Goal: Transaction & Acquisition: Purchase product/service

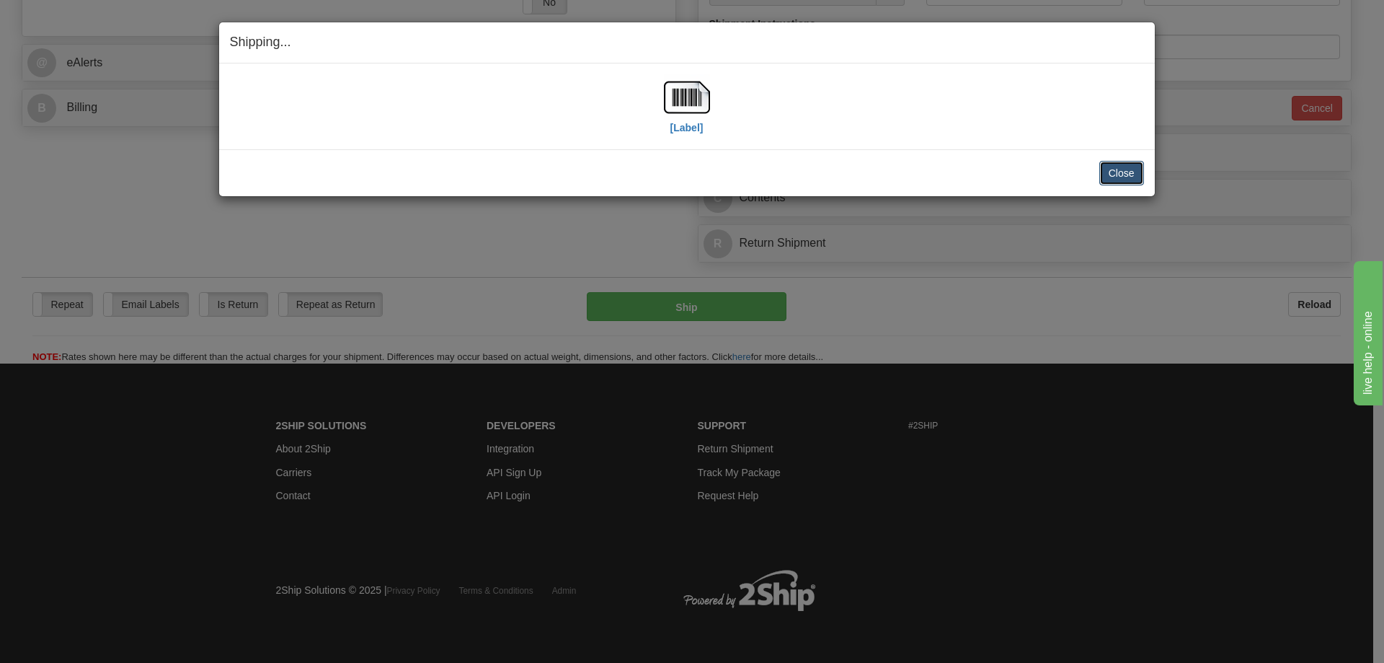
scroll to position [577, 0]
click at [1131, 176] on button "Close" at bounding box center [1122, 173] width 45 height 25
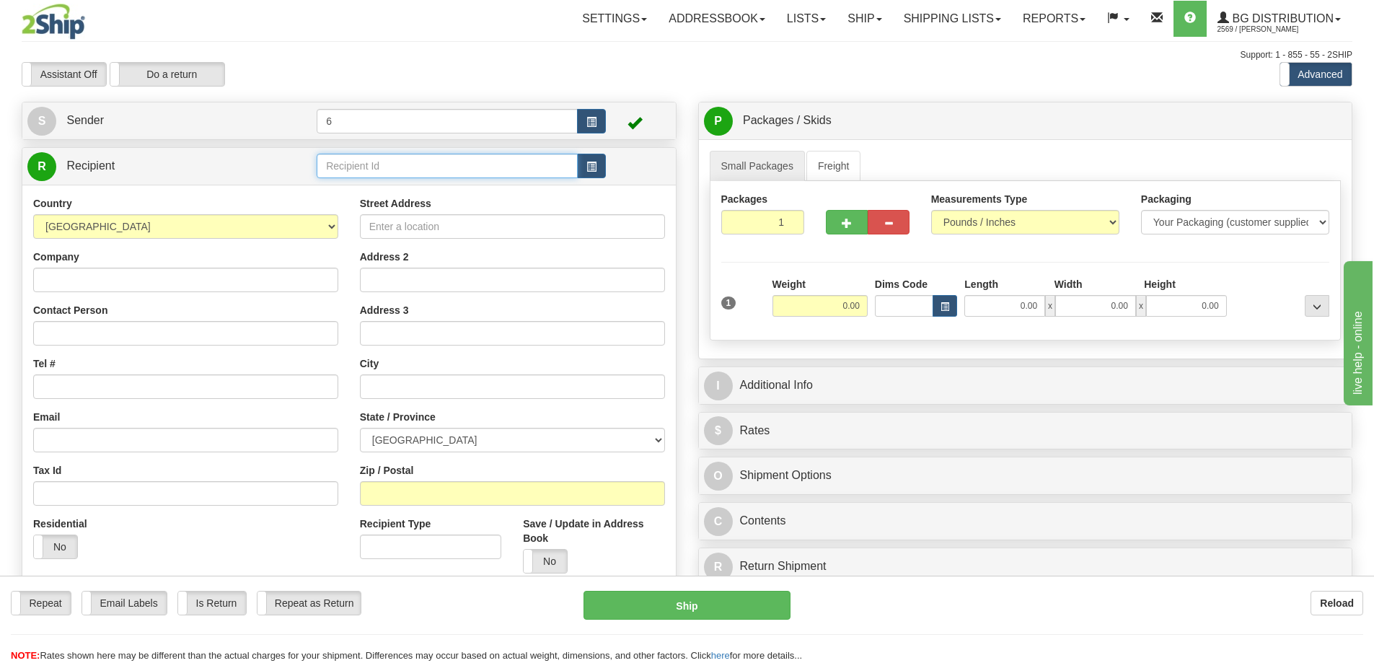
click at [361, 164] on input "text" at bounding box center [447, 166] width 261 height 25
type input "44004"
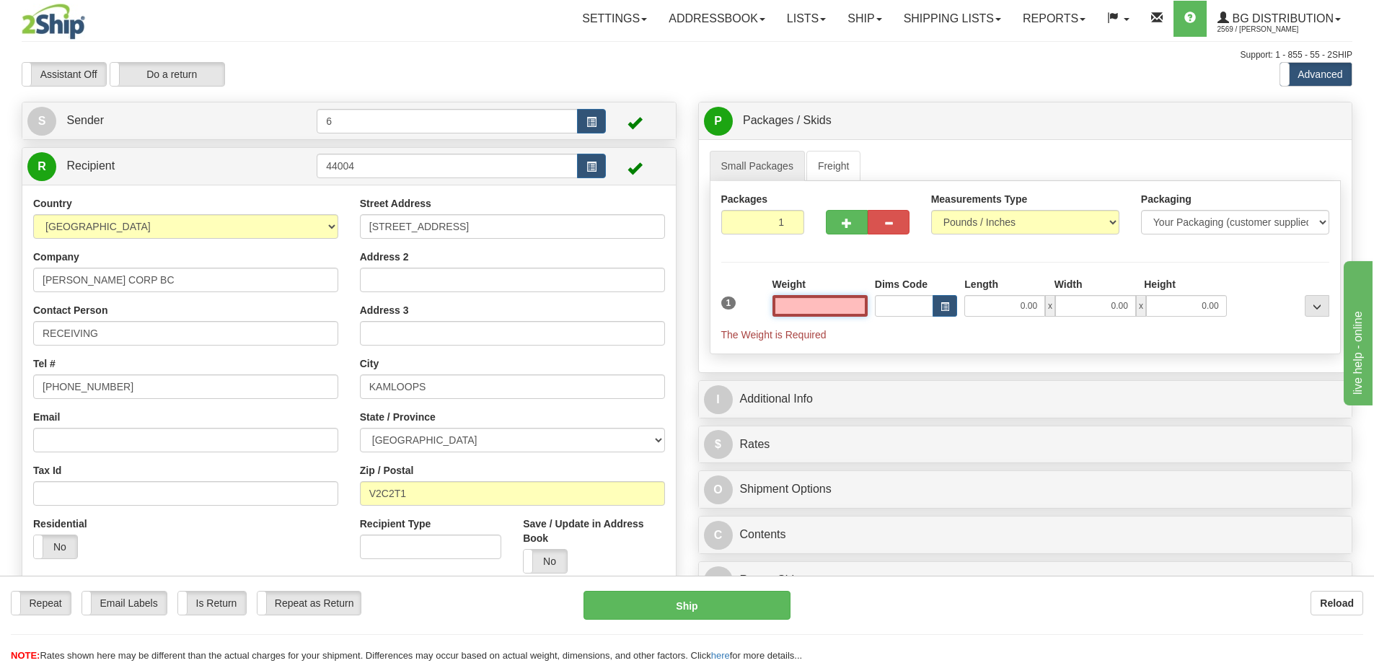
click at [818, 314] on input "text" at bounding box center [819, 306] width 95 height 22
type input "20.00"
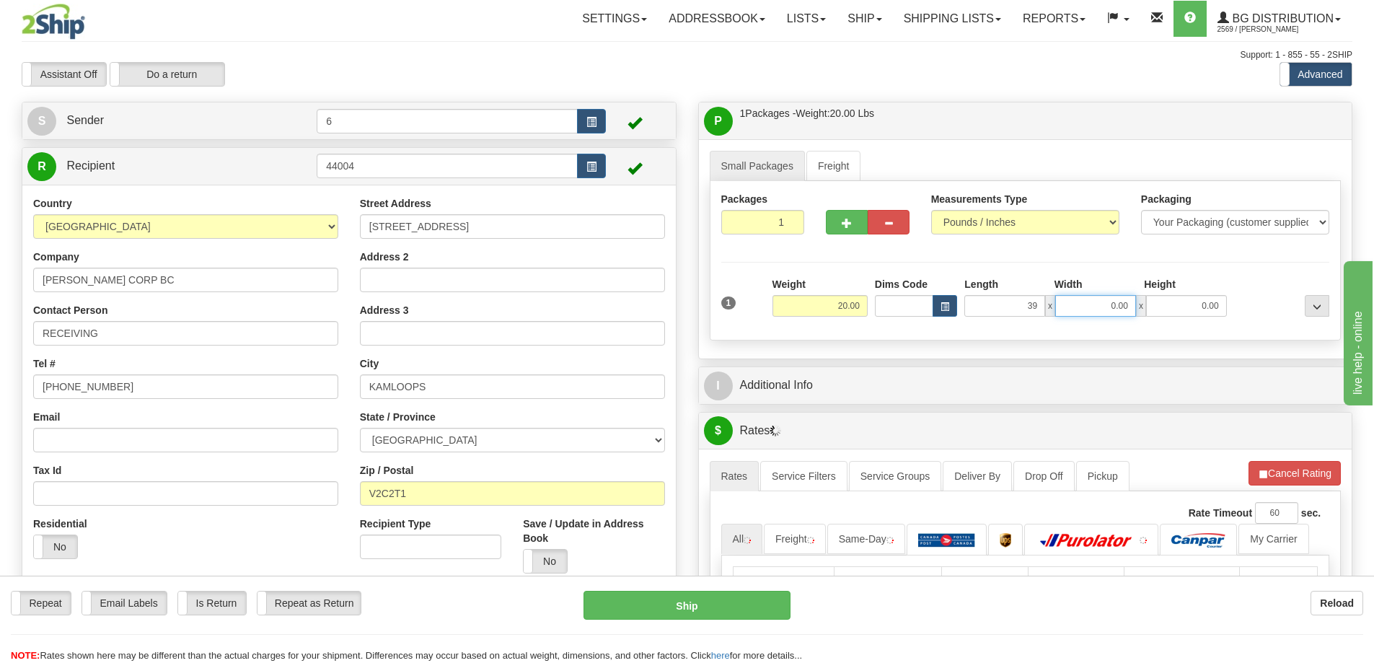
type input "39.00"
type input "8.00"
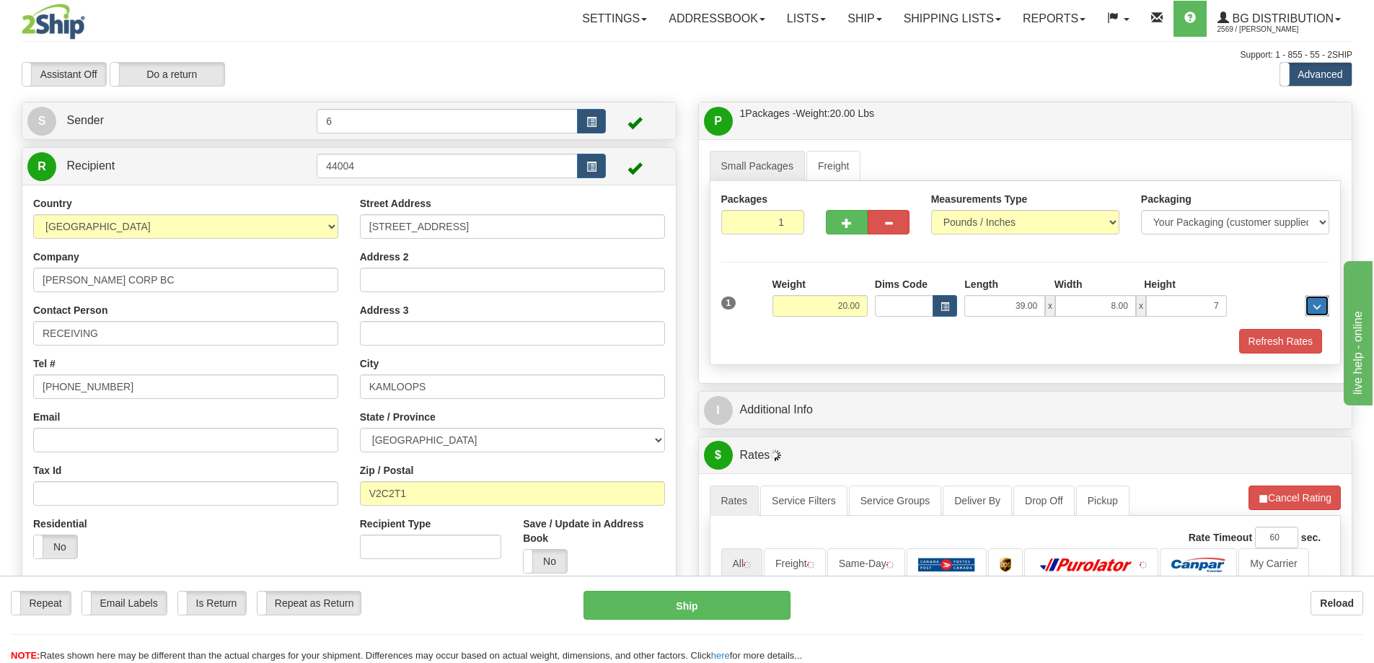
type input "7.00"
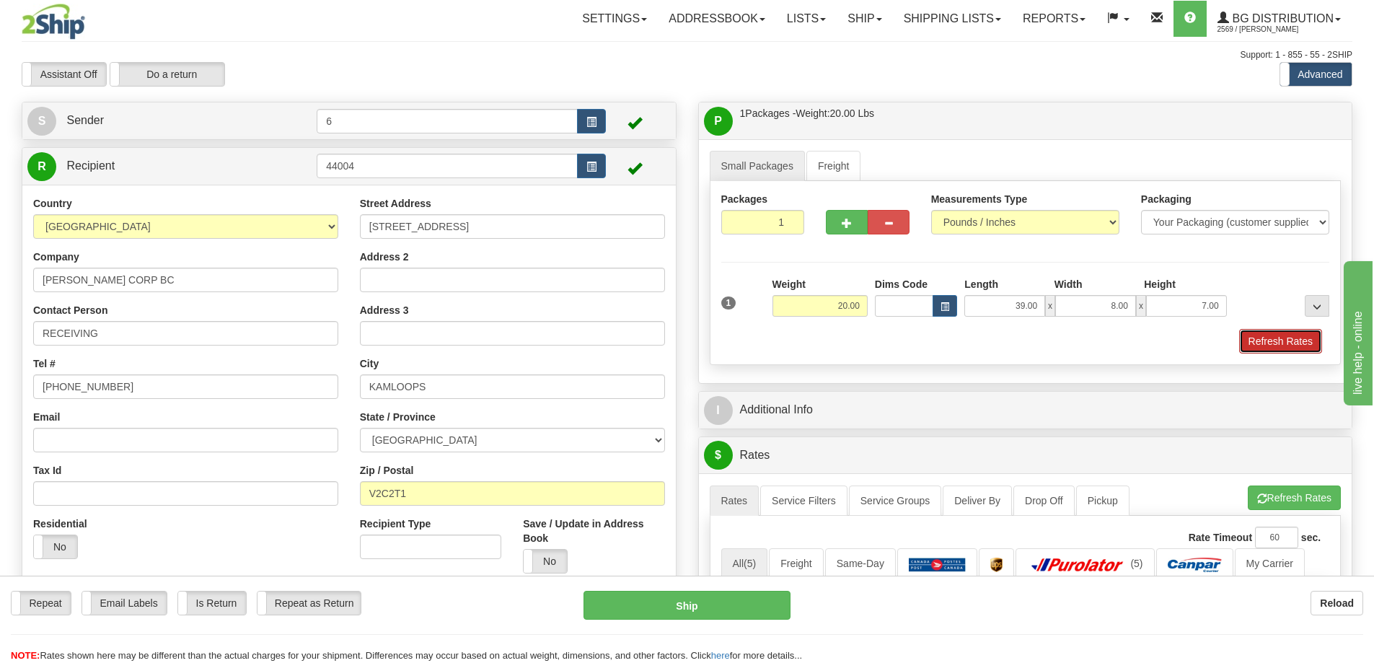
click at [1293, 344] on button "Refresh Rates" at bounding box center [1280, 341] width 83 height 25
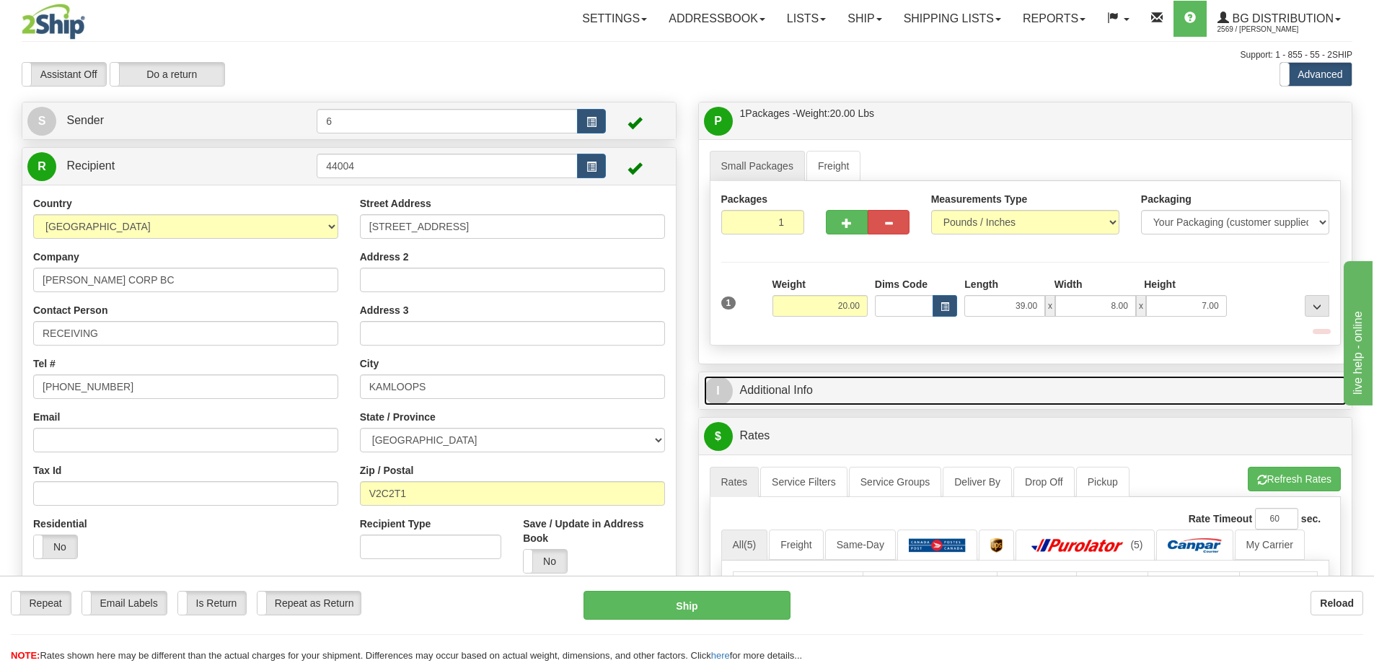
click at [1245, 387] on link "I Additional Info" at bounding box center [1025, 391] width 643 height 30
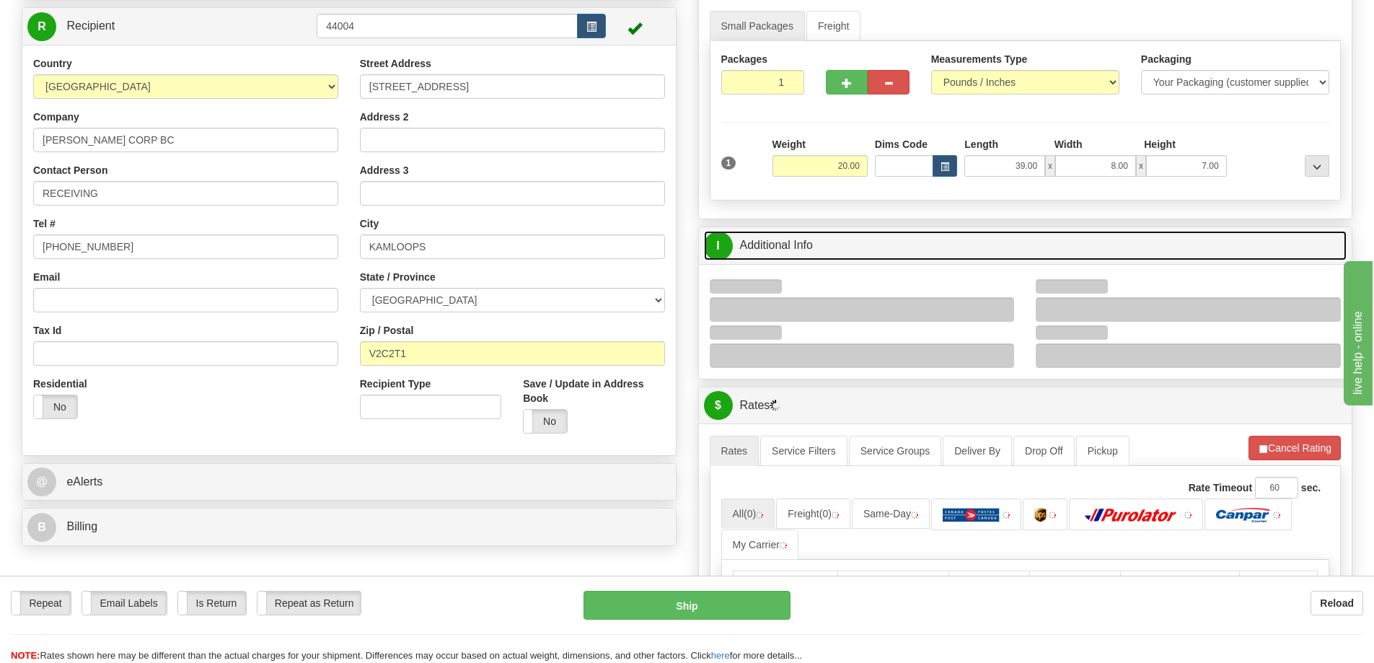
scroll to position [216, 0]
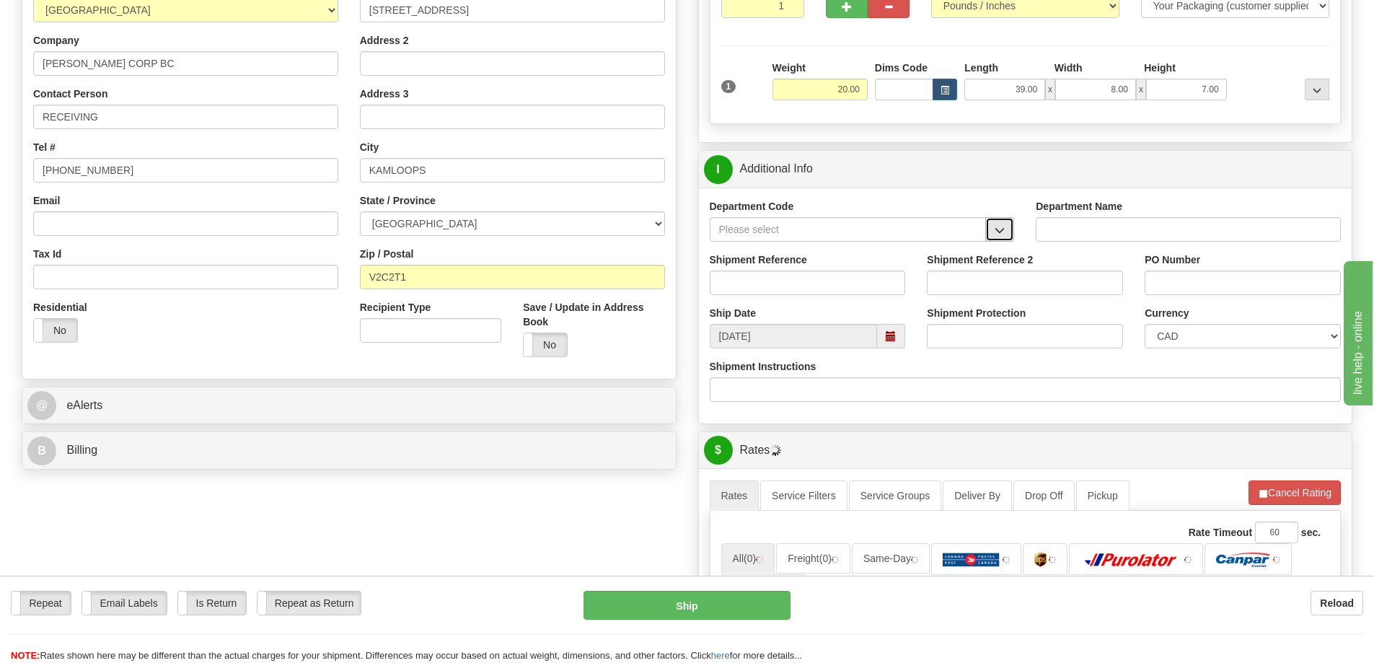
click at [995, 232] on span "button" at bounding box center [999, 230] width 10 height 9
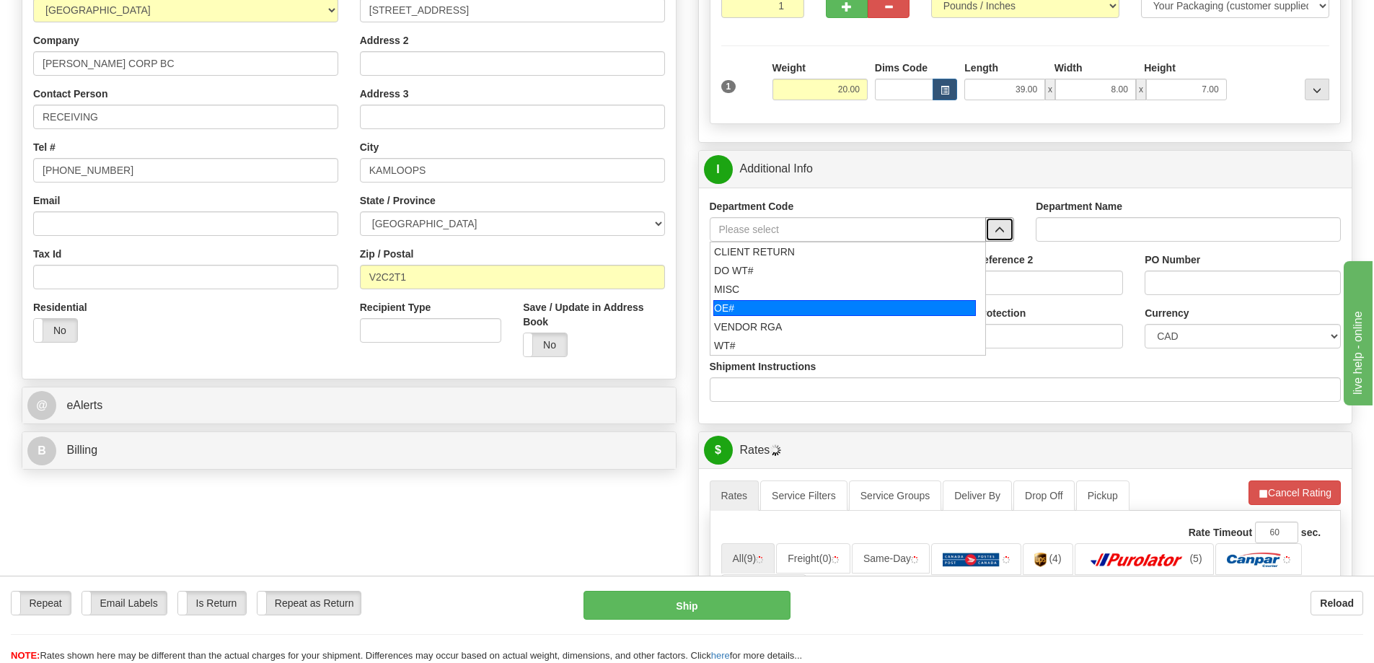
click at [792, 301] on div "OE#" at bounding box center [844, 308] width 262 height 16
type input "OE#"
type input "ORDERS"
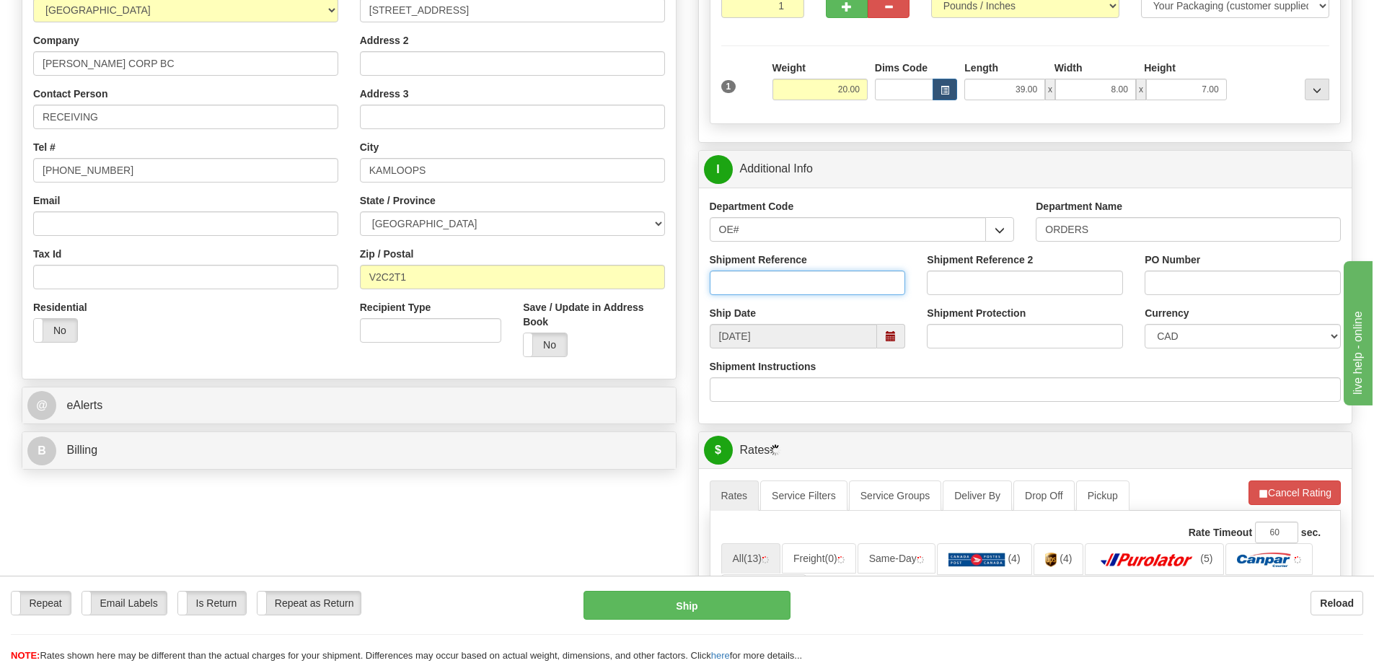
click at [785, 280] on input "Shipment Reference" at bounding box center [807, 282] width 196 height 25
type input "60029562-00"
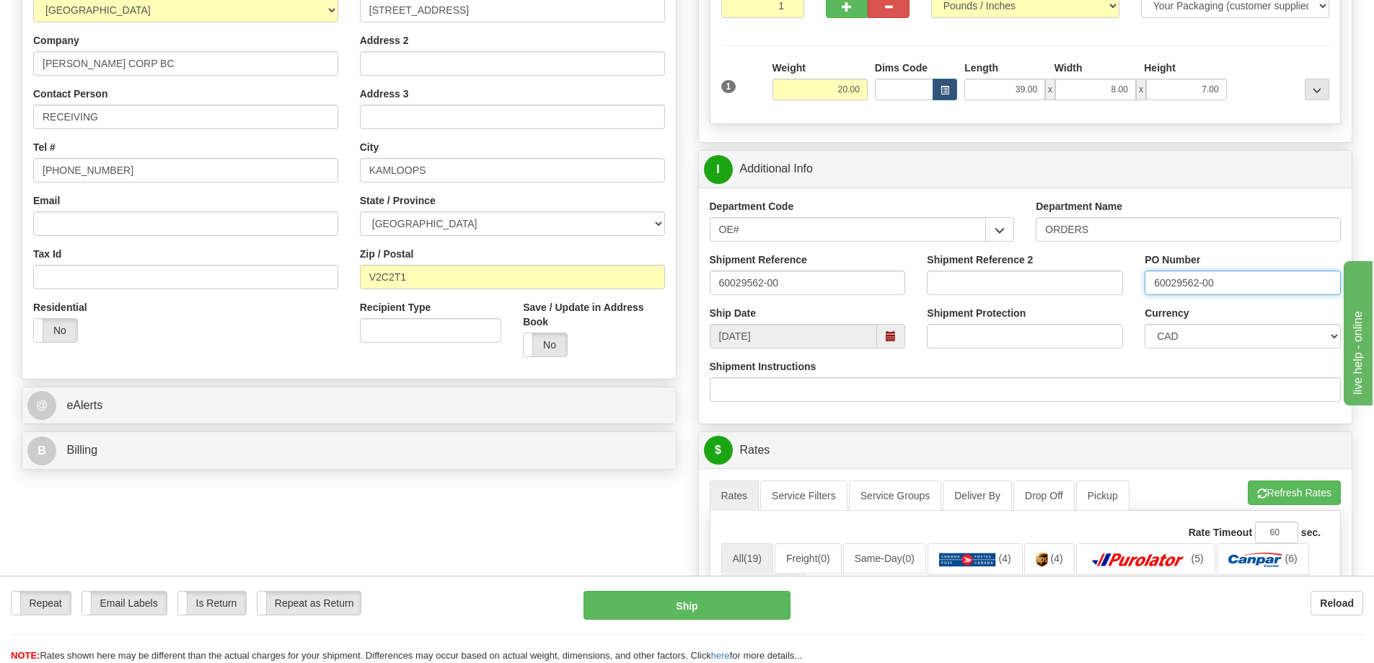
type input "60029562-00"
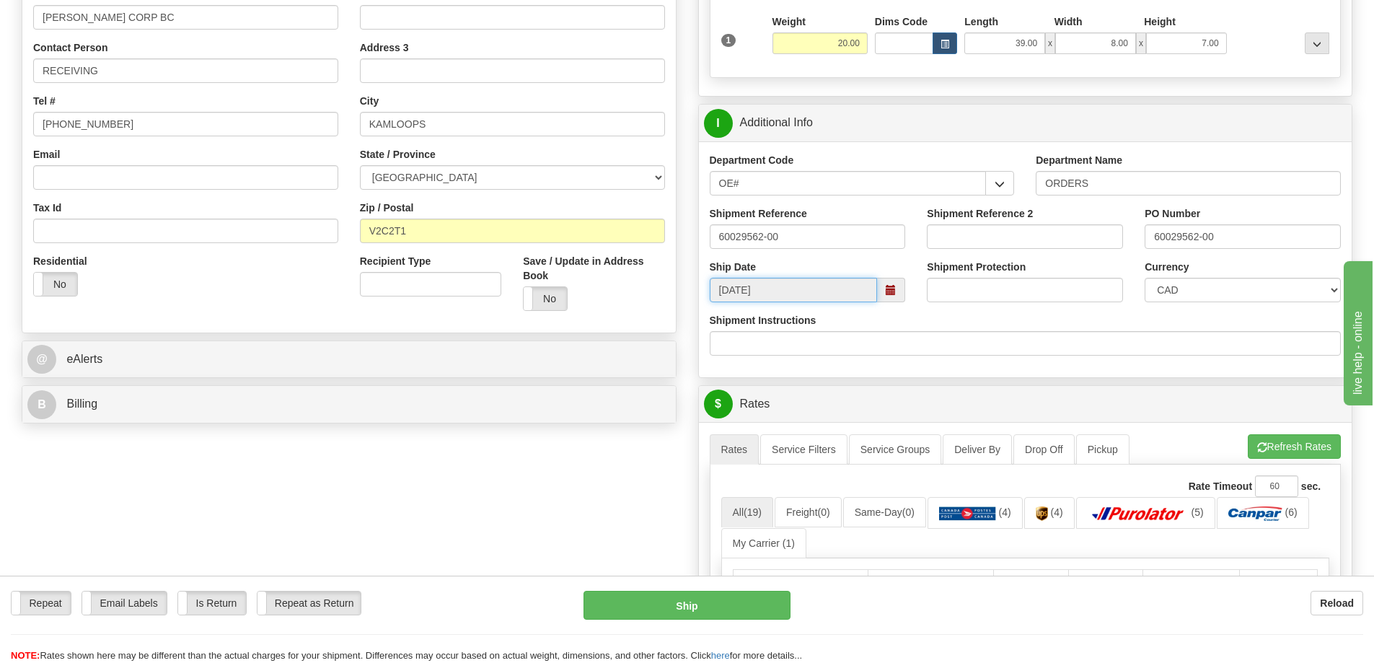
scroll to position [649, 0]
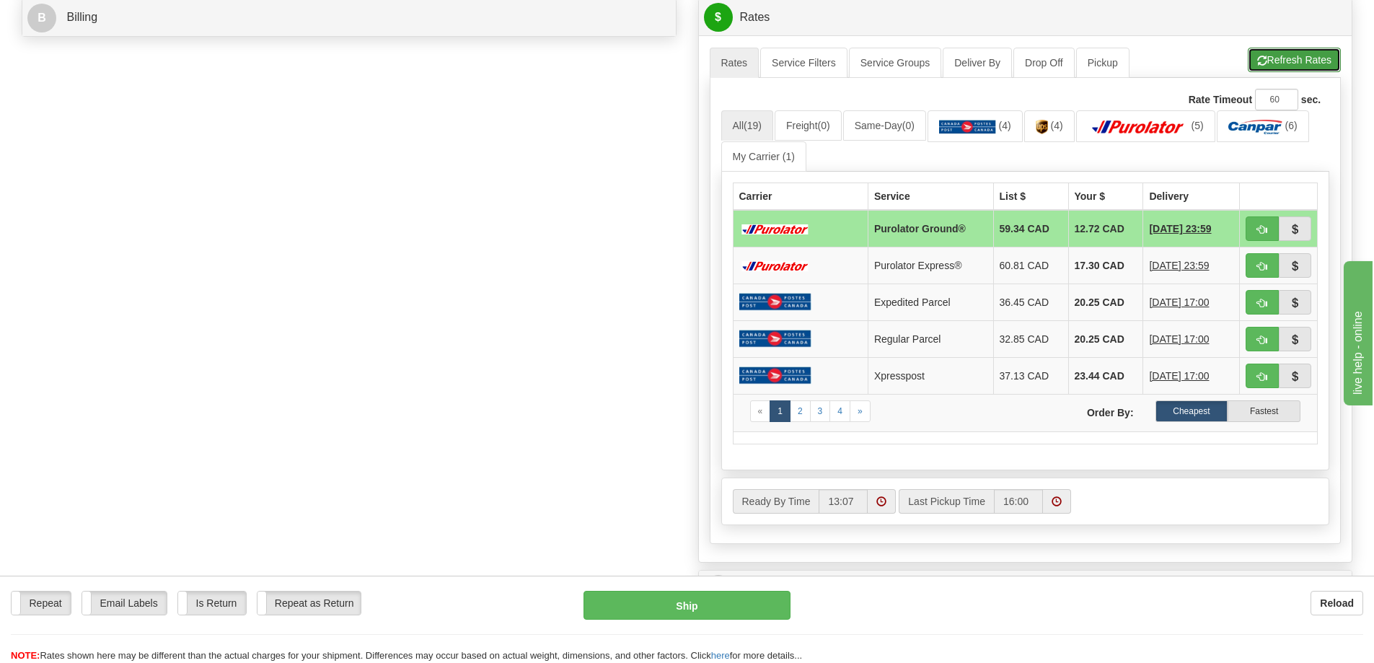
click at [1282, 63] on button "Refresh Rates" at bounding box center [1293, 60] width 93 height 25
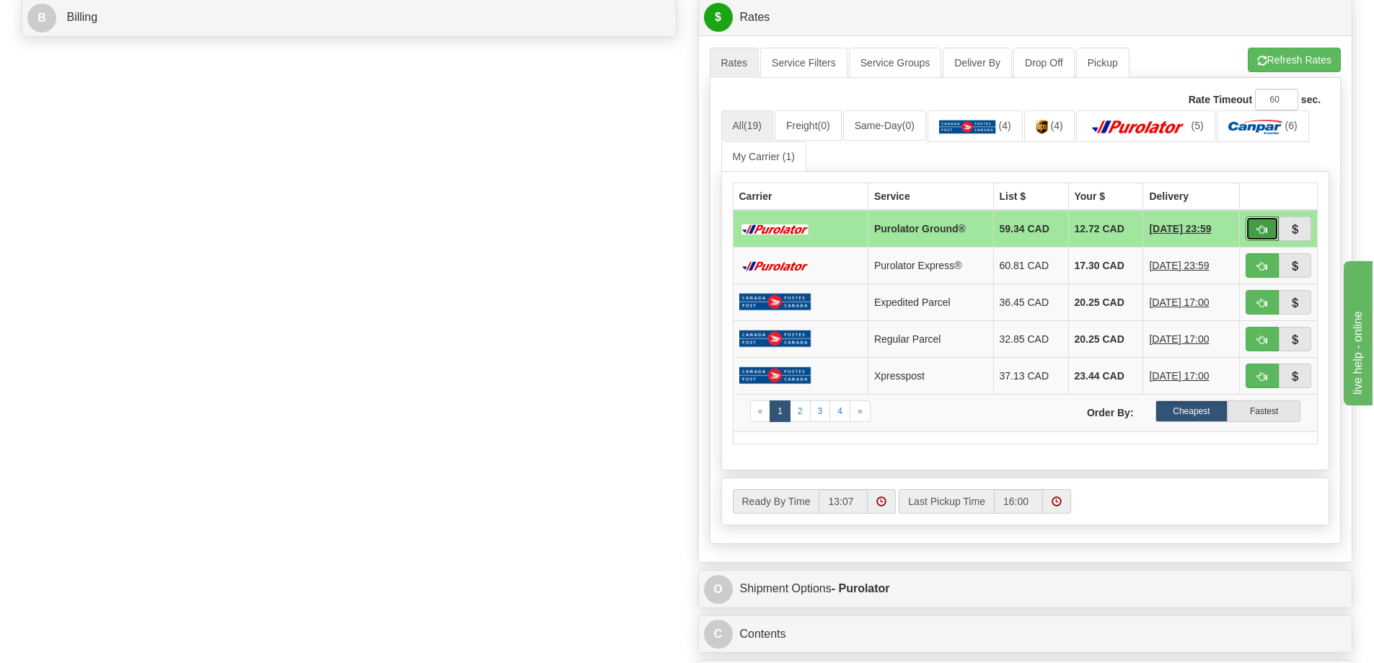
click at [1265, 238] on button "button" at bounding box center [1261, 228] width 33 height 25
type input "260"
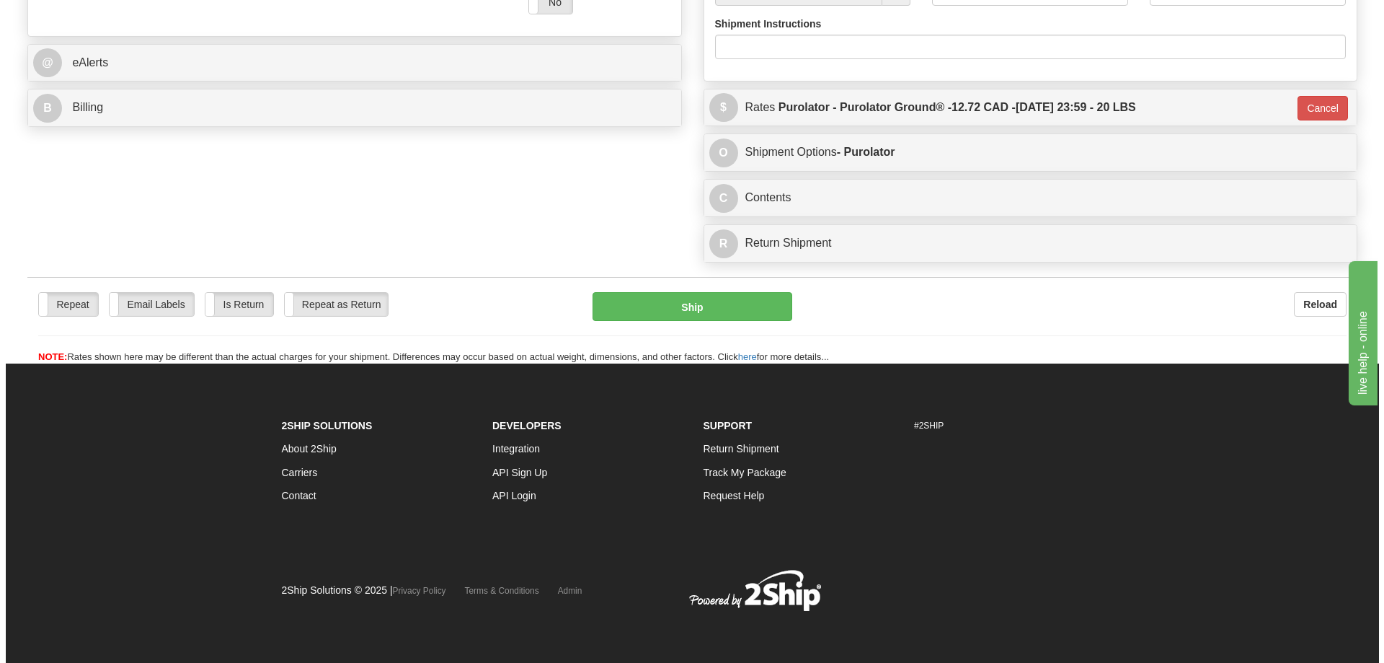
scroll to position [604, 0]
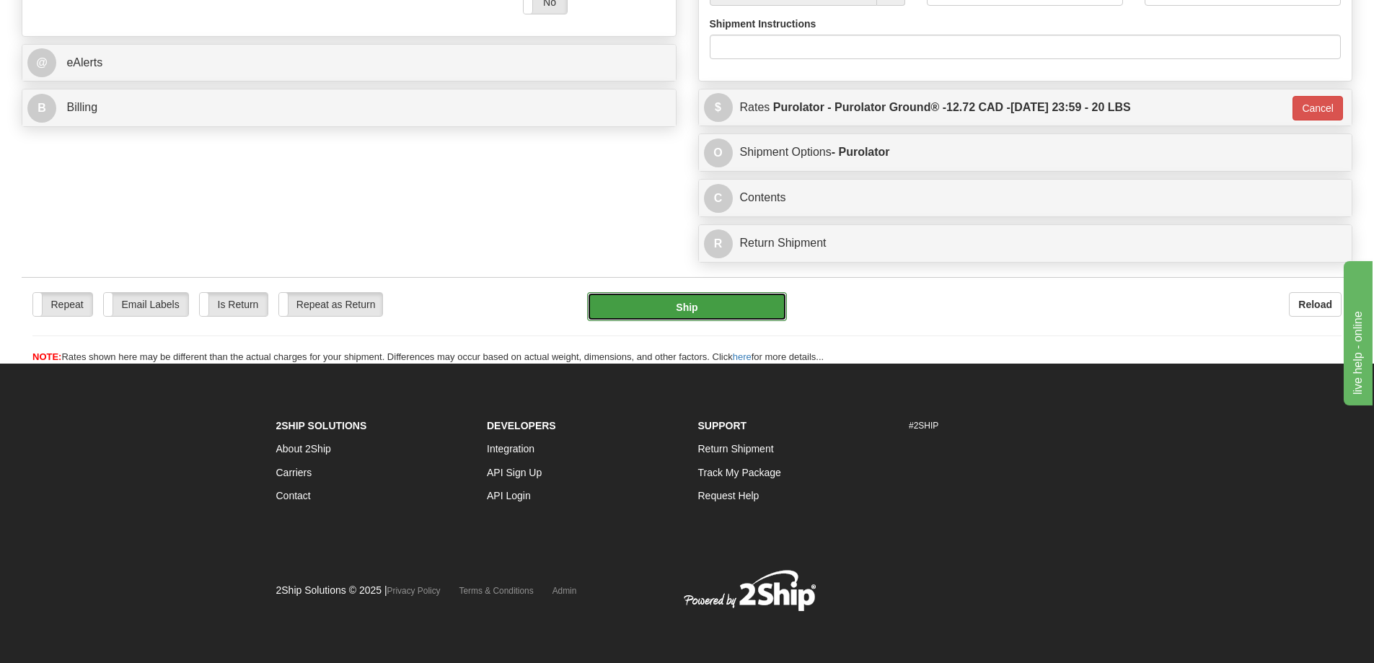
click at [685, 292] on button "Ship" at bounding box center [687, 306] width 200 height 29
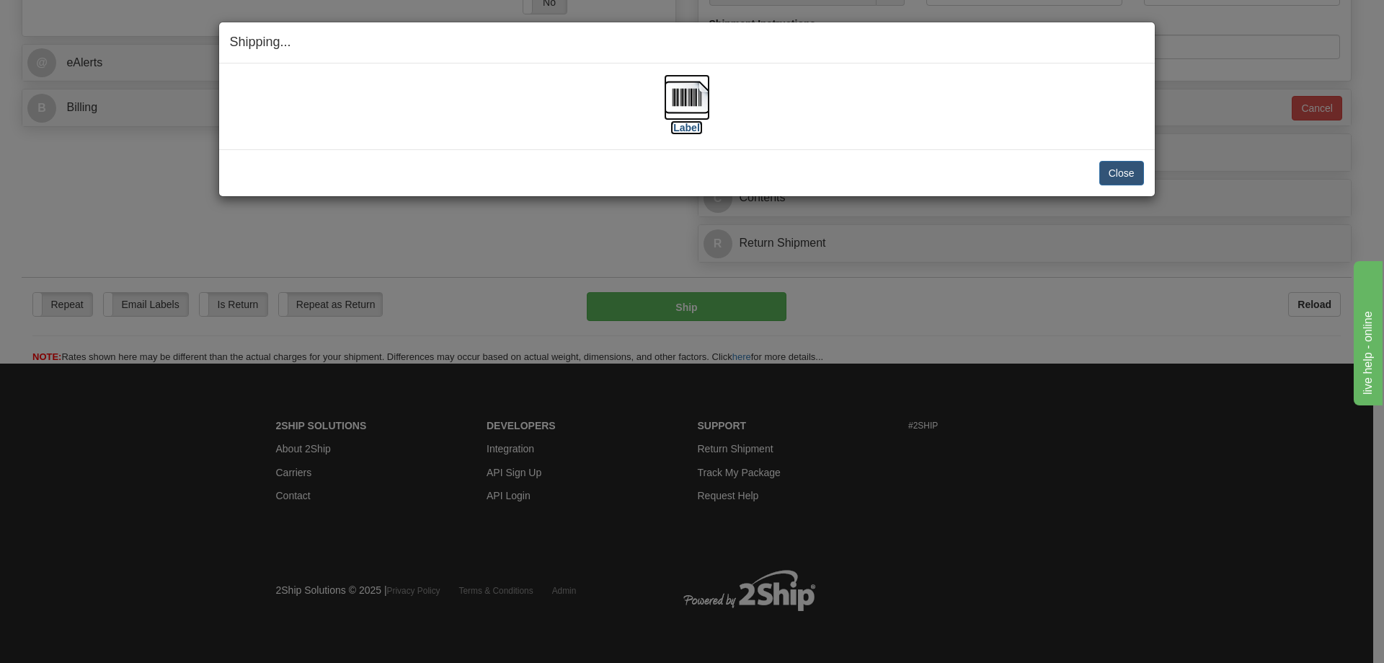
click at [689, 125] on label "[Label]" at bounding box center [687, 127] width 33 height 14
click at [1123, 173] on button "Close" at bounding box center [1122, 173] width 45 height 25
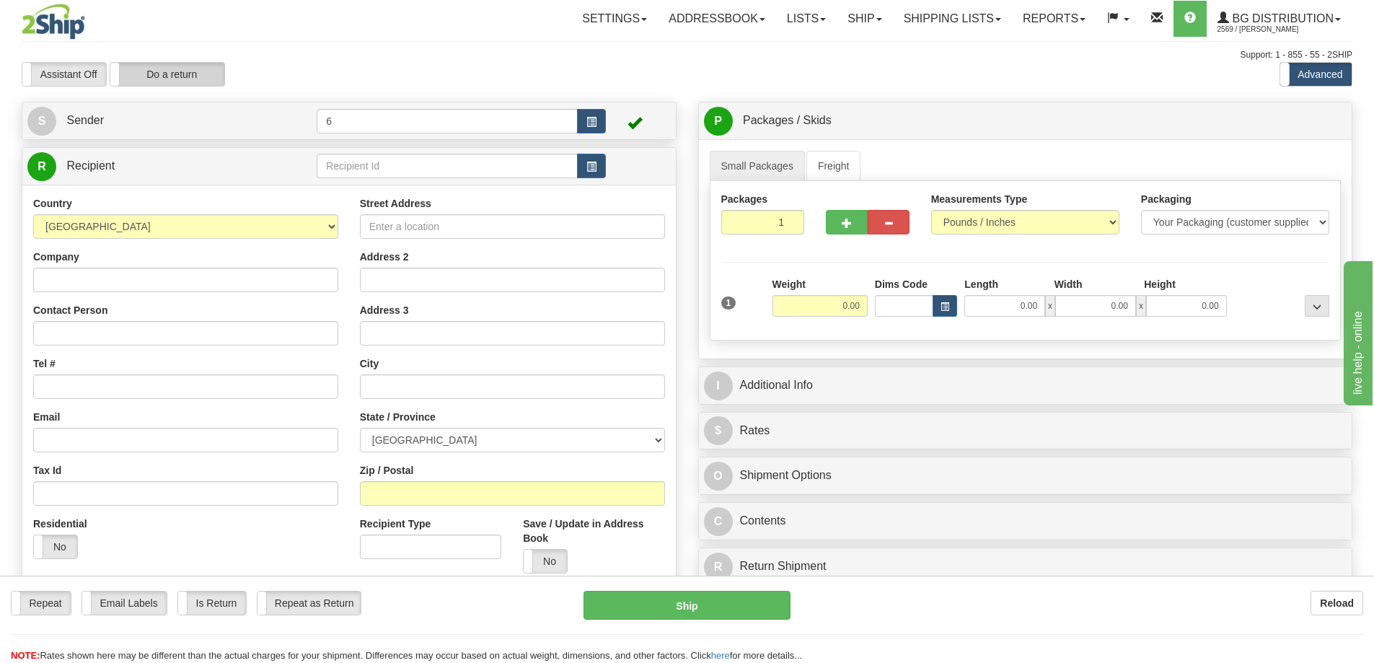
click at [203, 78] on label "Do a return" at bounding box center [167, 74] width 114 height 23
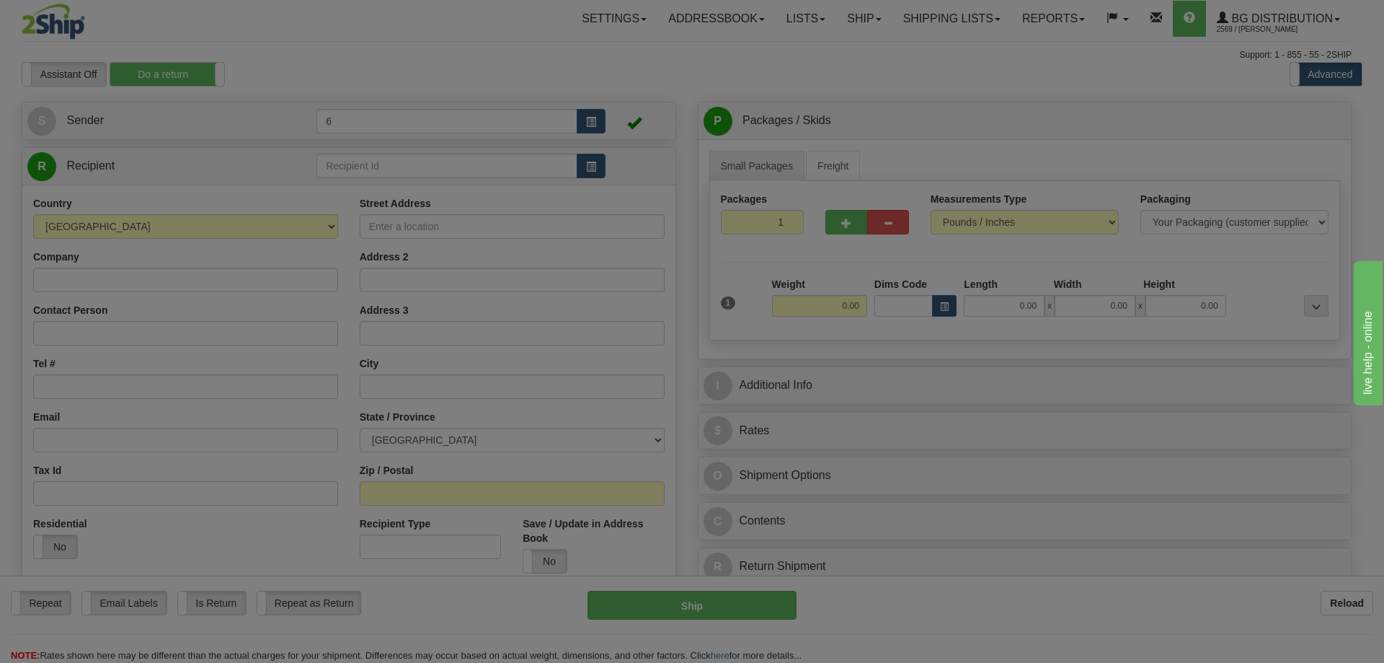
type input "6"
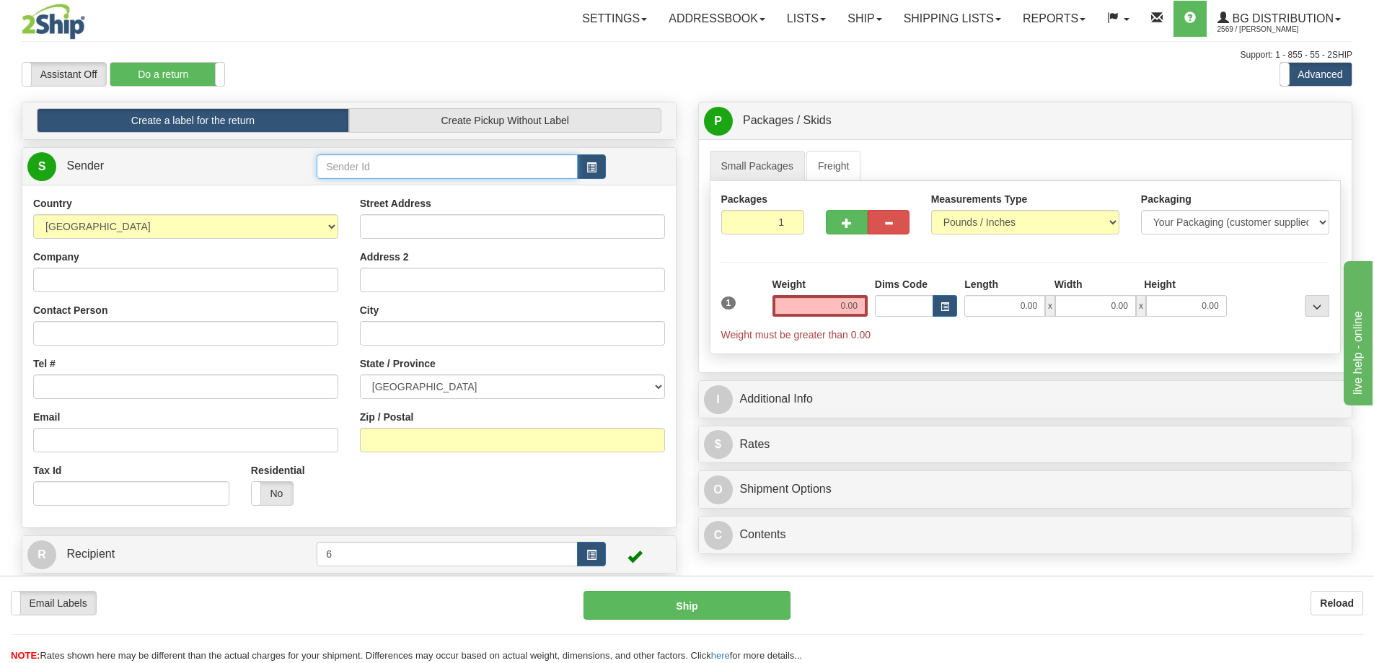
click at [355, 169] on input "text" at bounding box center [447, 166] width 261 height 25
type input "41007"
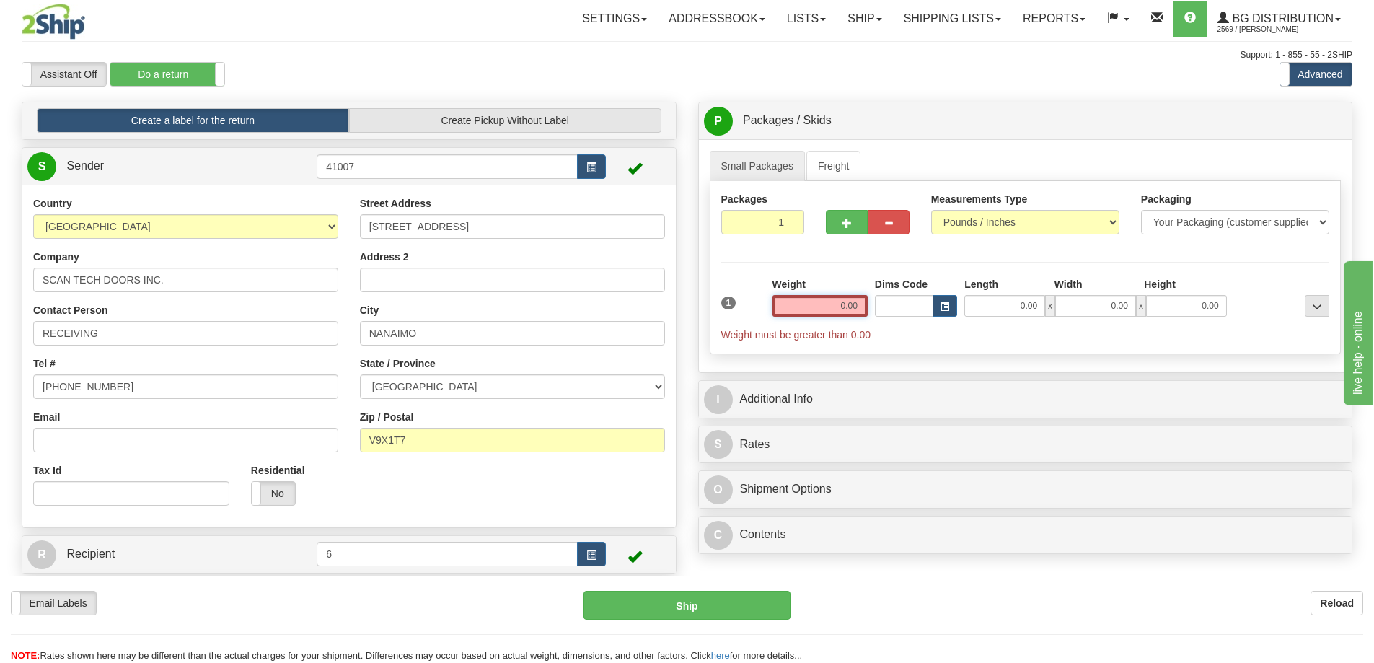
click at [802, 309] on input "0.00" at bounding box center [819, 306] width 95 height 22
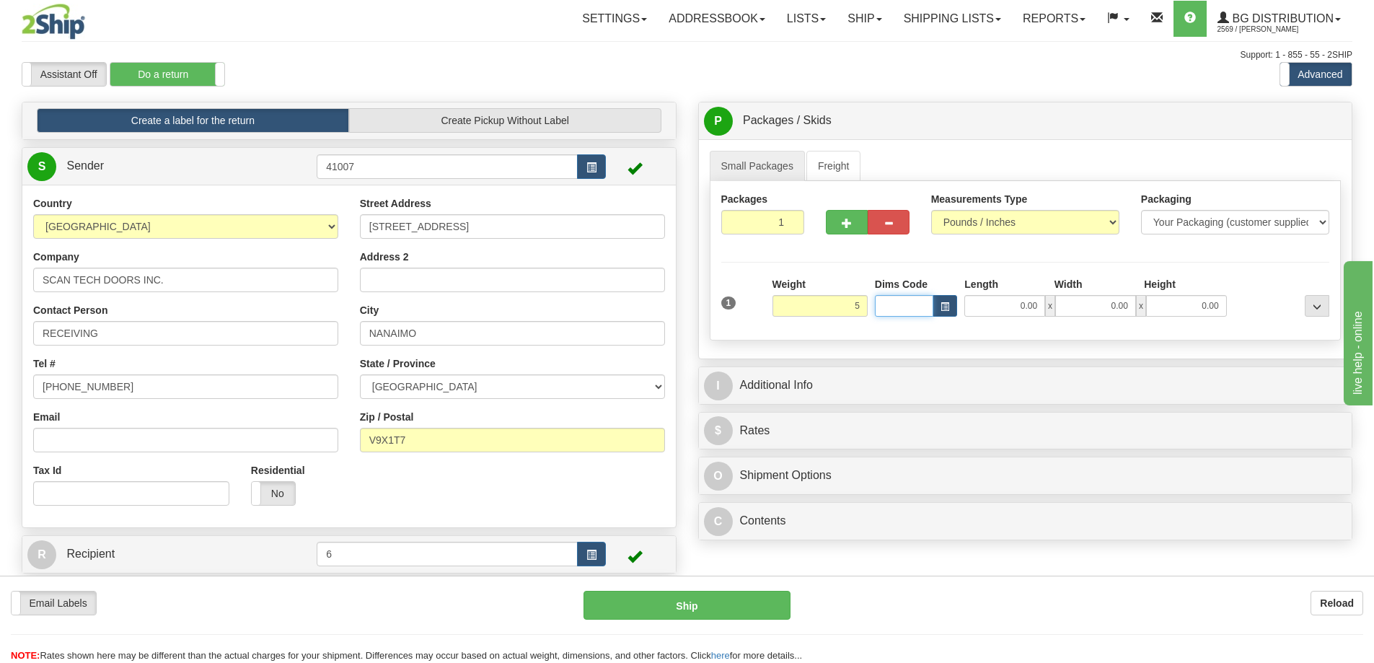
type input "5.00"
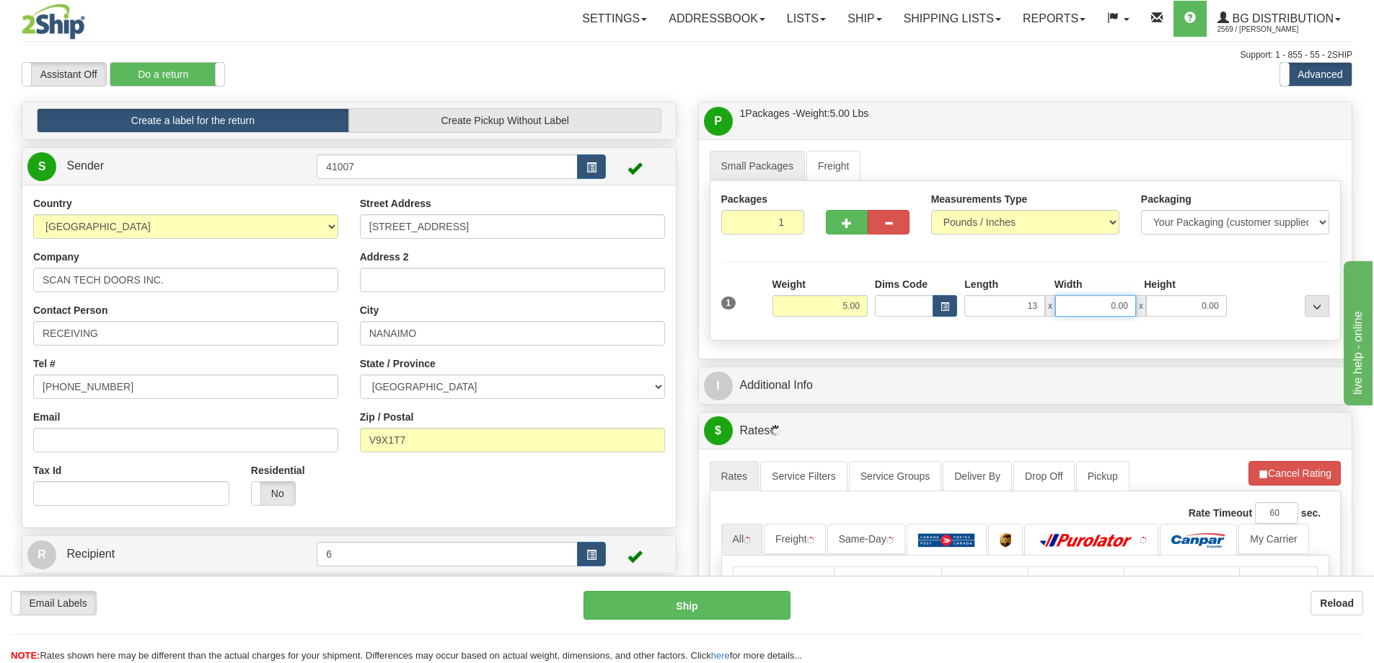
type input "13.00"
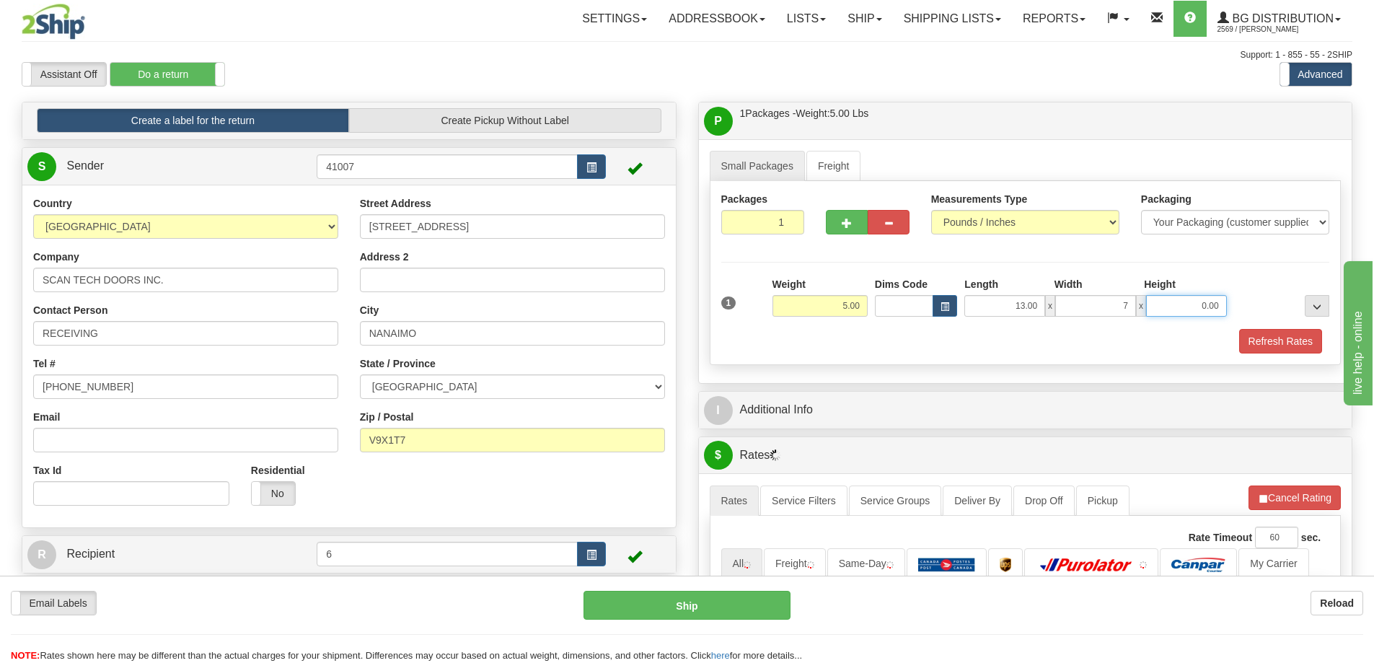
type input "7.00"
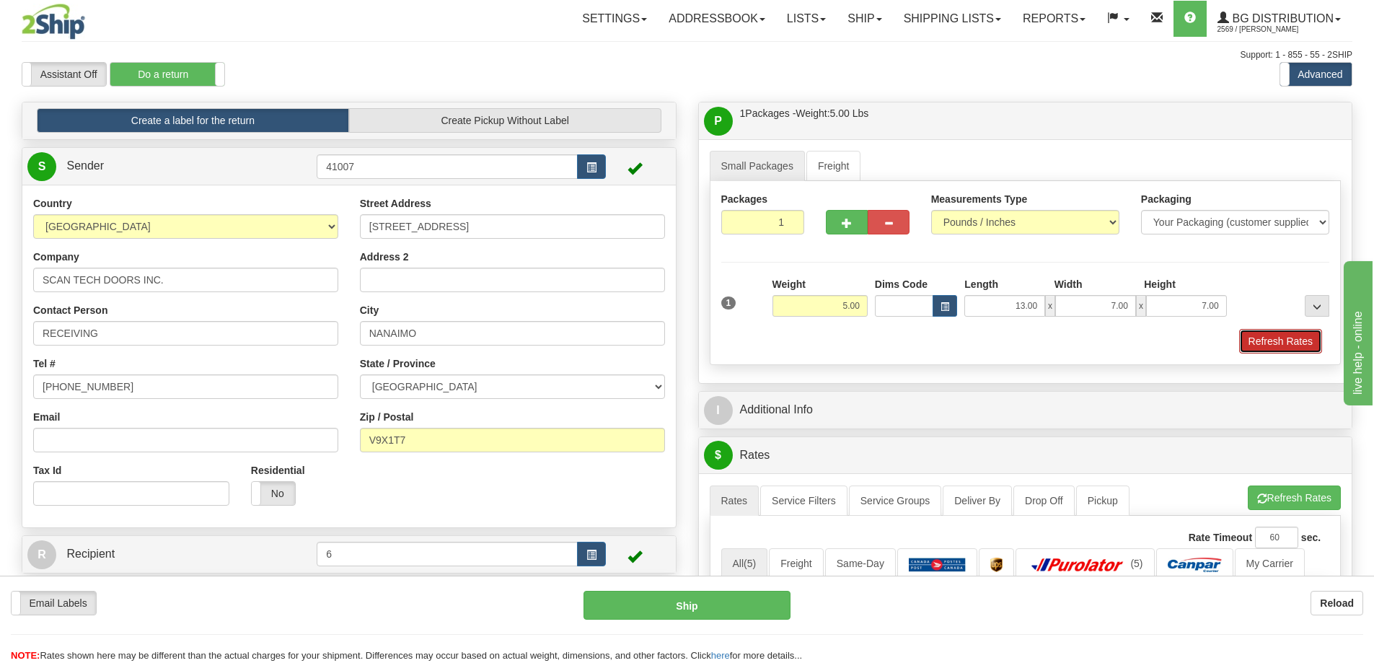
click at [1273, 344] on button "Refresh Rates" at bounding box center [1280, 341] width 83 height 25
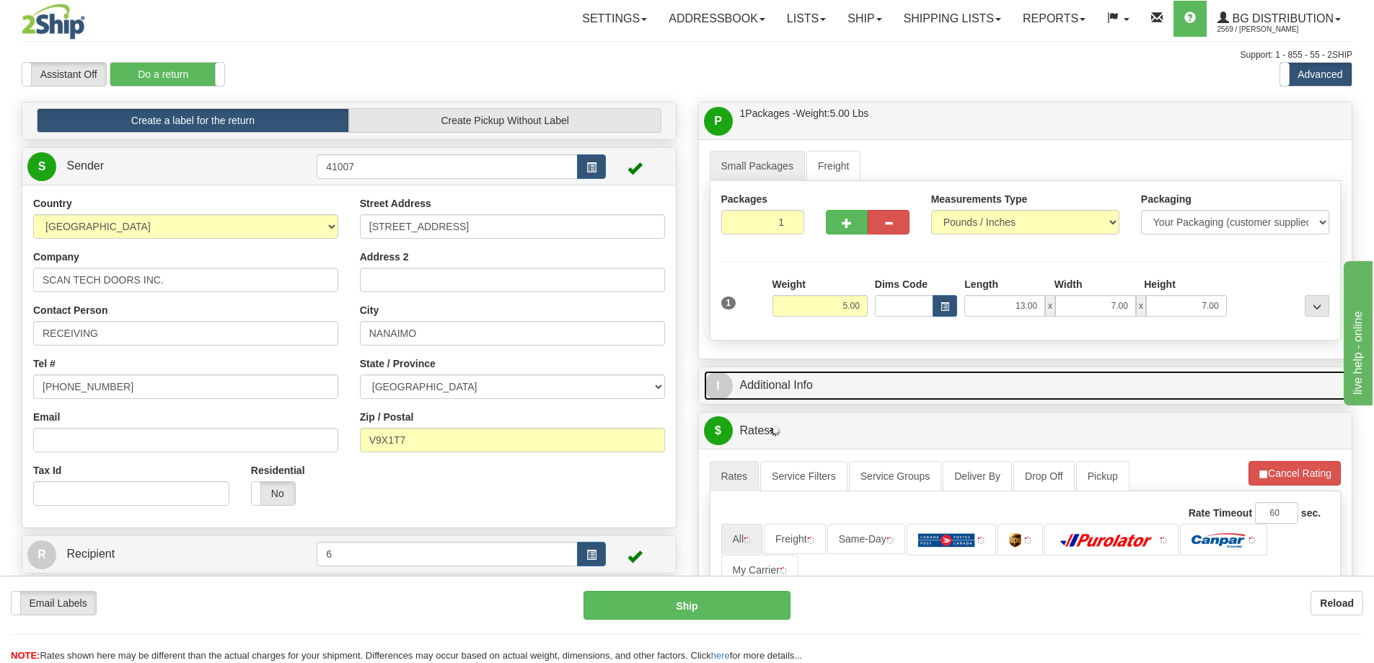
click at [1137, 391] on link "I Additional Info" at bounding box center [1025, 386] width 643 height 30
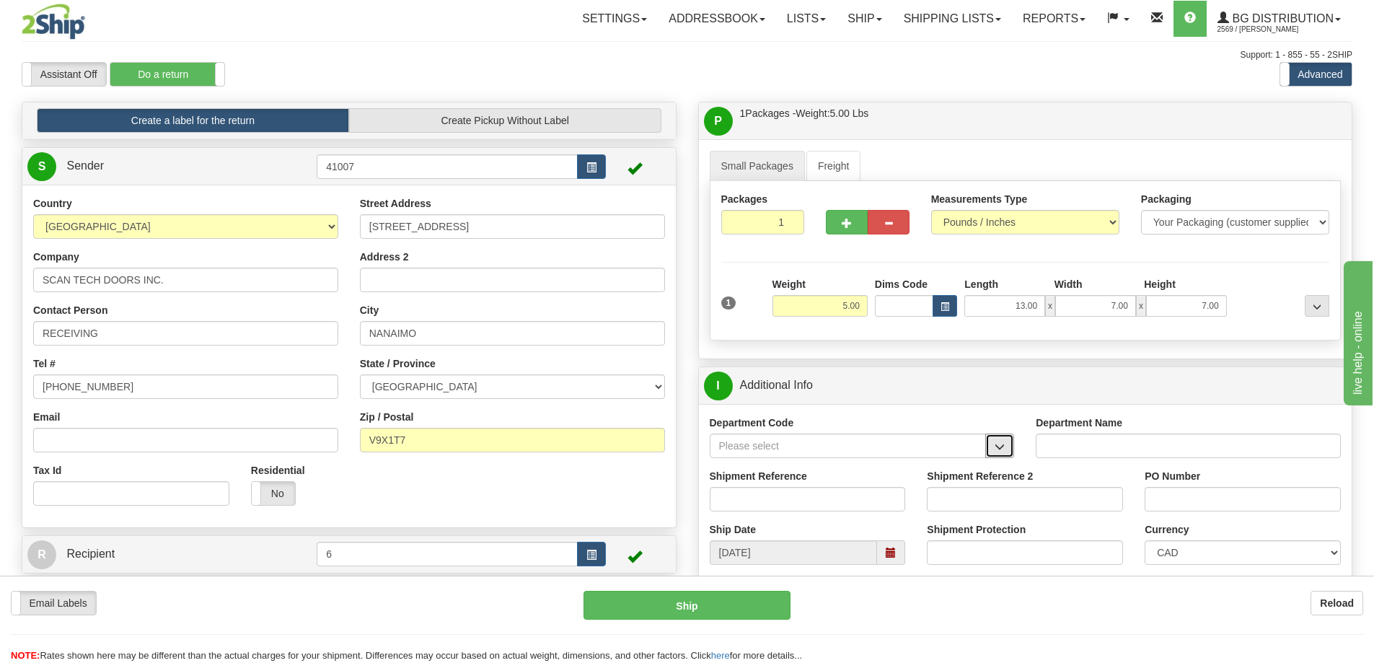
drag, startPoint x: 1006, startPoint y: 447, endPoint x: 978, endPoint y: 454, distance: 28.3
click at [1006, 447] on button "button" at bounding box center [999, 445] width 29 height 25
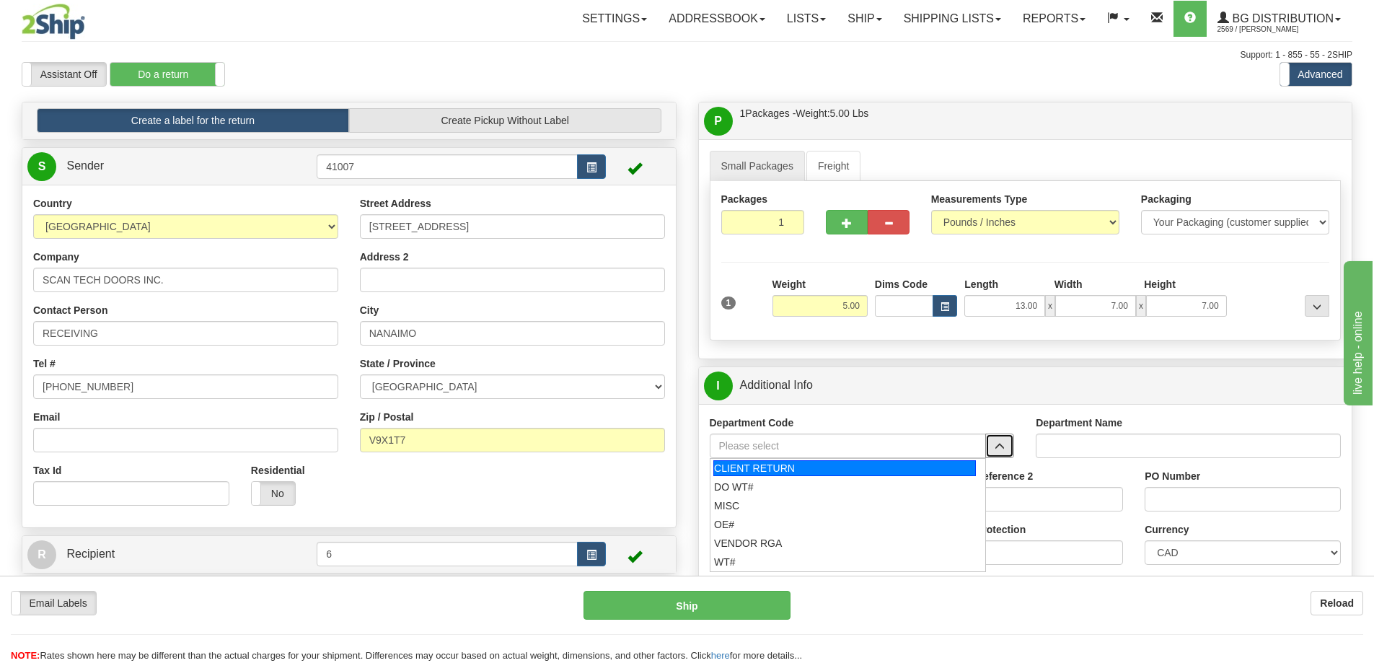
click at [753, 470] on div "CLIENT RETURN" at bounding box center [844, 468] width 262 height 16
type input "CLIENT RETURN"
type input "RETURN LABELS"
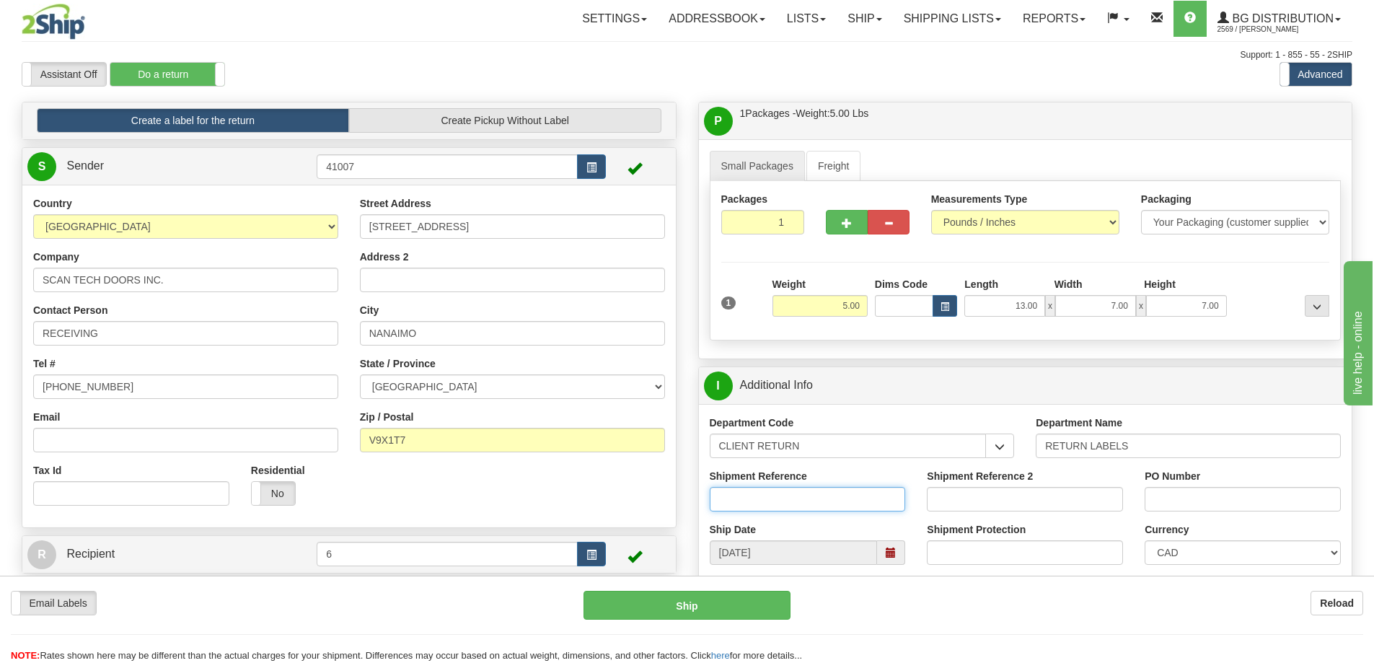
click at [752, 498] on input "Shipment Reference" at bounding box center [807, 499] width 196 height 25
type input "60032005-00"
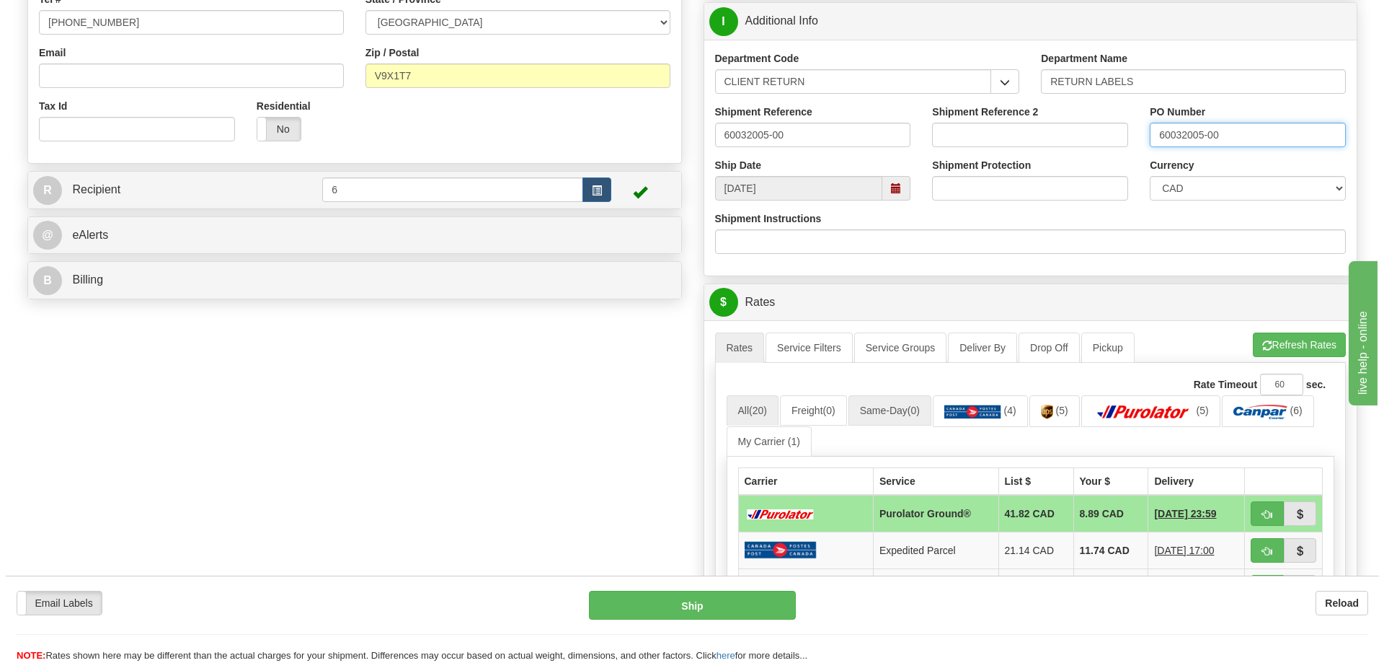
scroll to position [433, 0]
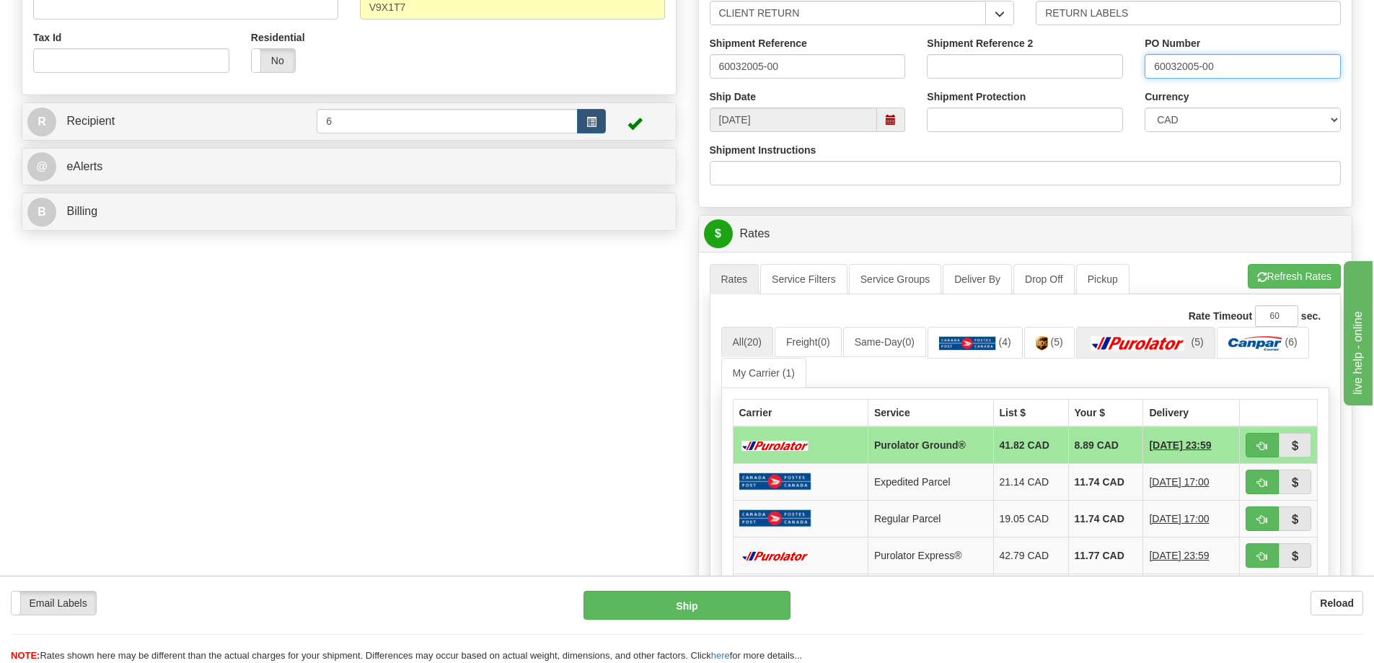
type input "60032005-00"
click at [1148, 342] on img at bounding box center [1137, 343] width 101 height 14
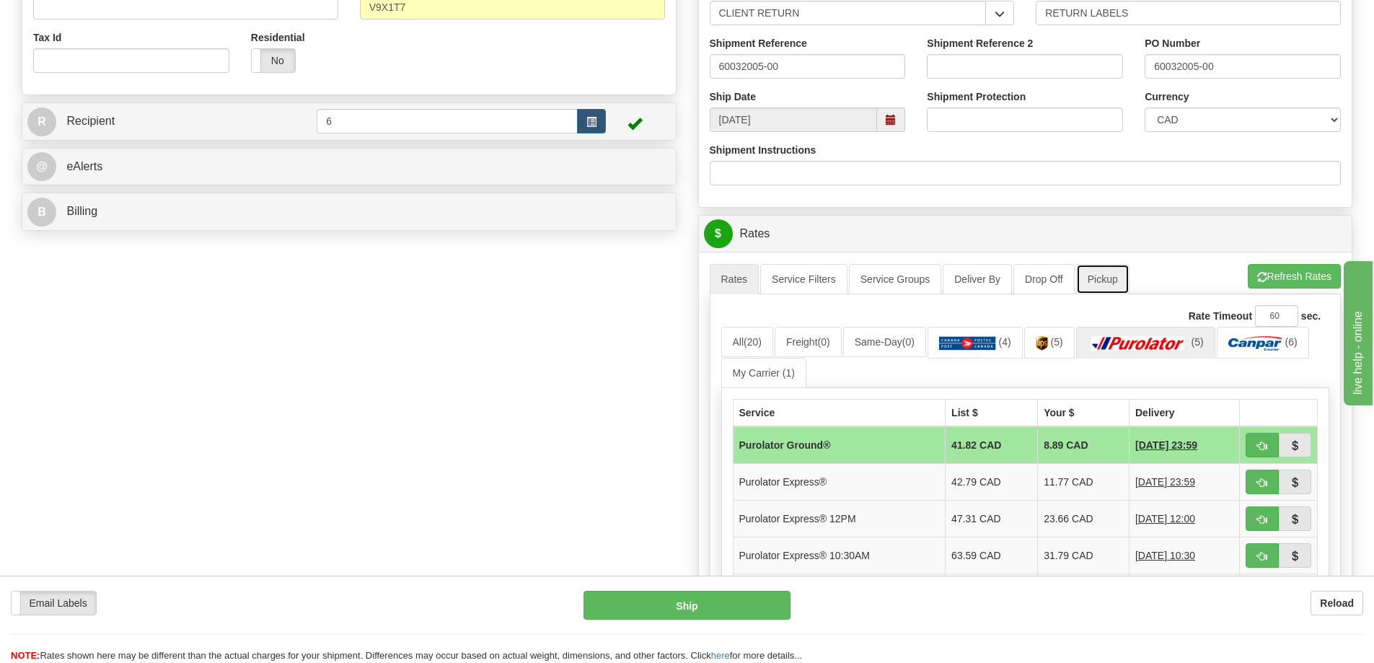
click at [1102, 291] on link "Pickup" at bounding box center [1102, 279] width 53 height 30
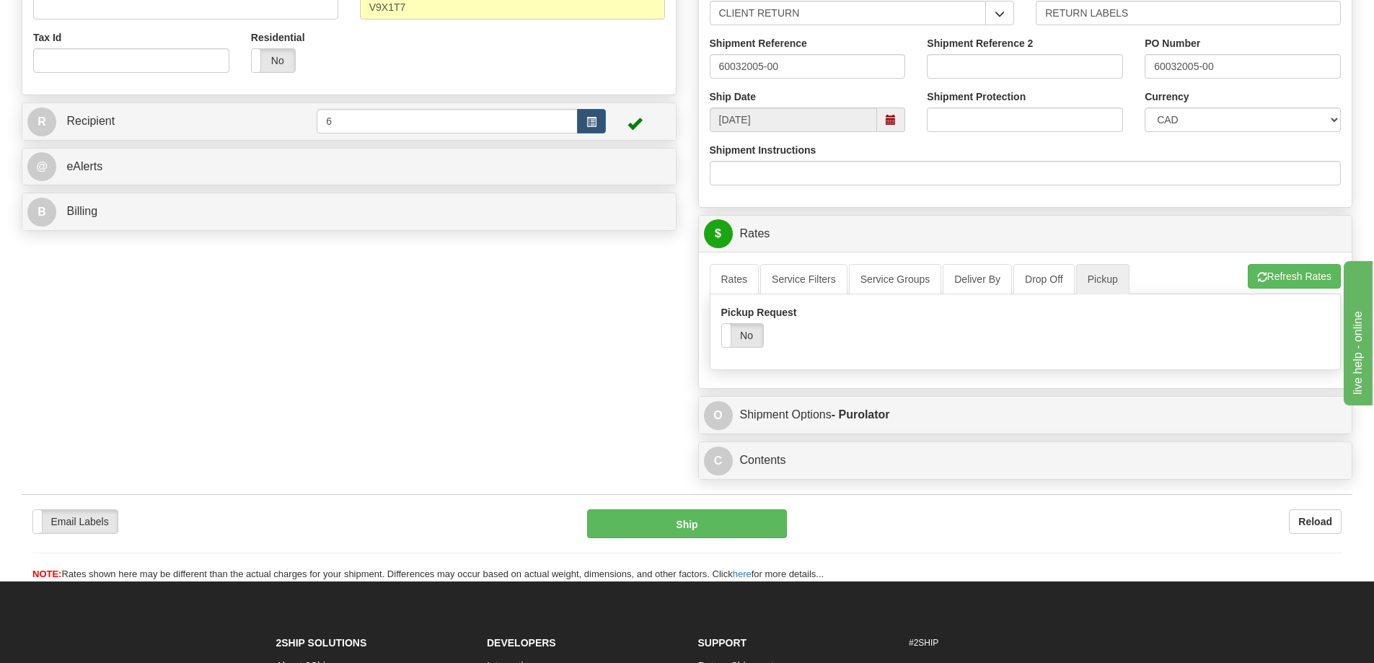
click at [741, 348] on div "Yes No" at bounding box center [742, 335] width 43 height 25
click at [743, 278] on link "Rates" at bounding box center [734, 279] width 50 height 30
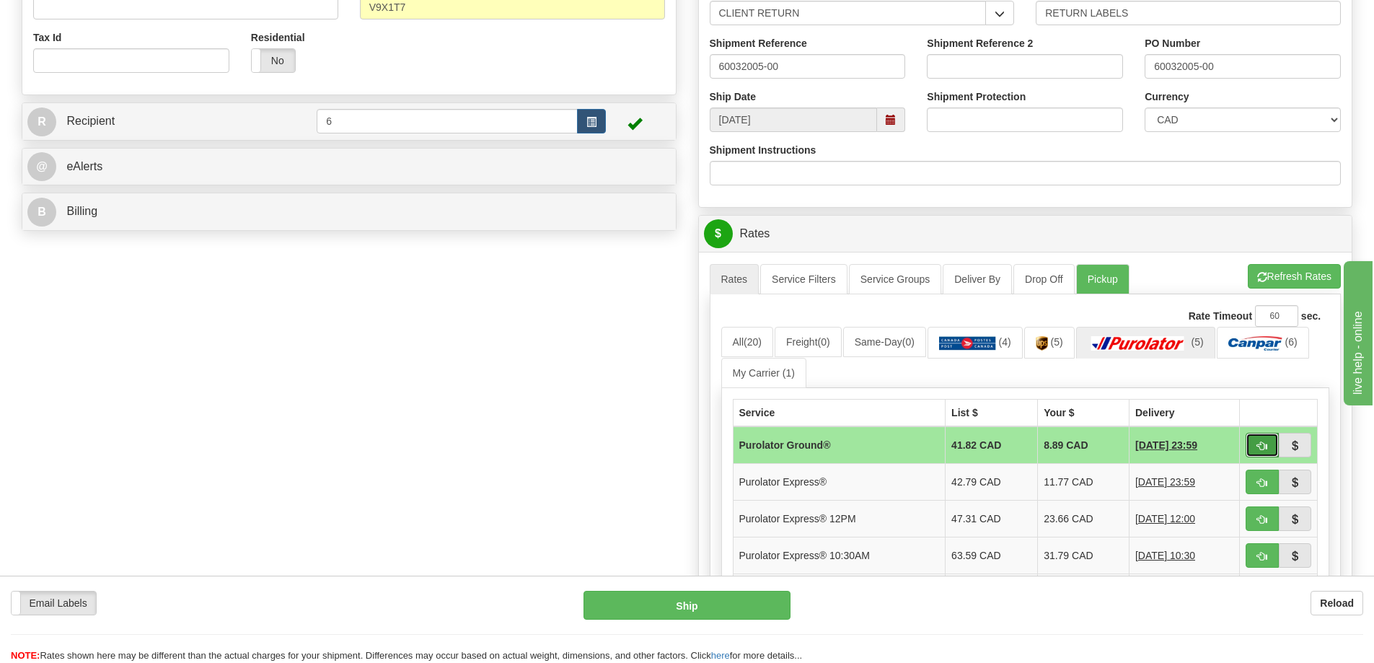
click at [1262, 448] on span "button" at bounding box center [1262, 445] width 10 height 9
type input "260"
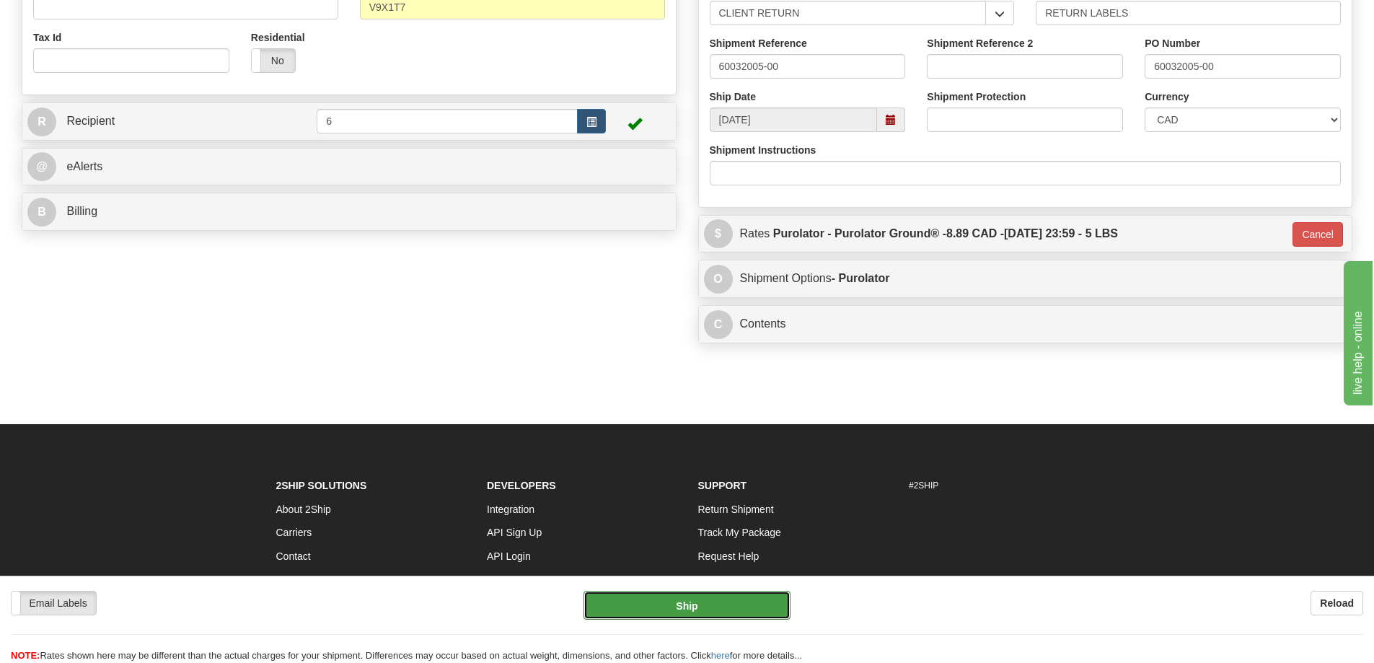
click at [719, 609] on button "Ship" at bounding box center [686, 605] width 207 height 29
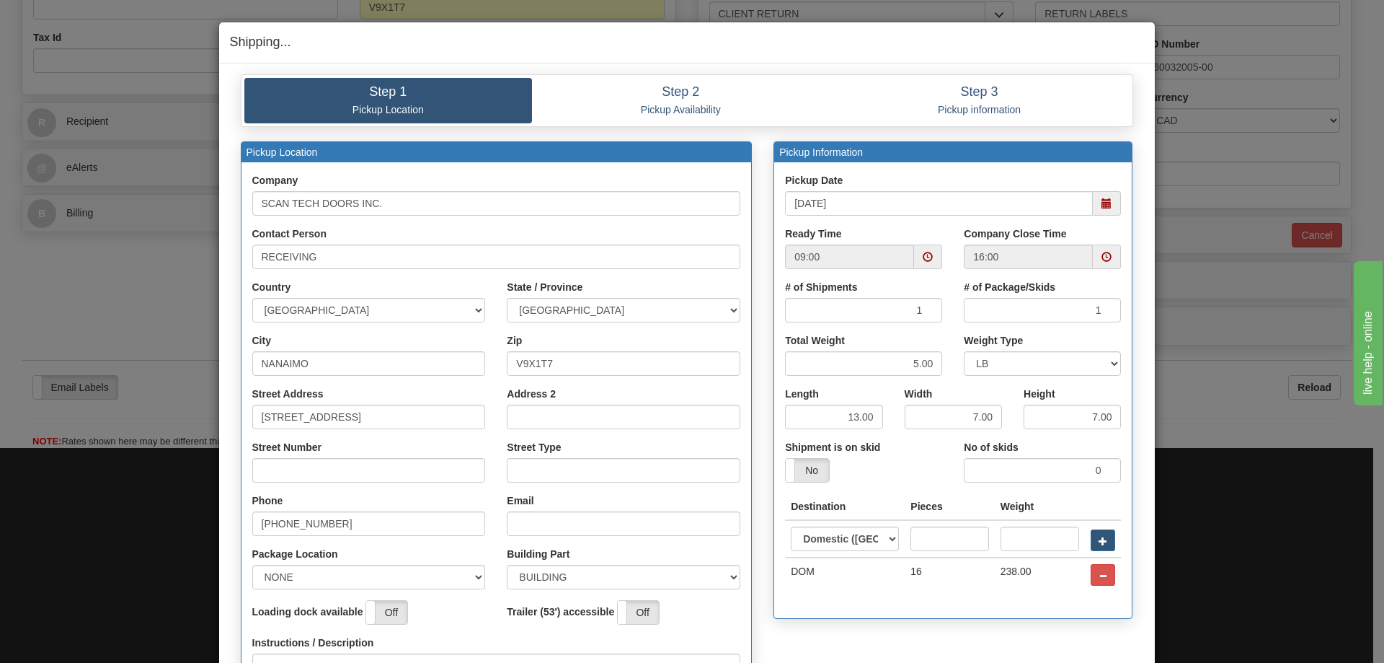
click at [923, 252] on span at bounding box center [928, 257] width 10 height 10
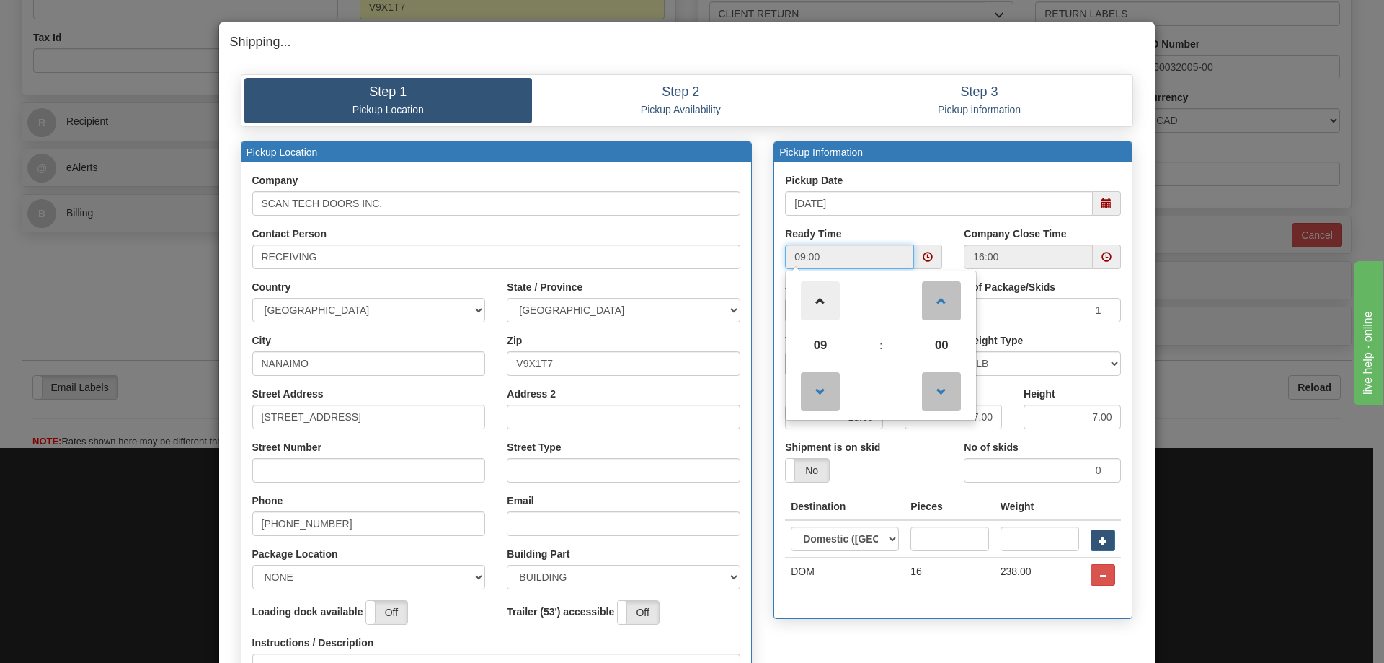
click at [813, 299] on span at bounding box center [820, 300] width 39 height 39
type input "12:00"
click at [1105, 201] on span at bounding box center [1107, 203] width 10 height 10
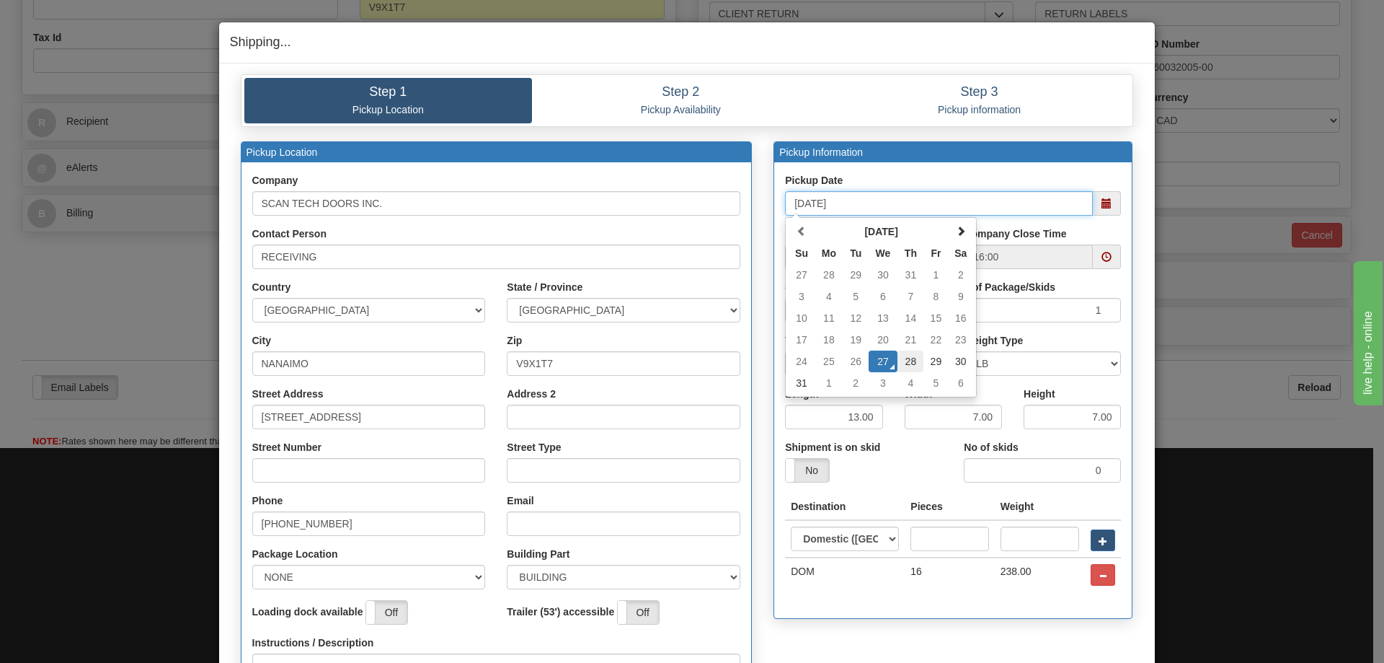
click at [909, 364] on td "28" at bounding box center [911, 361] width 26 height 22
type input "08/28/2025"
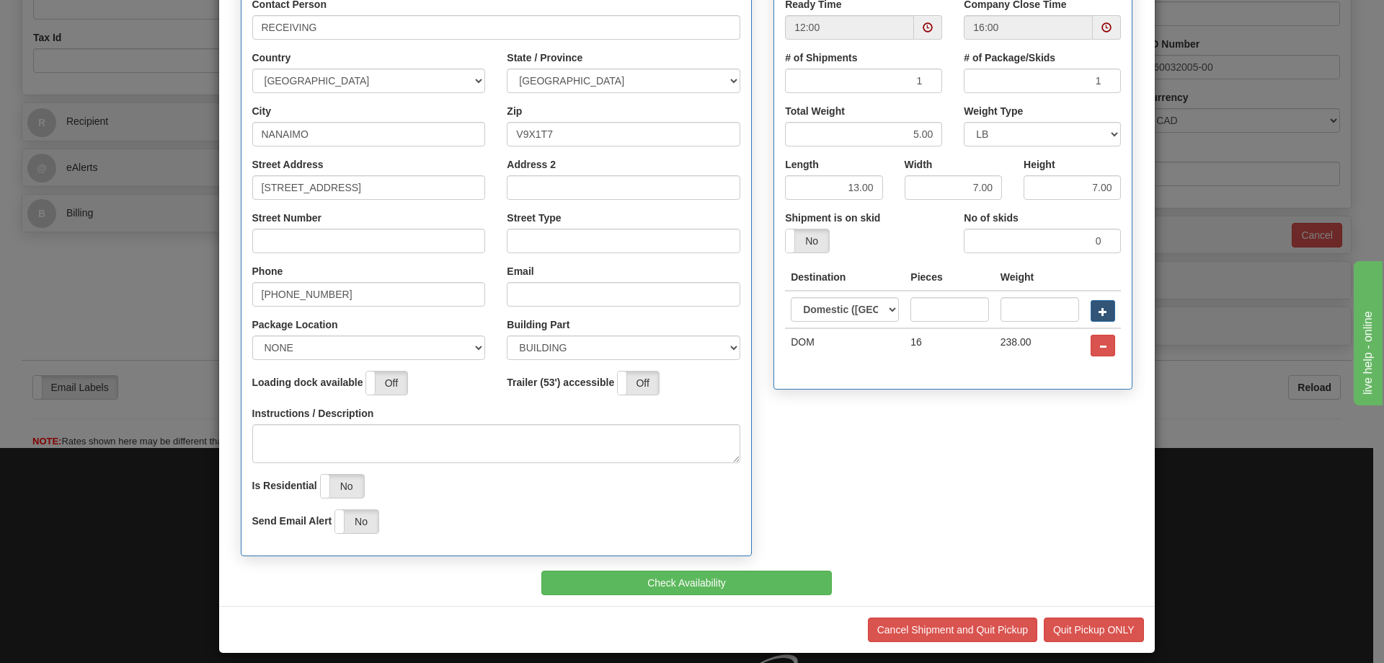
scroll to position [242, 0]
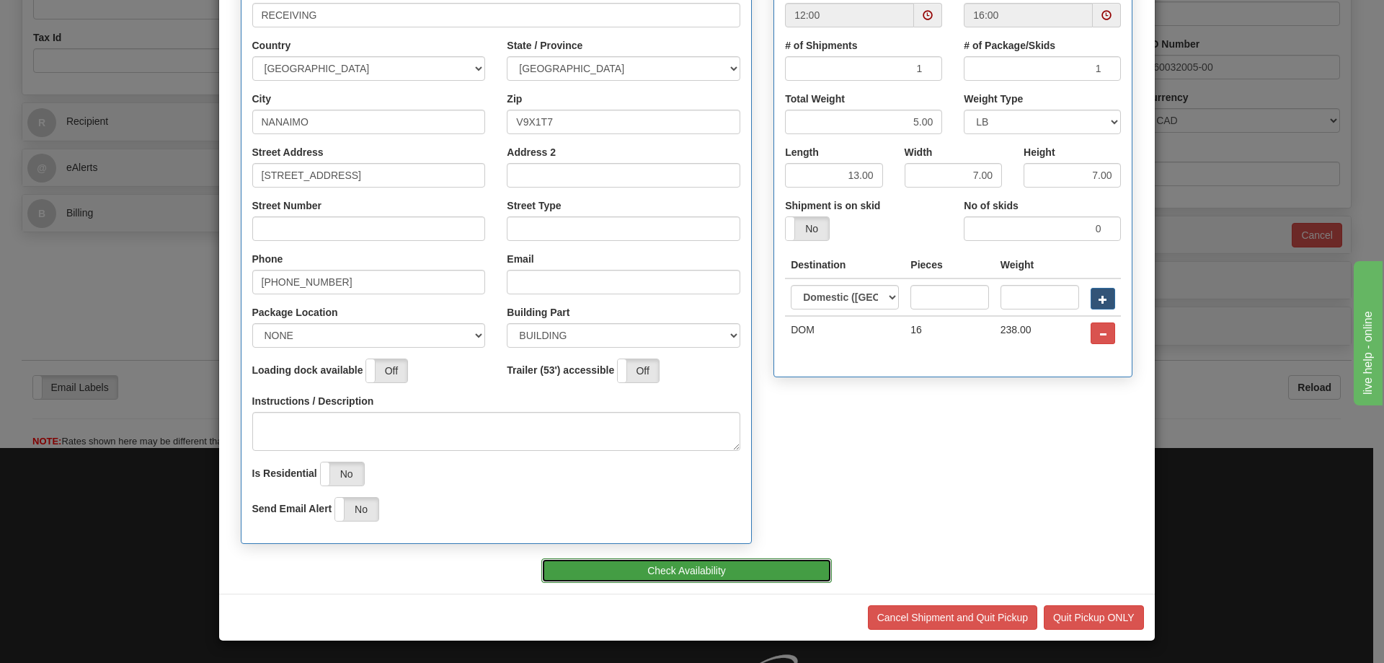
click at [662, 567] on button "Check Availability" at bounding box center [686, 570] width 291 height 25
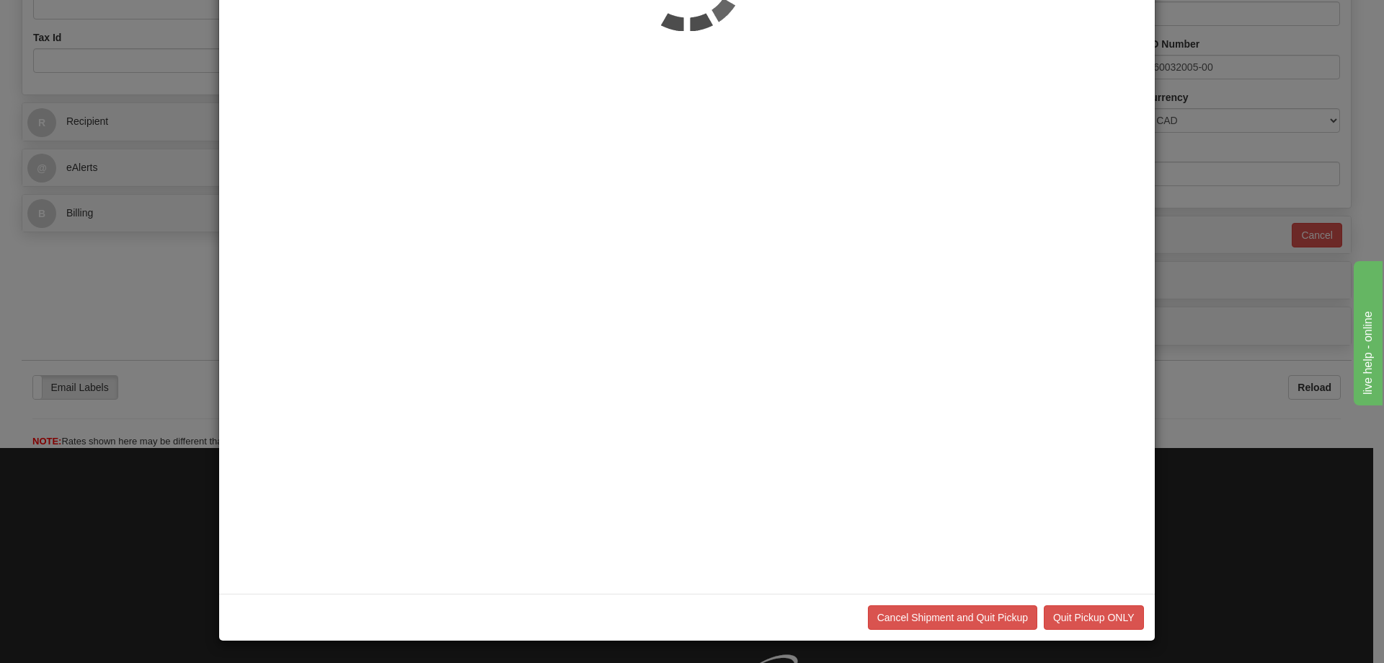
scroll to position [0, 0]
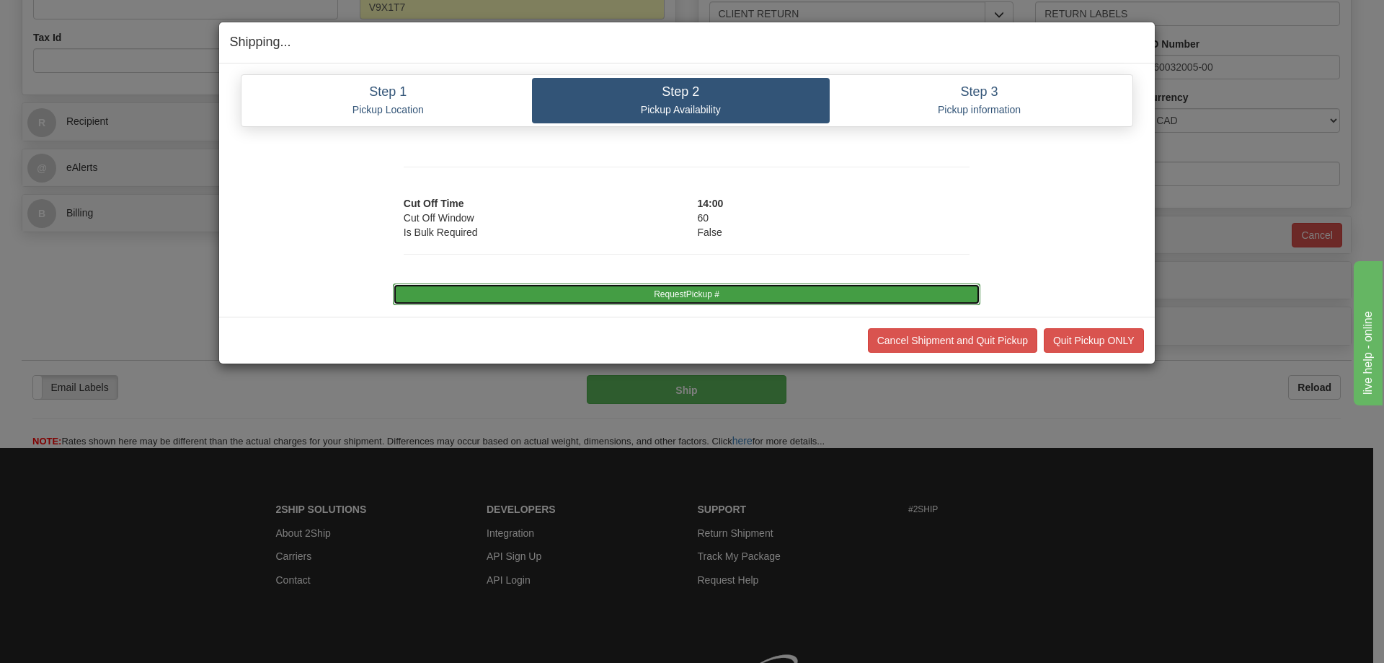
click at [641, 290] on button "RequestPickup #" at bounding box center [687, 294] width 588 height 22
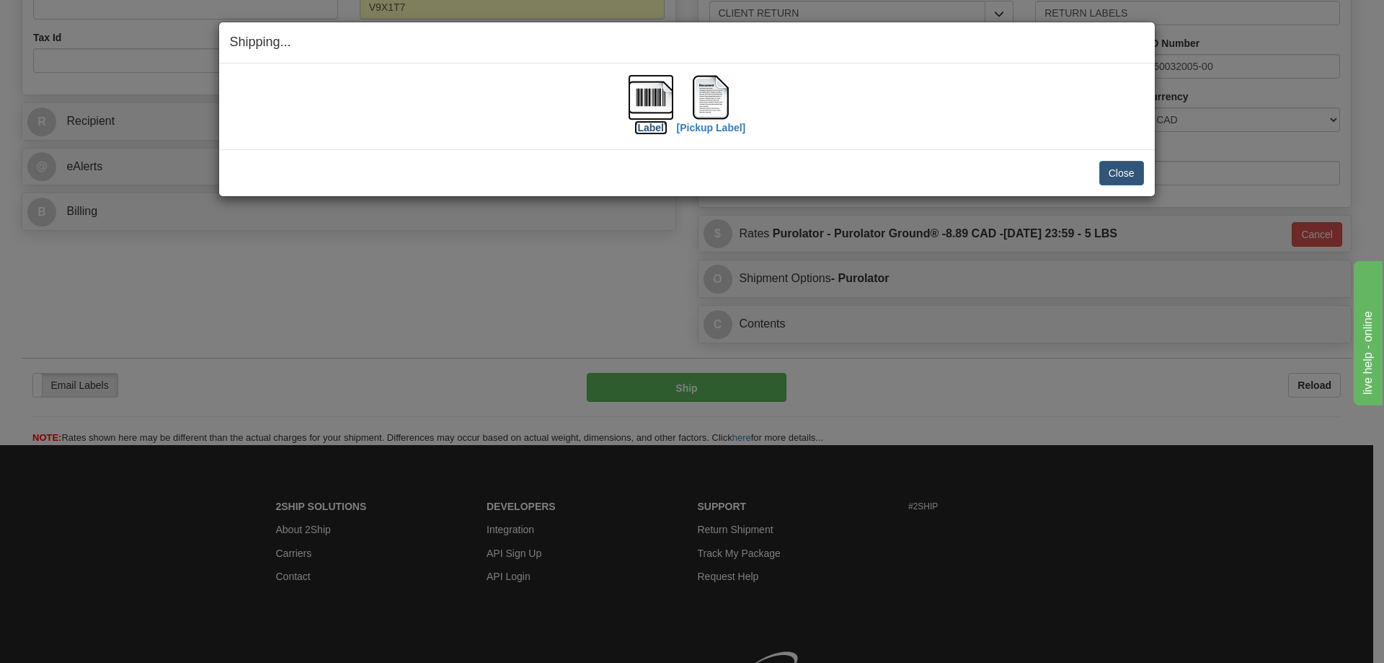
click at [654, 131] on label "[Label]" at bounding box center [650, 127] width 33 height 14
click at [1128, 177] on button "Close" at bounding box center [1122, 173] width 45 height 25
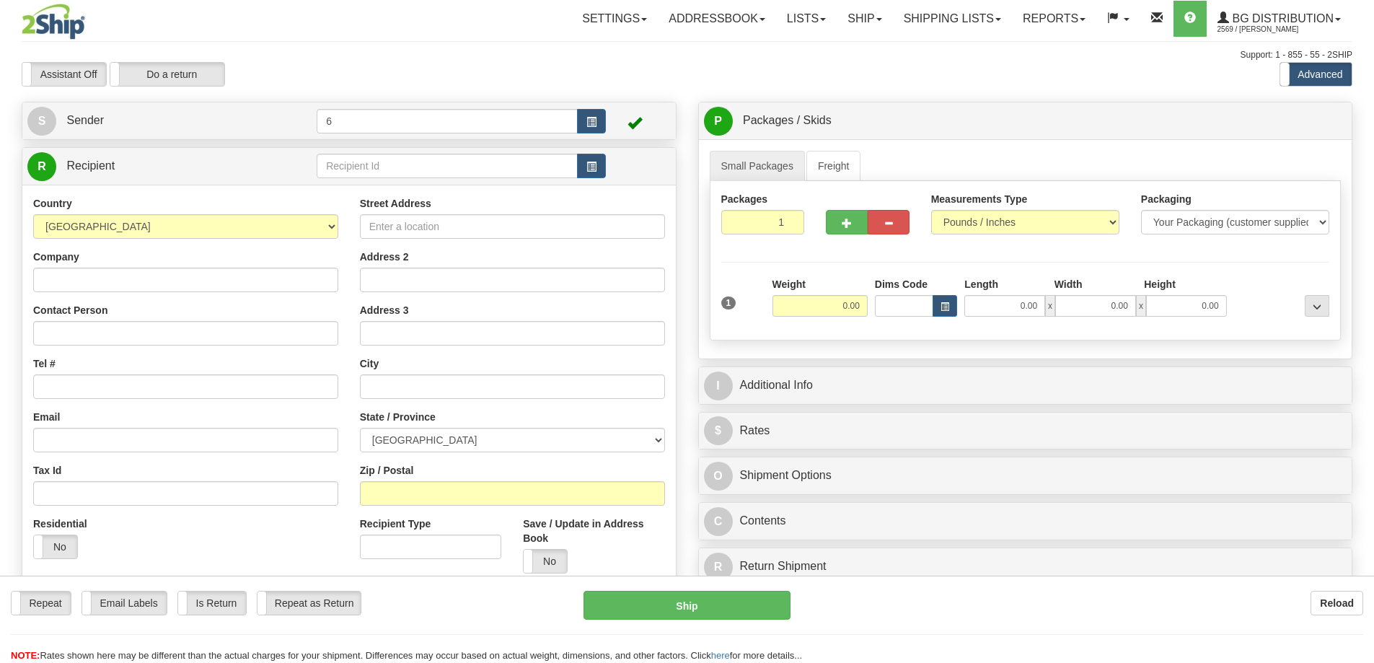
click at [341, 168] on div "Toggle navigation Settings Shipping Preferences Fields Preferences New" at bounding box center [687, 410] width 1374 height 820
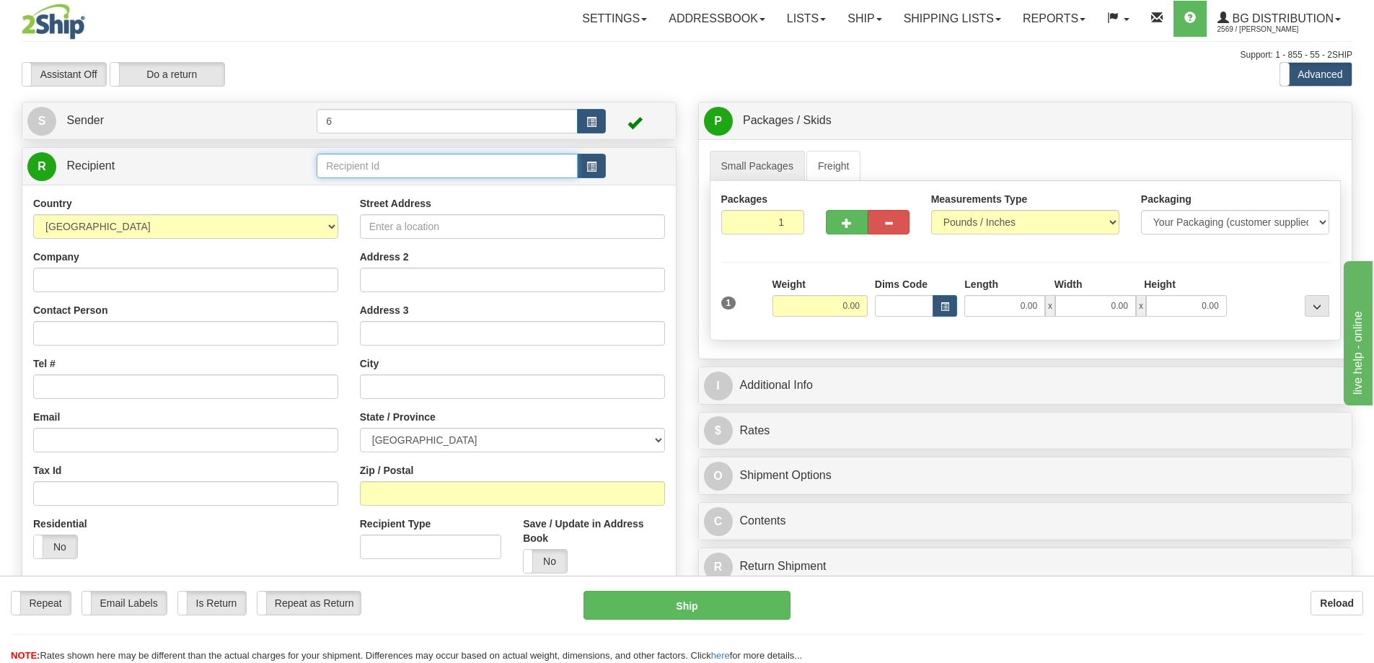
click at [341, 168] on input "text" at bounding box center [447, 166] width 261 height 25
drag, startPoint x: 0, startPoint y: 0, endPoint x: 339, endPoint y: 160, distance: 374.8
click at [339, 160] on input "text" at bounding box center [447, 166] width 261 height 25
type input "41043"
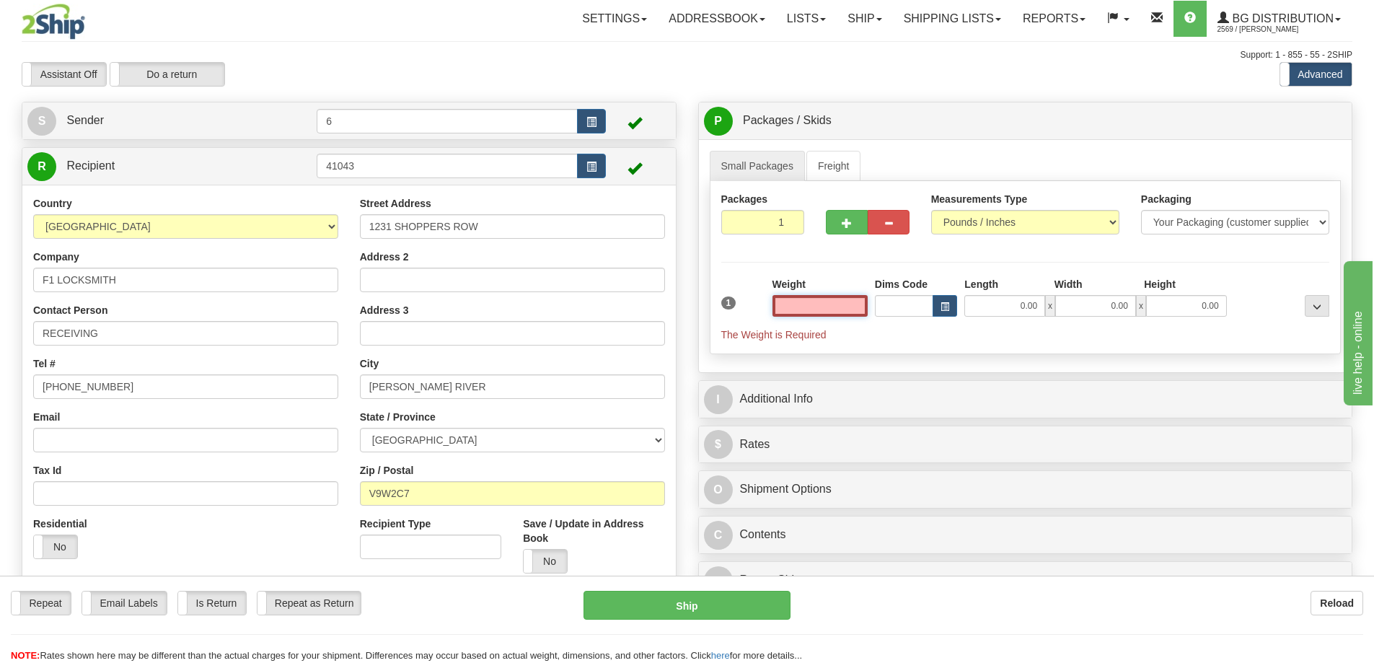
click at [839, 306] on input "text" at bounding box center [819, 306] width 95 height 22
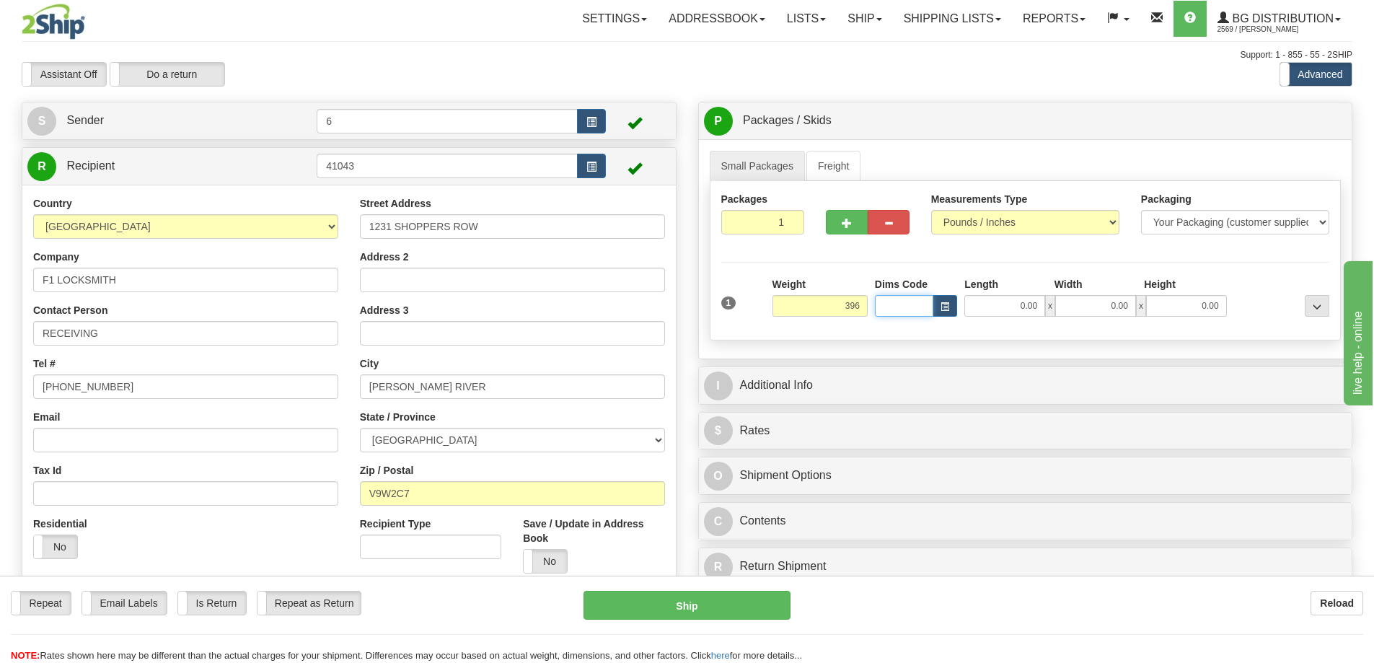
type input "396.00"
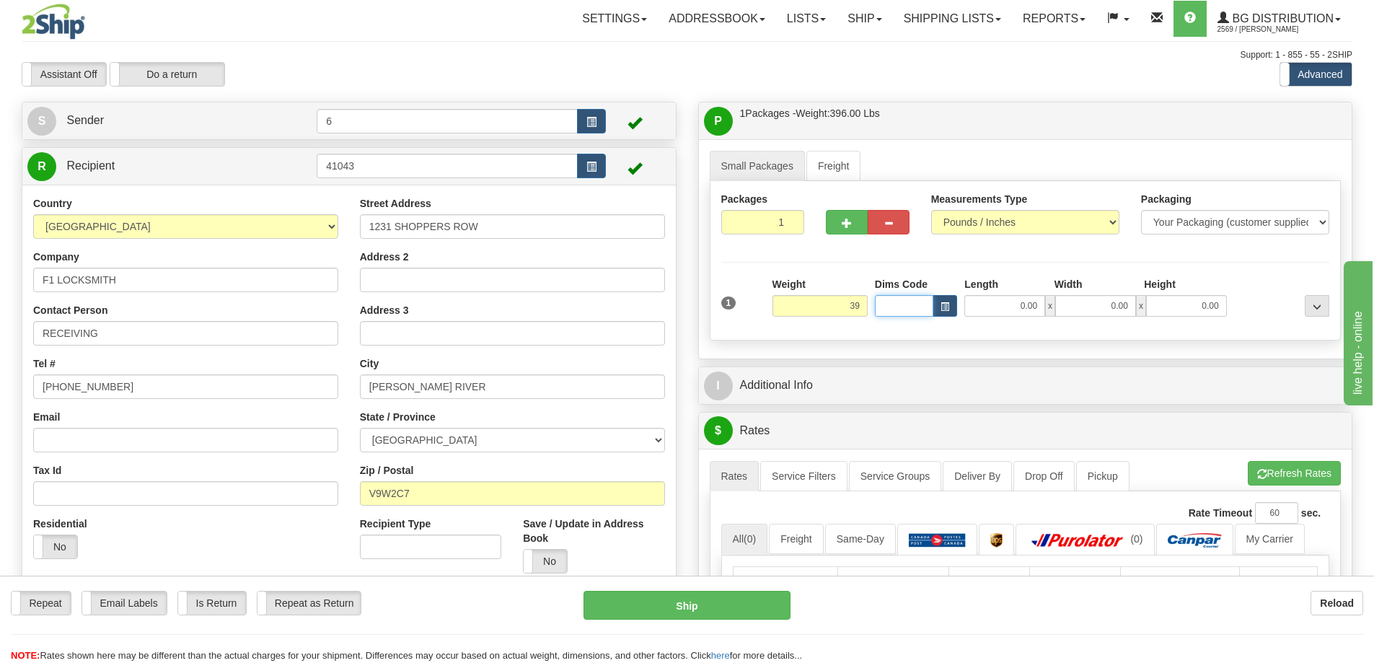
type input "39.00"
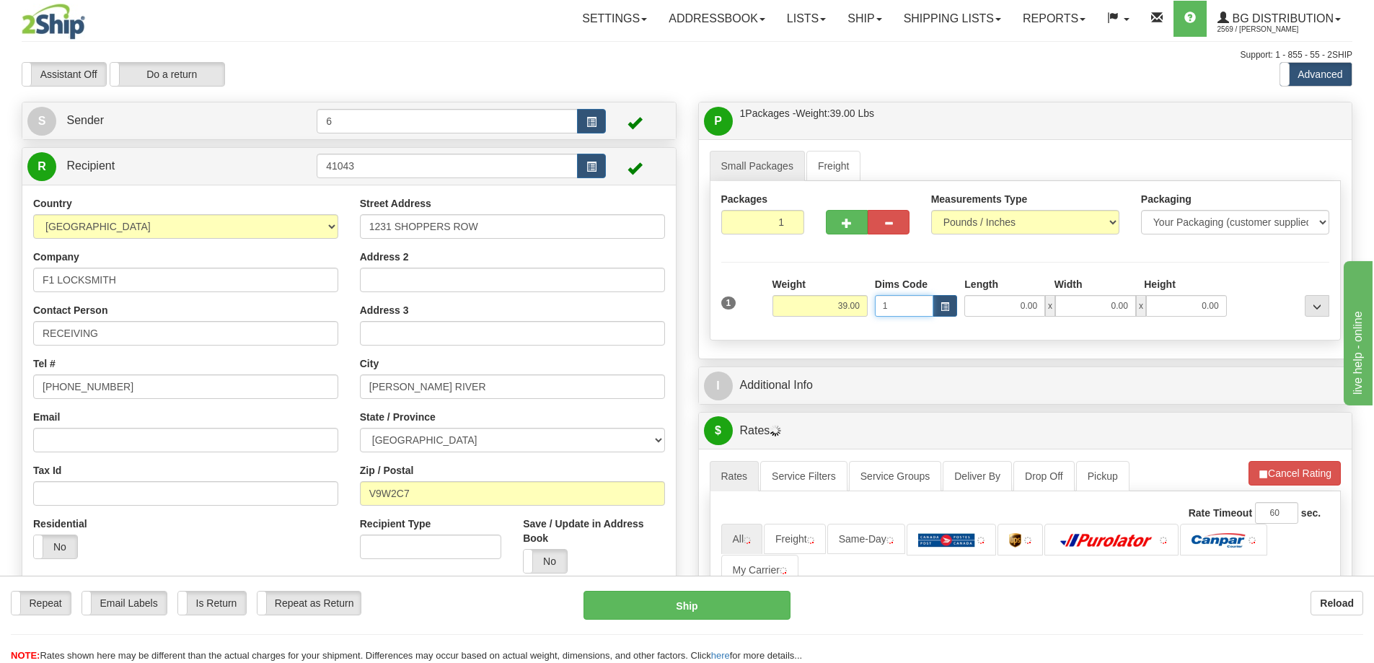
type input "1"
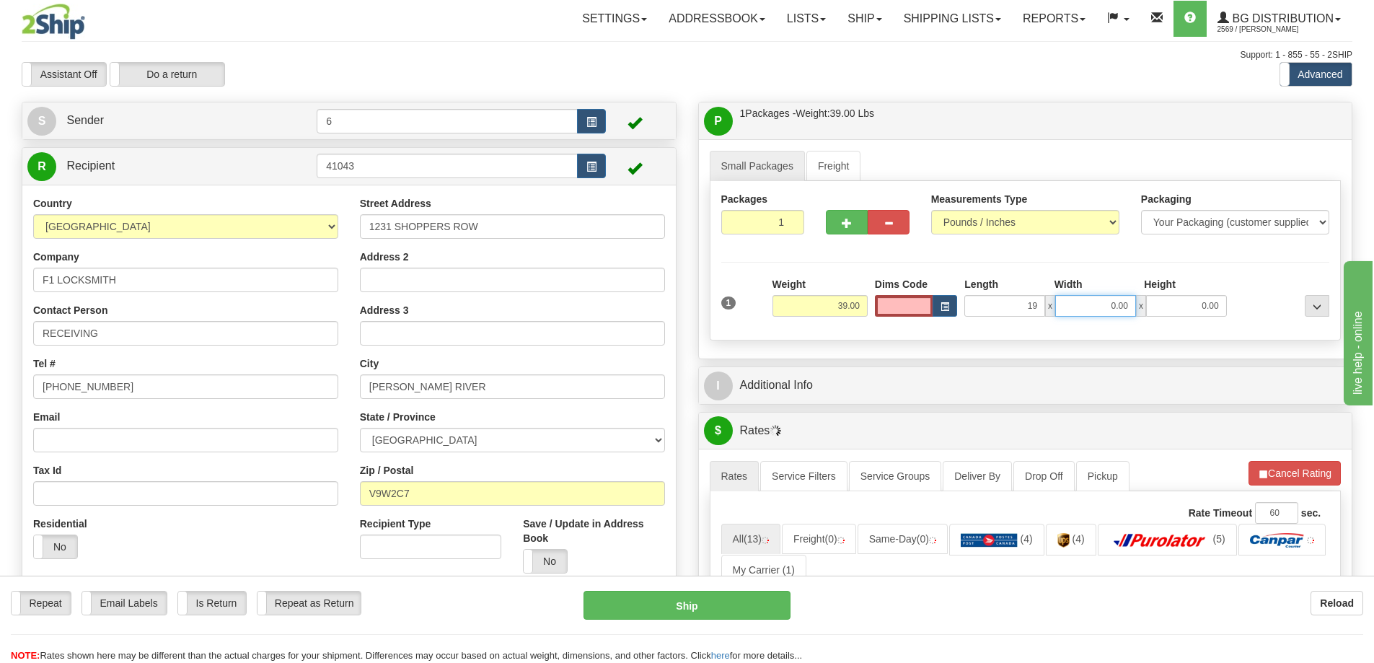
type input "19.00"
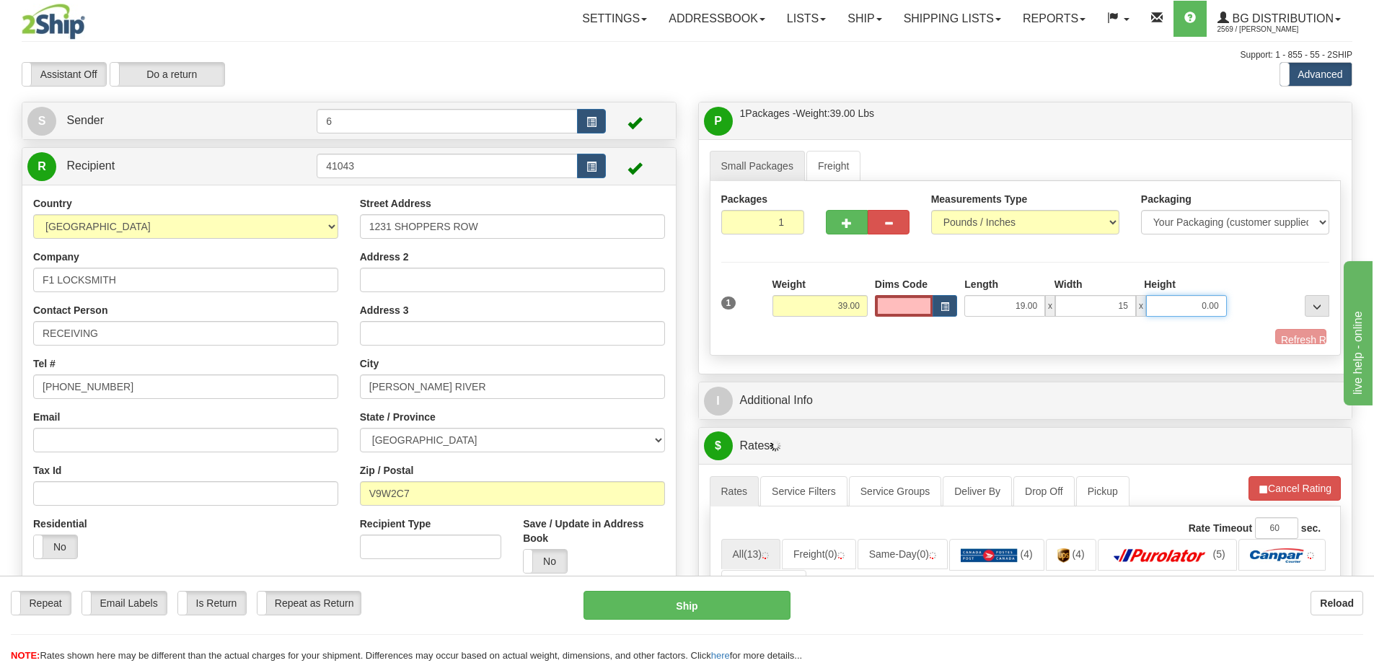
type input "15.00"
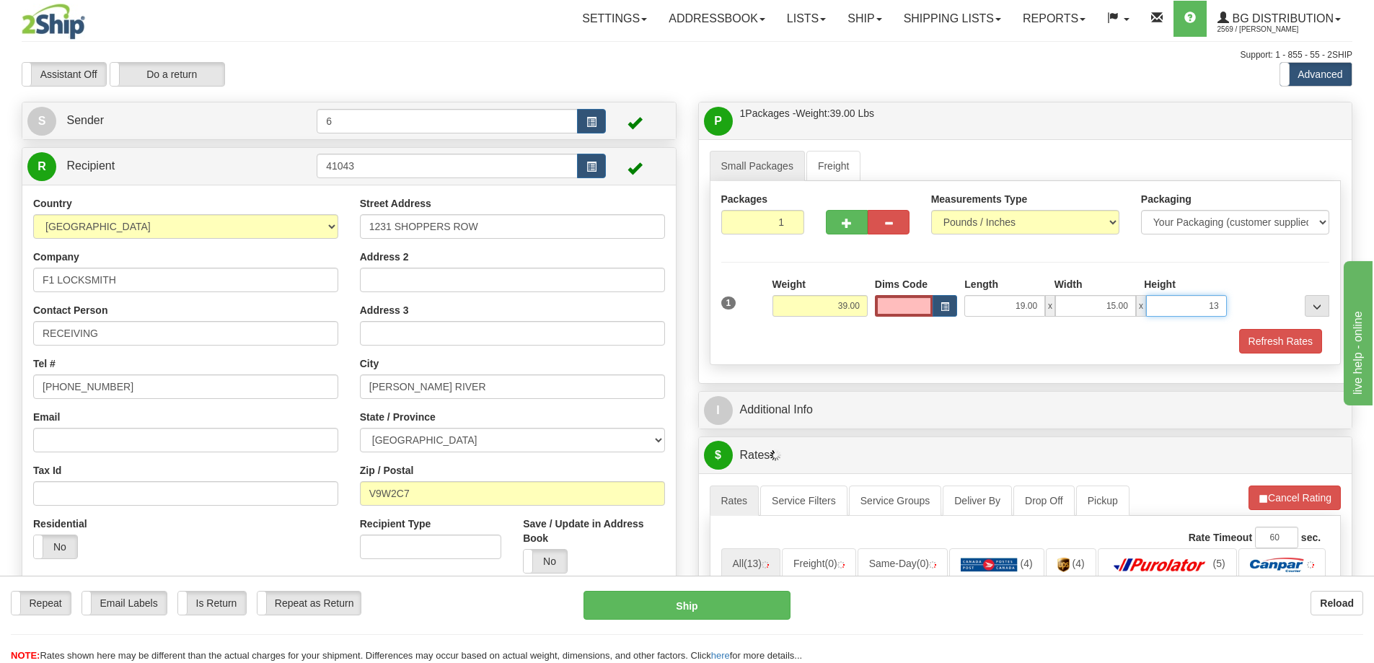
type input "13"
type input "13.00"
click at [1265, 345] on button "Refresh Rates" at bounding box center [1280, 341] width 83 height 25
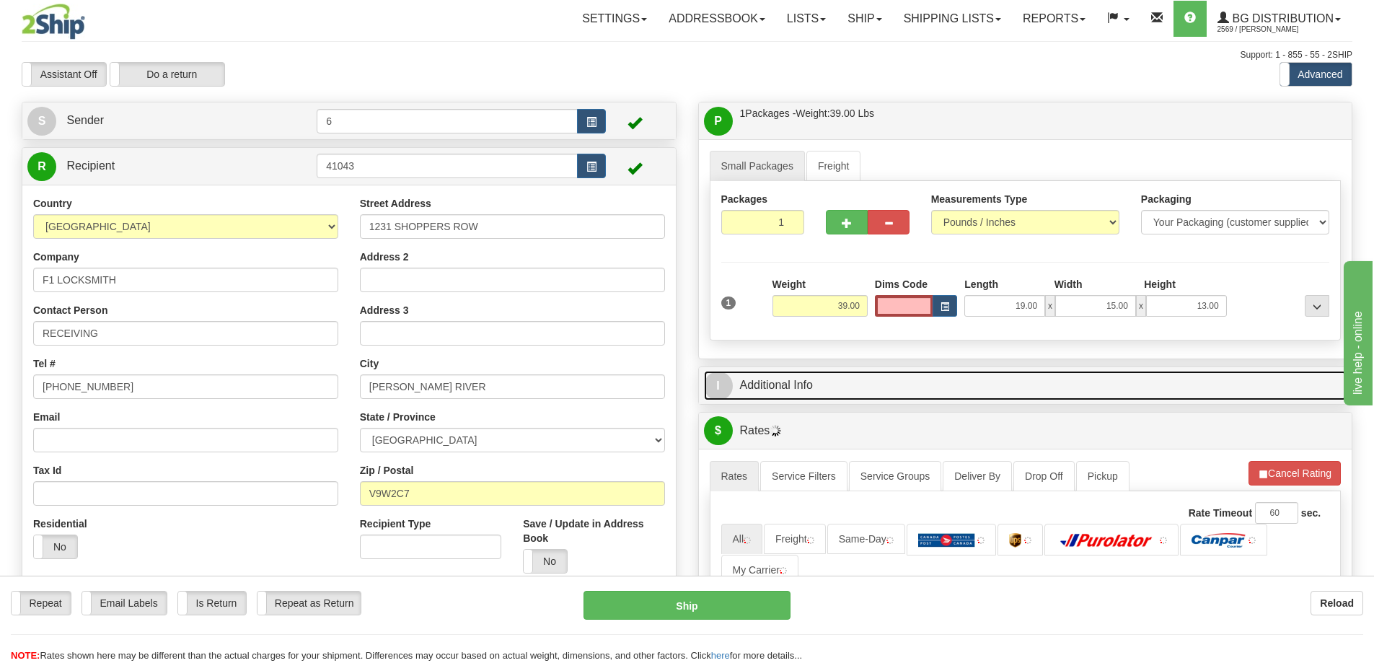
click at [1190, 400] on link "I Additional Info" at bounding box center [1025, 386] width 643 height 30
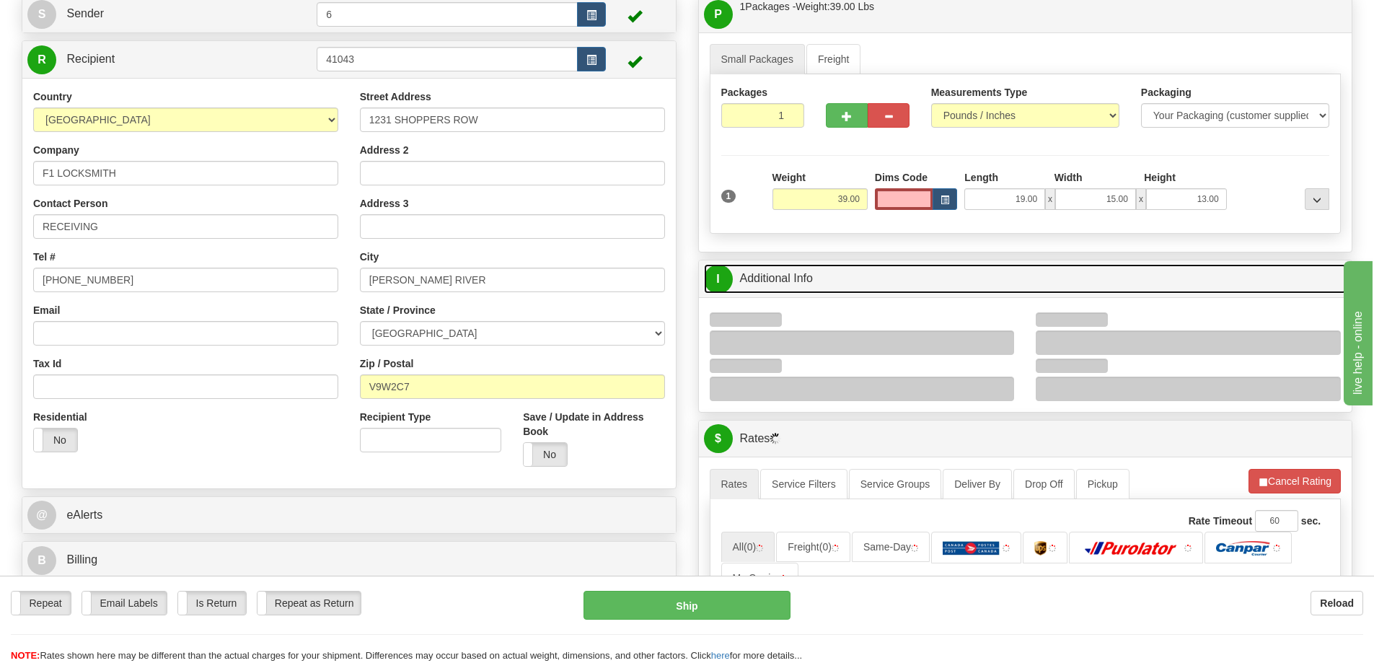
scroll to position [216, 0]
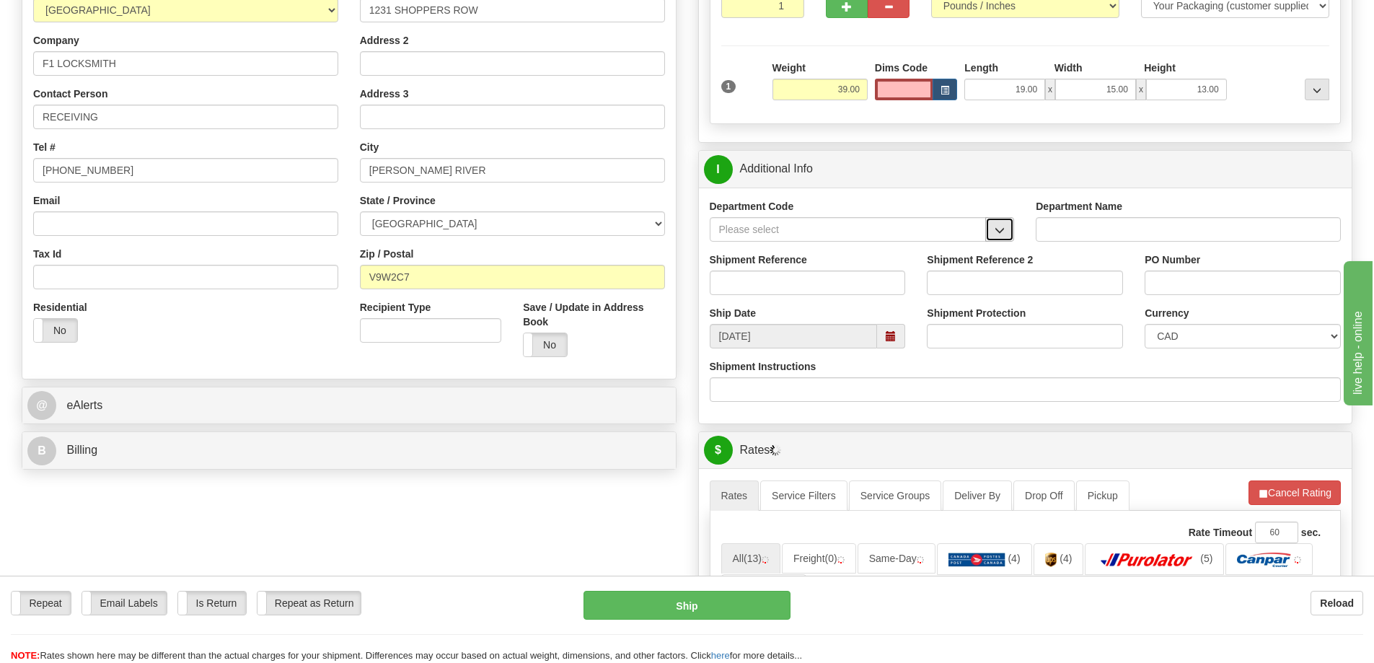
click at [999, 235] on span "button" at bounding box center [999, 230] width 10 height 9
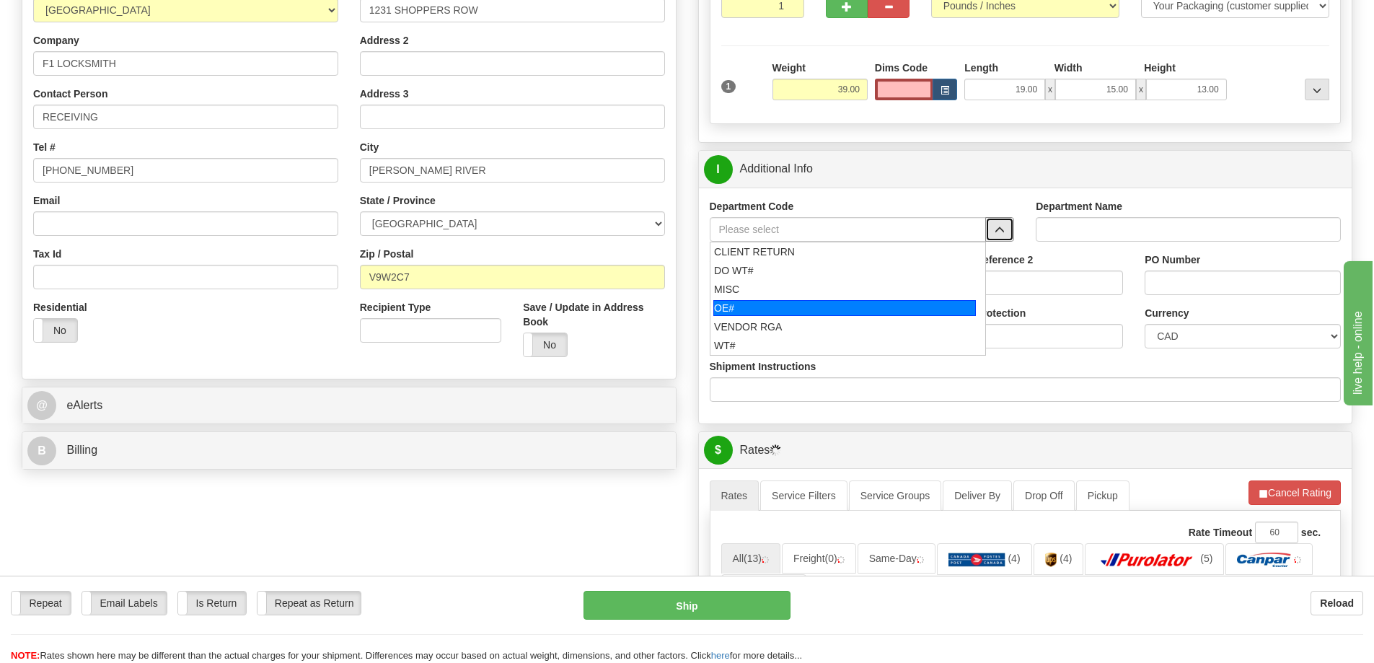
click at [835, 305] on div "OE#" at bounding box center [844, 308] width 262 height 16
type input "OE#"
type input "ORDERS"
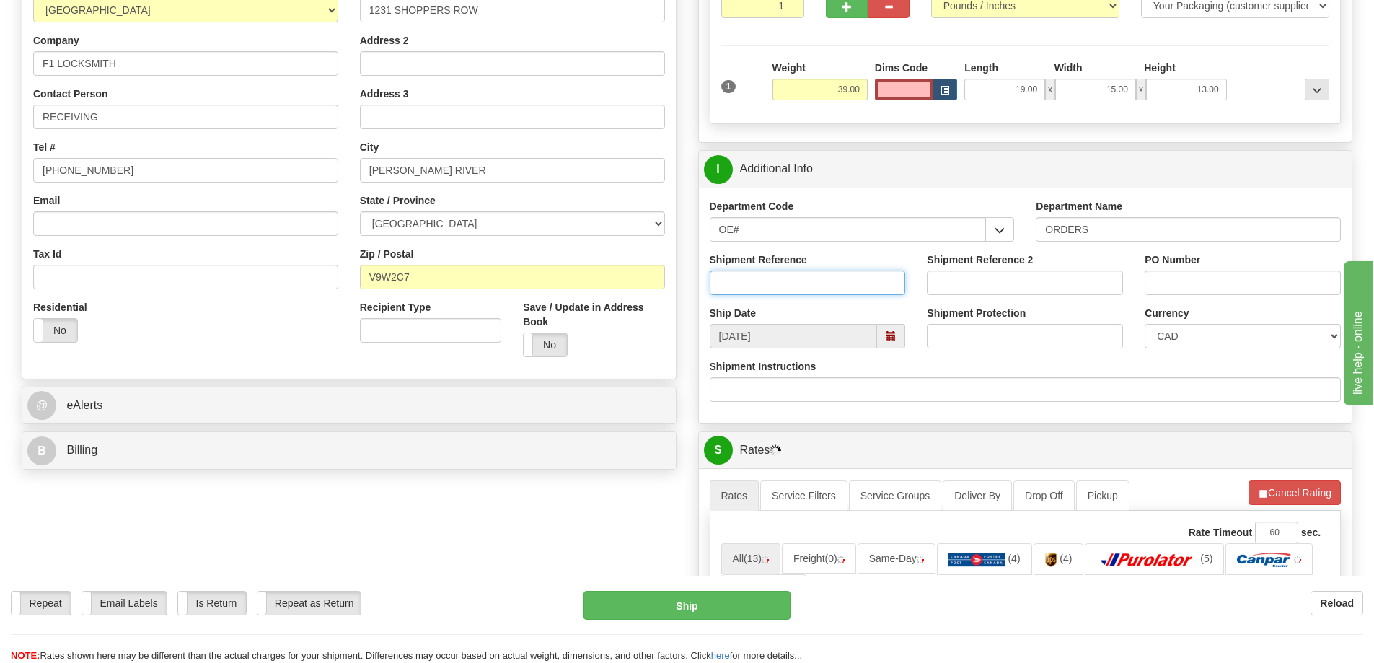
click at [815, 283] on input "Shipment Reference" at bounding box center [807, 282] width 196 height 25
type input "60031211-00"
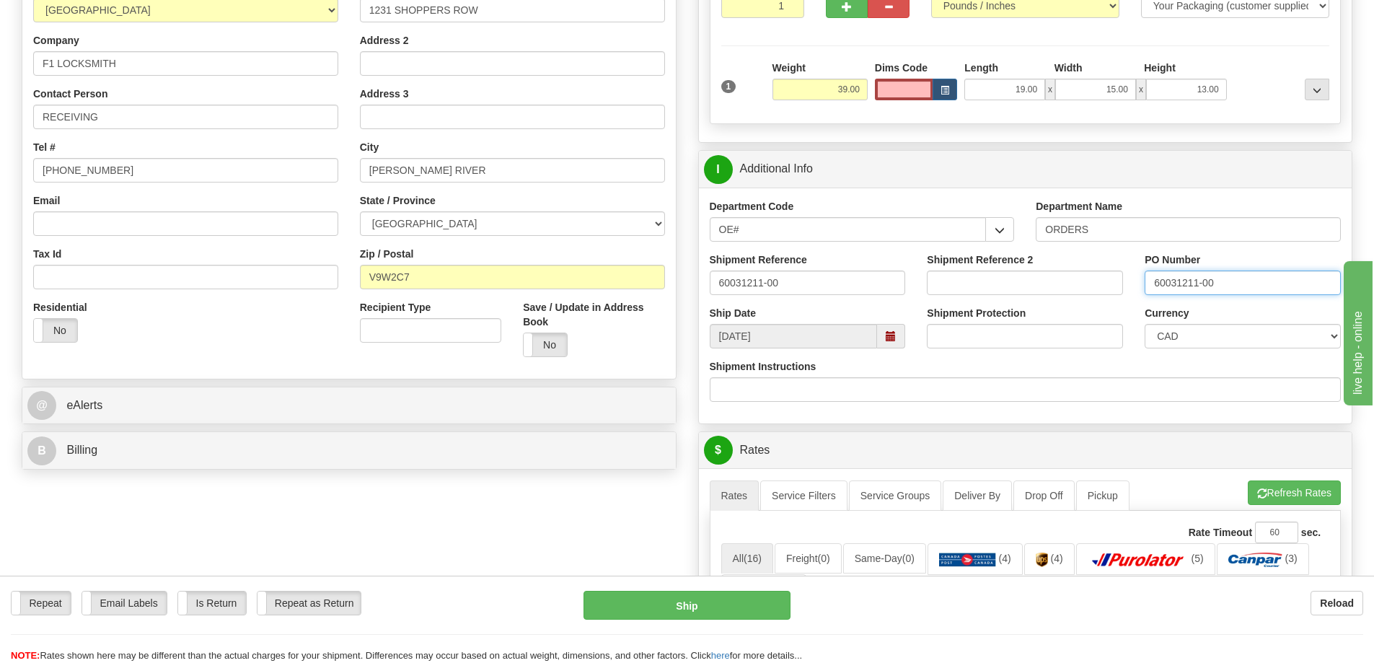
type input "60031211-00"
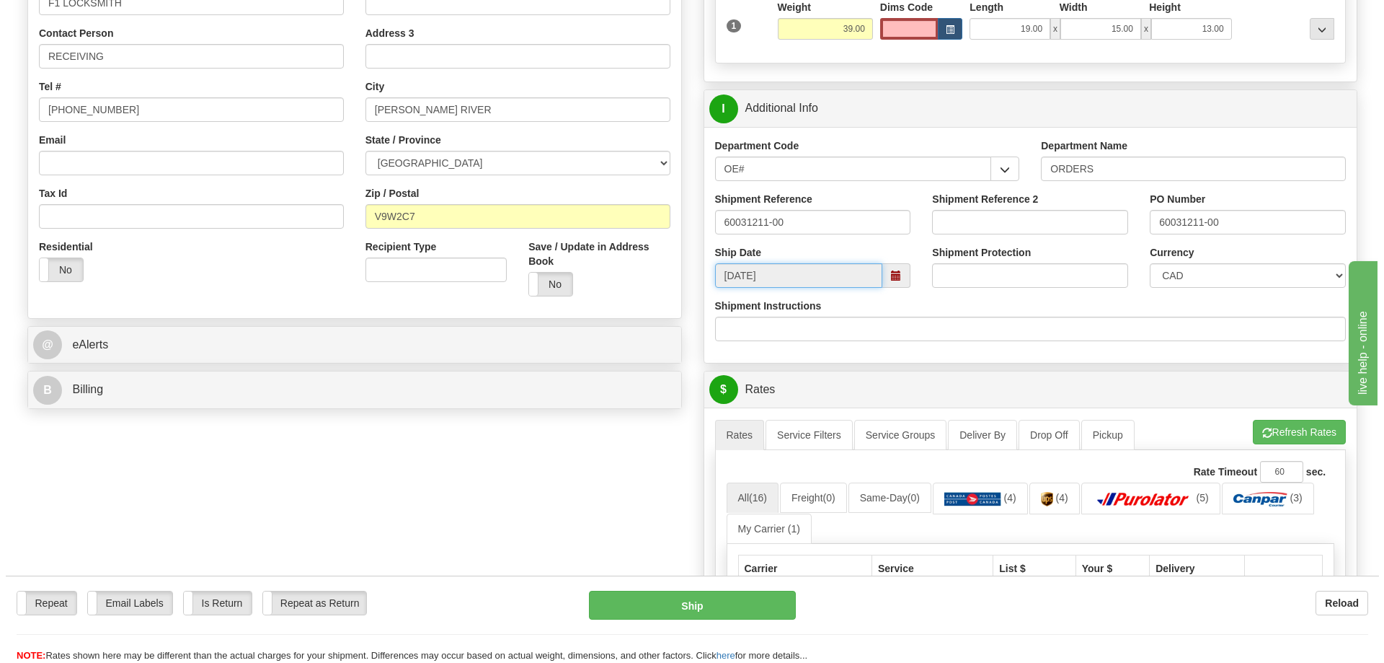
scroll to position [577, 0]
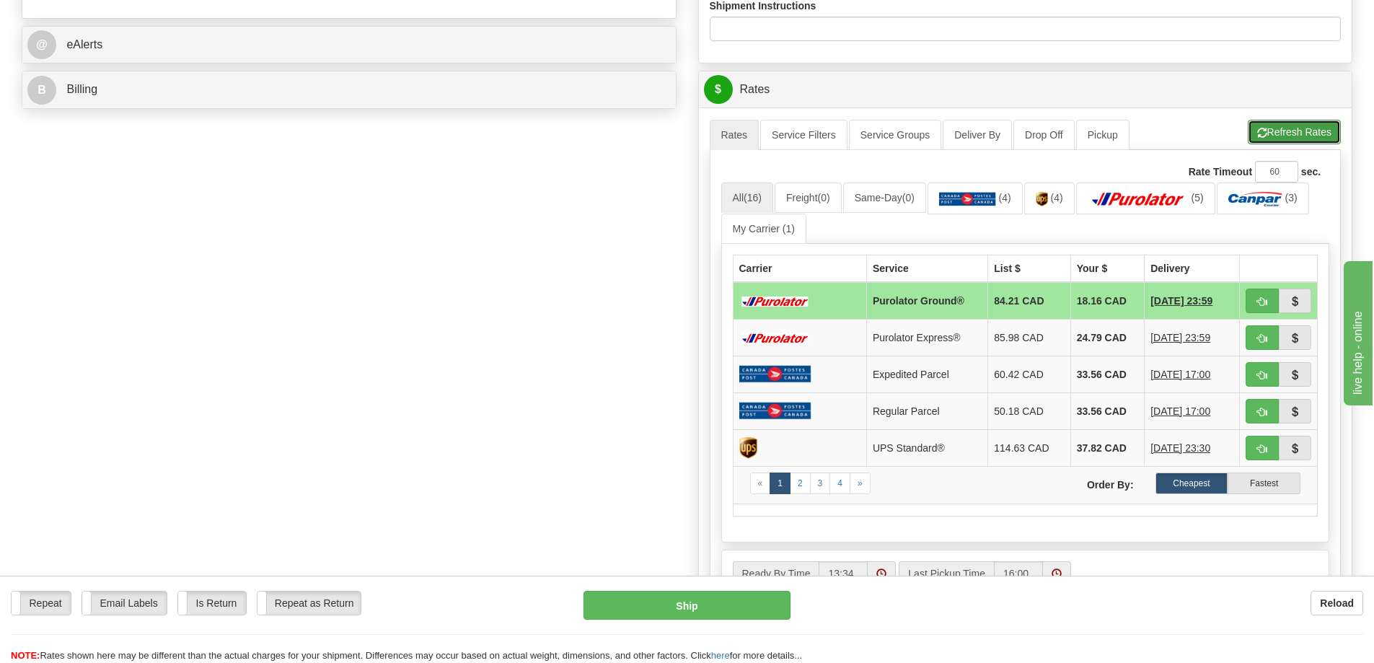
click at [1294, 137] on button "Refresh Rates" at bounding box center [1293, 132] width 93 height 25
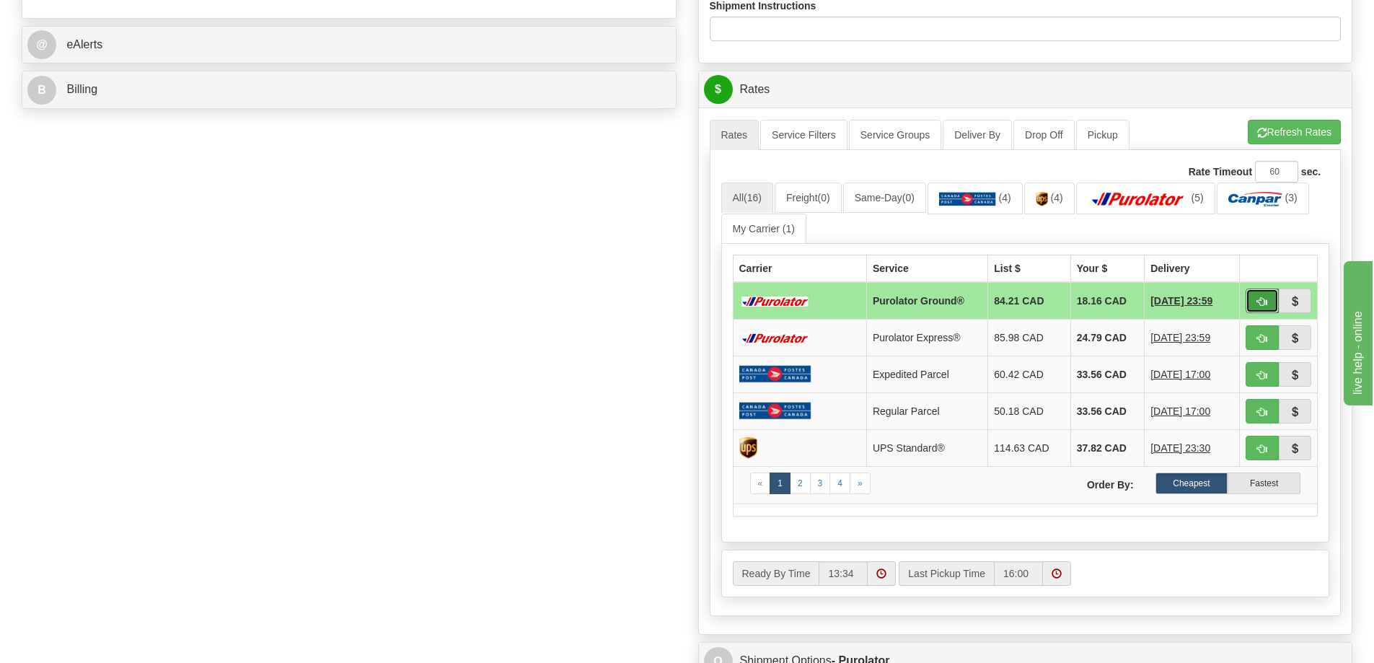
click at [1252, 309] on button "button" at bounding box center [1261, 300] width 33 height 25
type input "260"
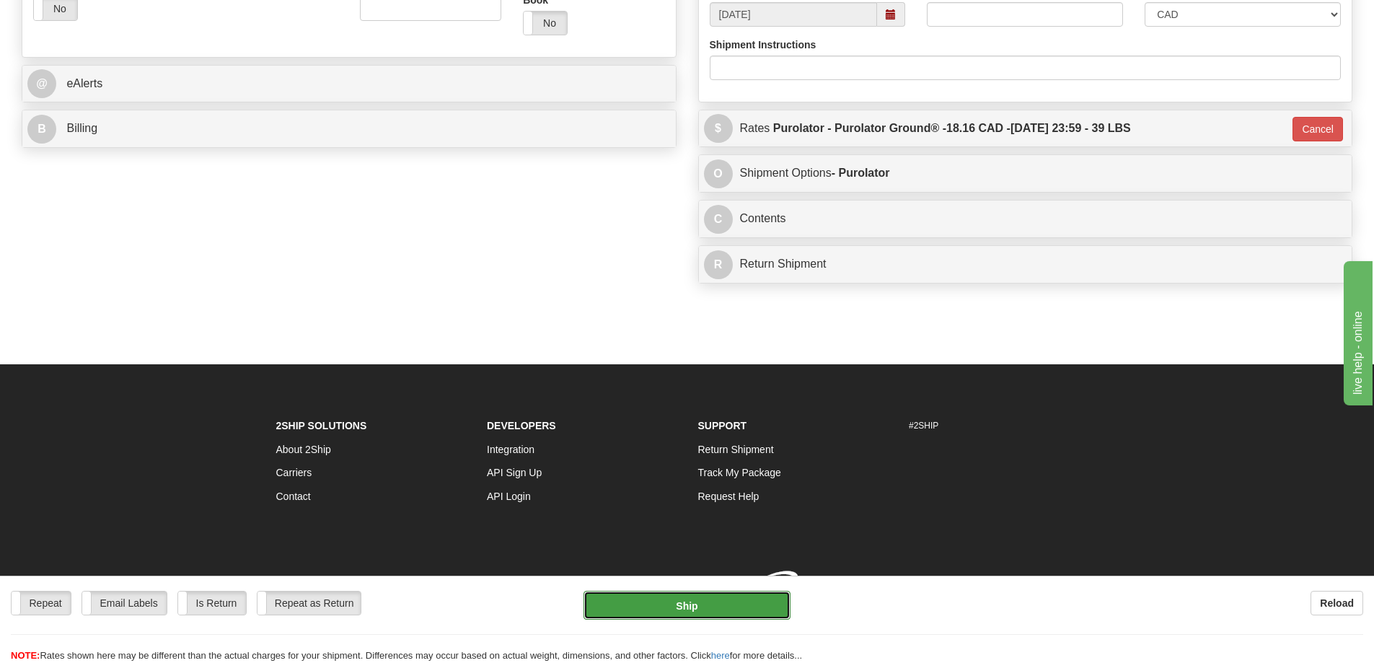
click at [649, 596] on button "Ship" at bounding box center [686, 605] width 207 height 29
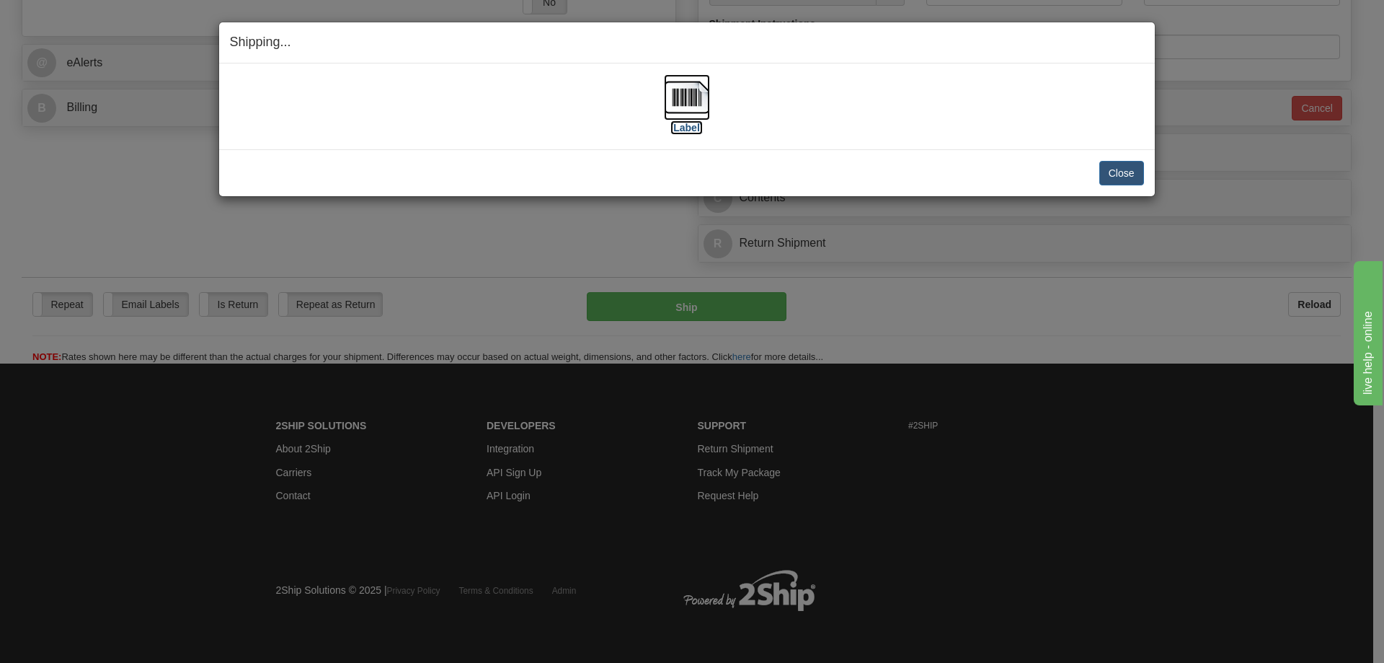
click at [694, 128] on label "[Label]" at bounding box center [687, 127] width 33 height 14
drag, startPoint x: 1129, startPoint y: 175, endPoint x: 831, endPoint y: 68, distance: 316.6
click at [1129, 174] on button "Close" at bounding box center [1122, 173] width 45 height 25
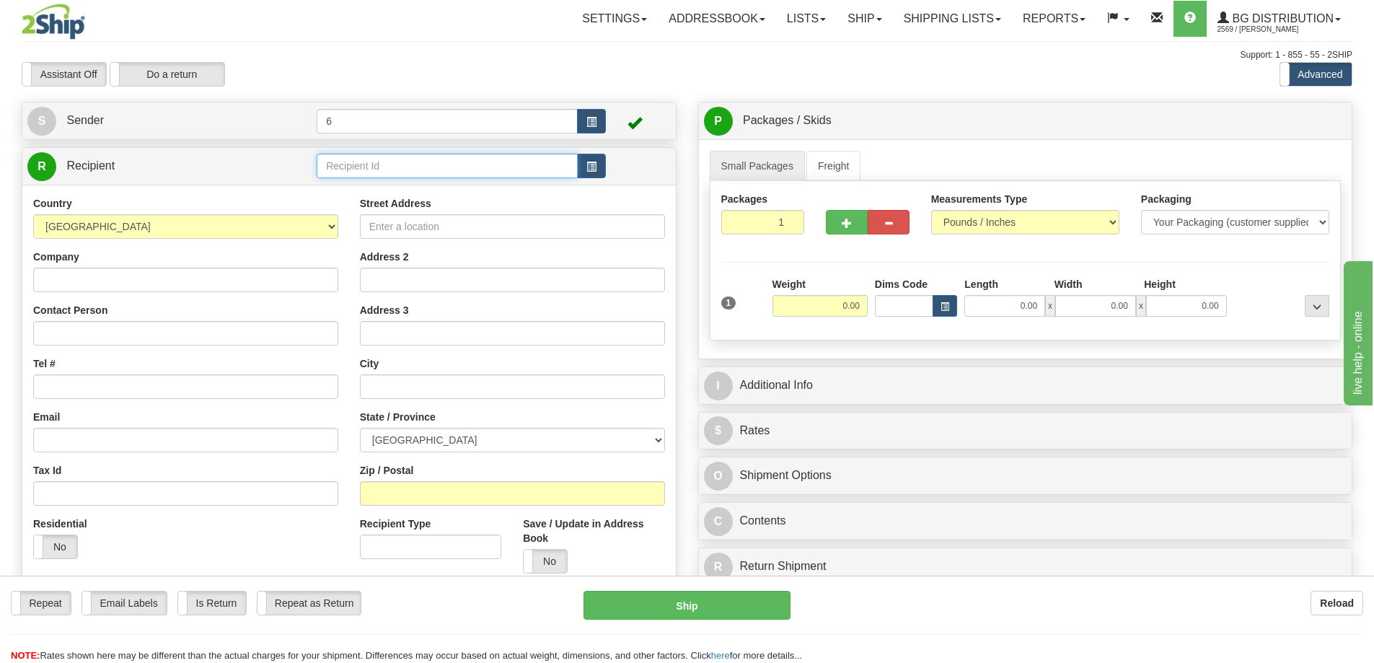
click at [357, 174] on input "text" at bounding box center [447, 166] width 261 height 25
type input "45031"
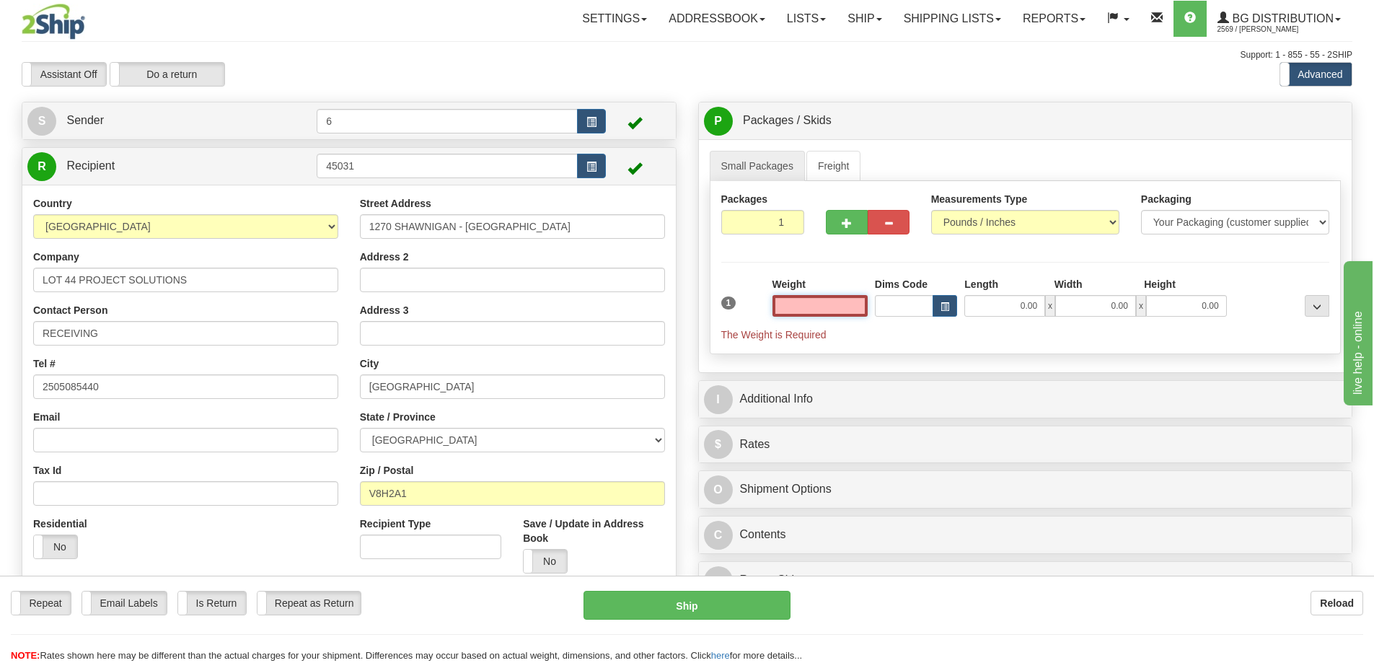
click at [815, 303] on input "text" at bounding box center [819, 306] width 95 height 22
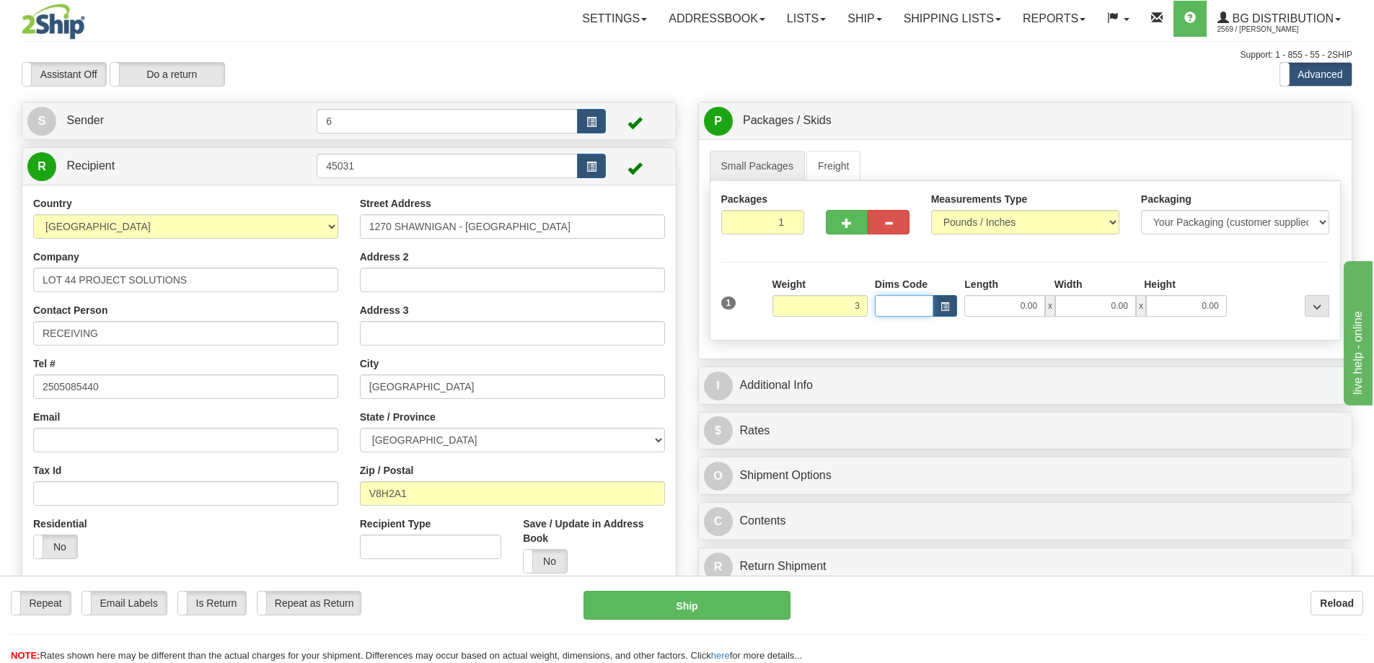
type input "3.00"
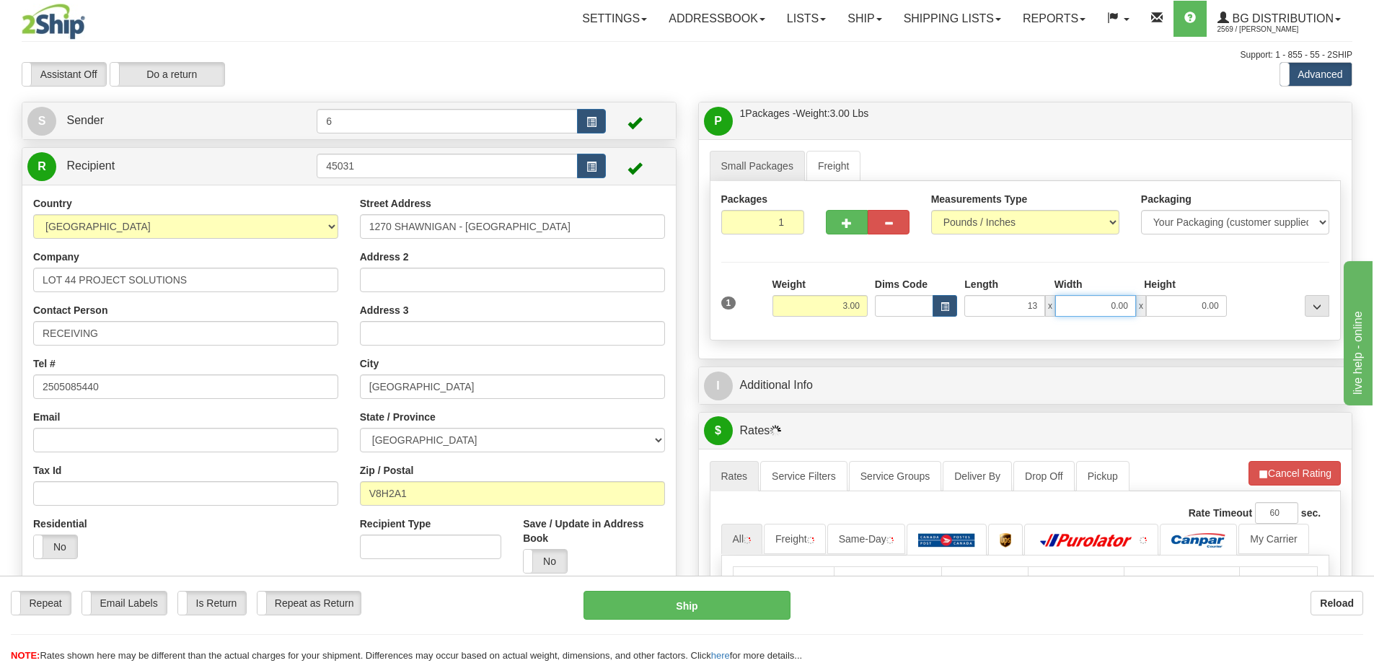
type input "13.00"
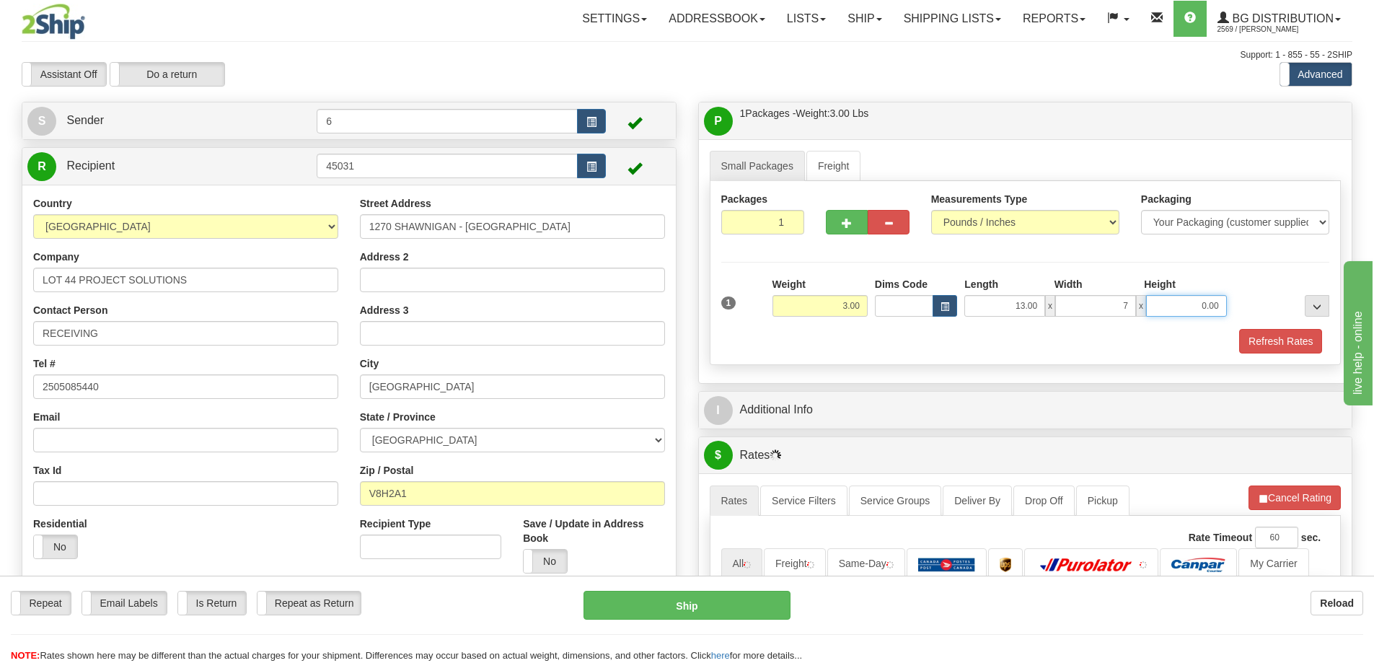
type input "7.00"
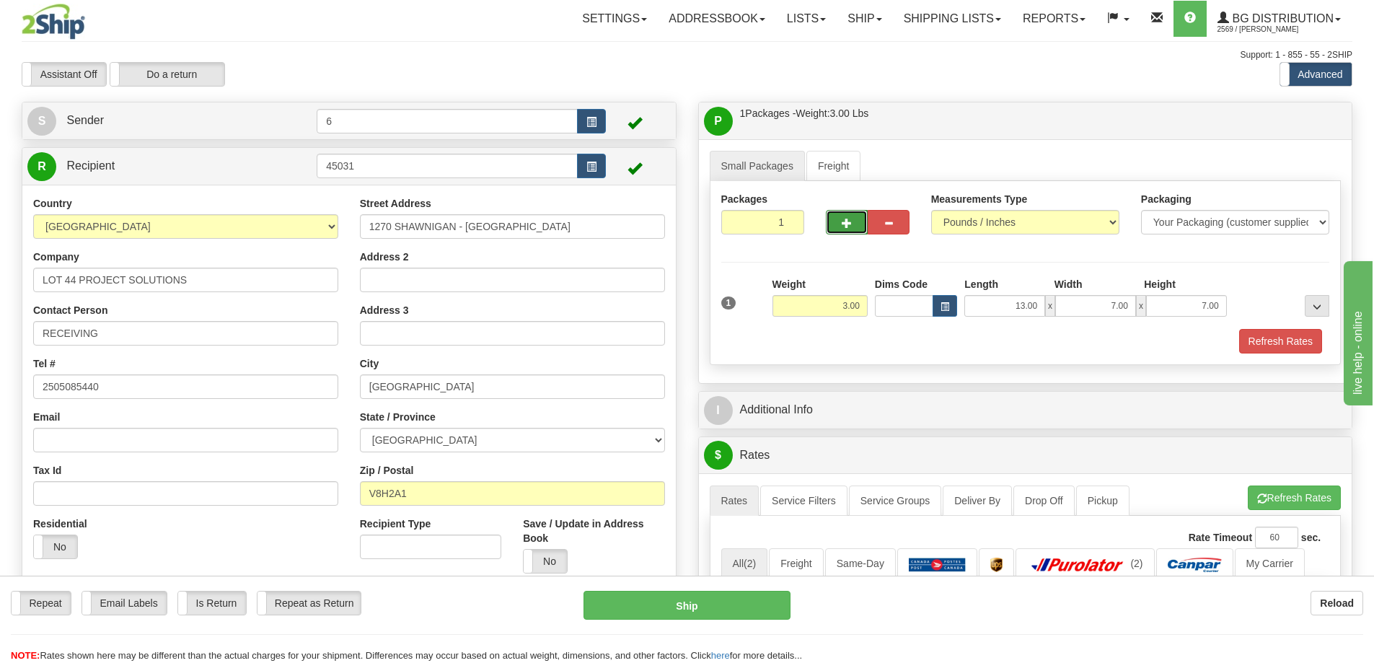
click at [864, 228] on button "button" at bounding box center [847, 222] width 42 height 25
radio input "true"
type input "2"
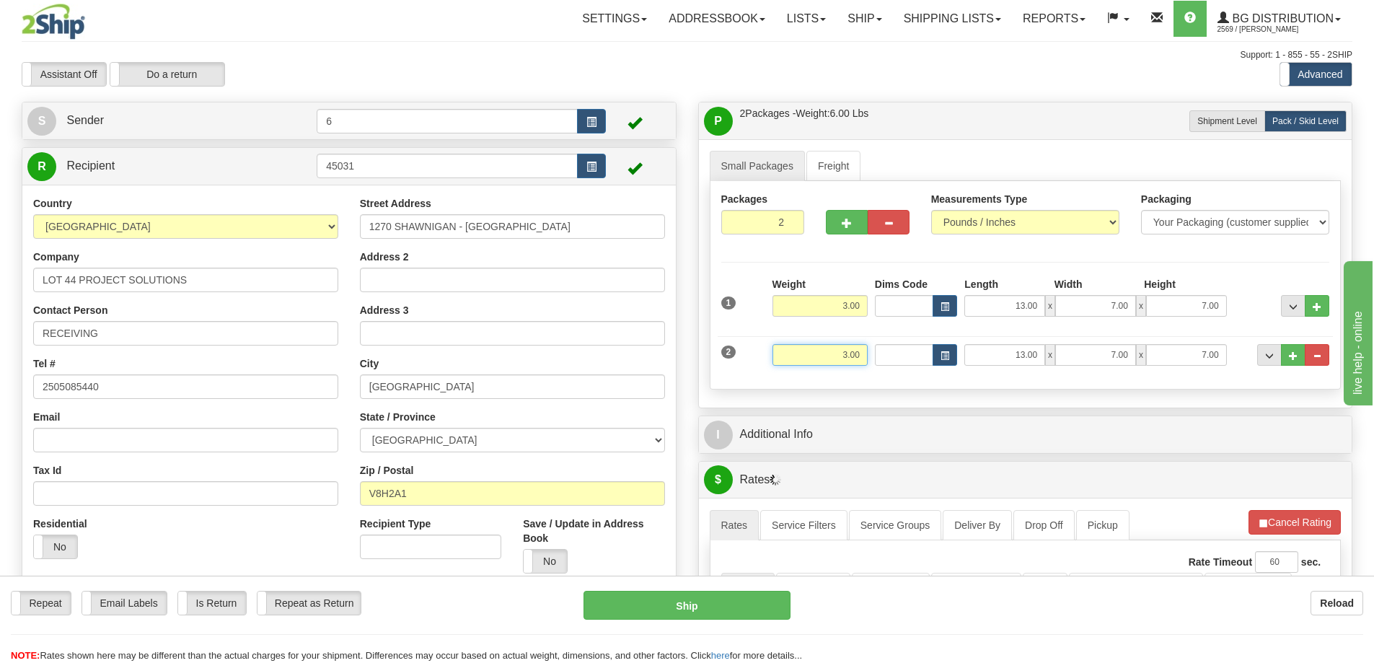
drag, startPoint x: 835, startPoint y: 354, endPoint x: 952, endPoint y: 373, distance: 119.1
click at [953, 372] on div "2 Weight 3.00 Dims Code Length Width Height" at bounding box center [1025, 353] width 616 height 48
type input "40.00"
type input "44.00"
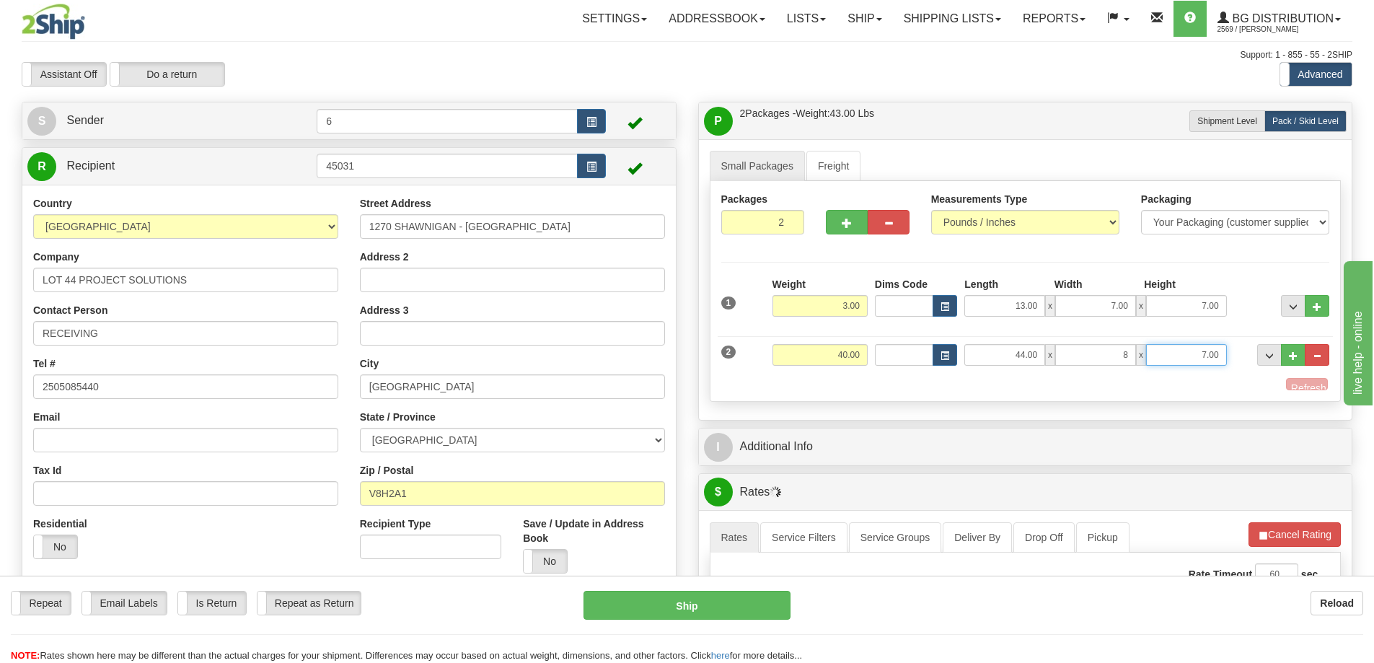
type input "8.00"
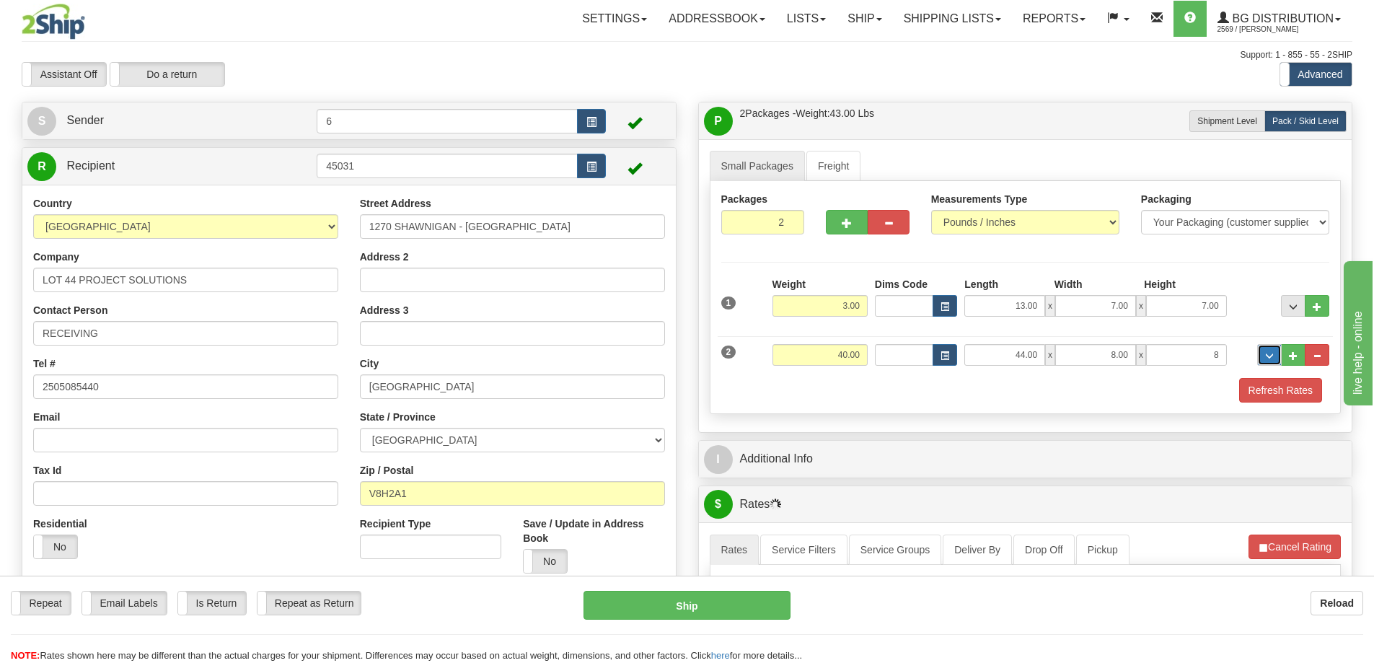
type input "8.00"
click at [1271, 393] on button "Refresh Rates" at bounding box center [1280, 390] width 83 height 25
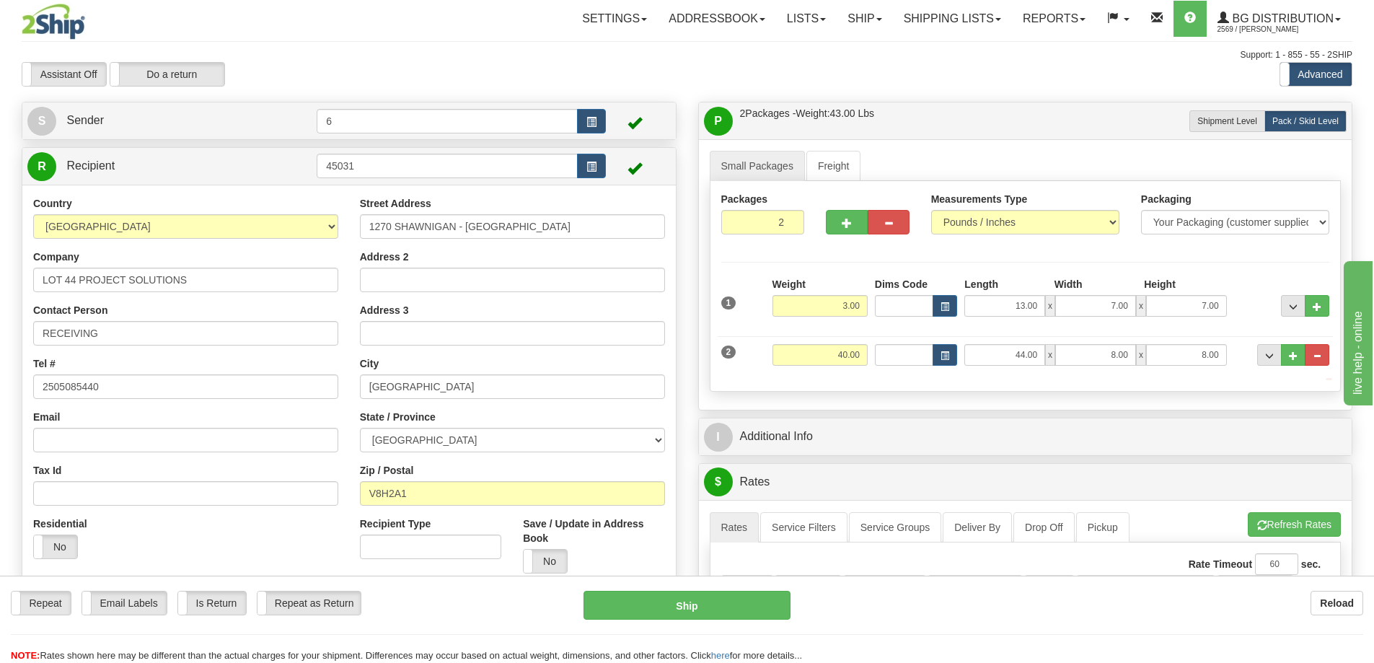
click at [1164, 452] on div "I Additional Info" at bounding box center [1025, 436] width 653 height 37
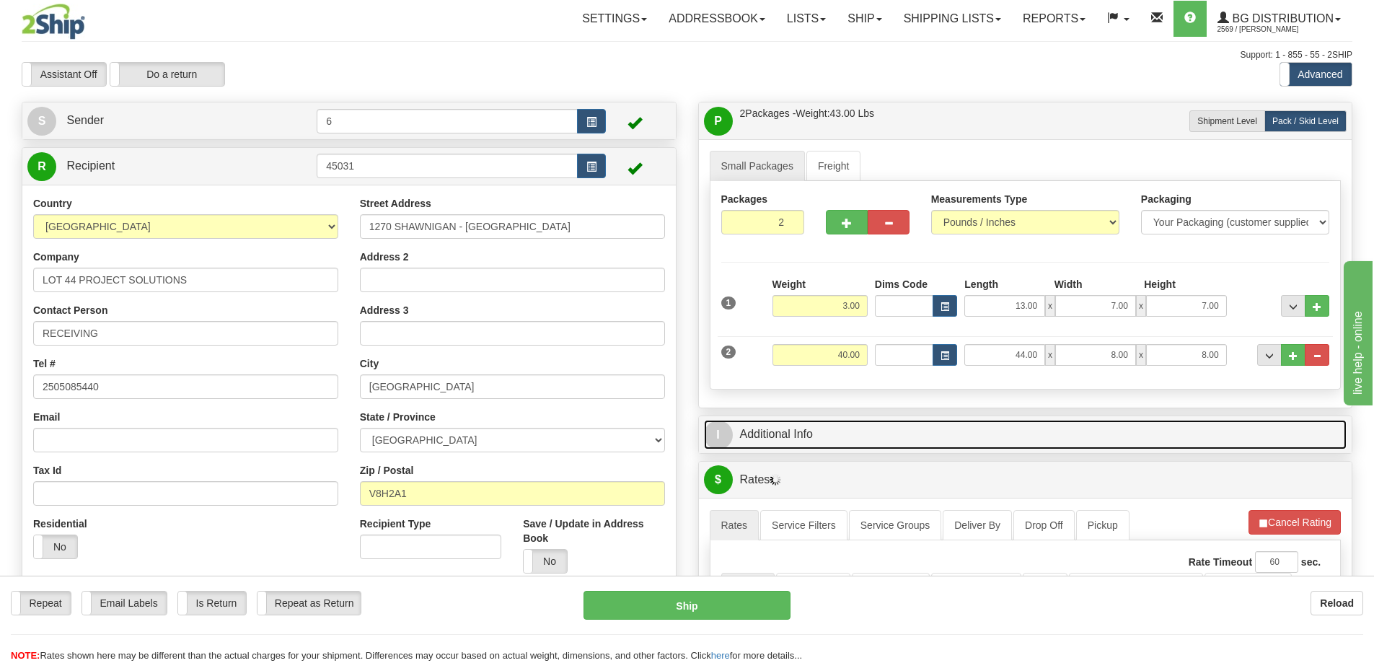
click at [1066, 435] on link "I Additional Info" at bounding box center [1025, 435] width 643 height 30
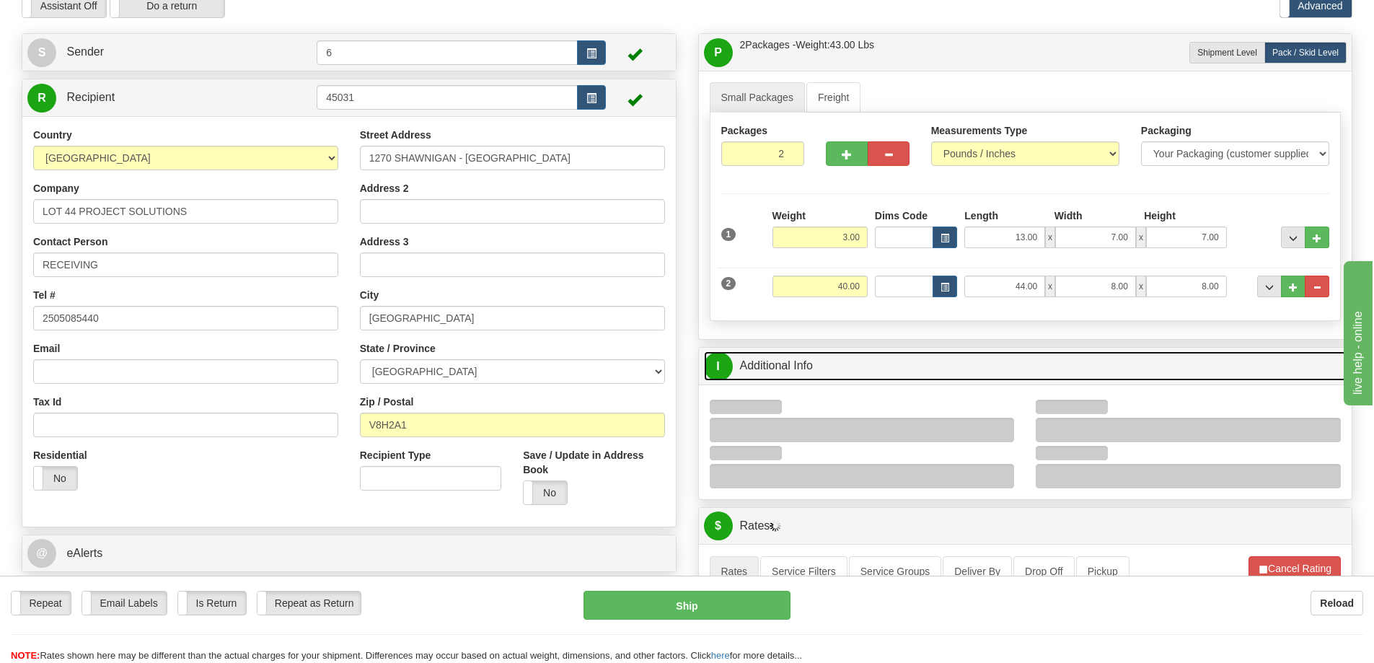
scroll to position [144, 0]
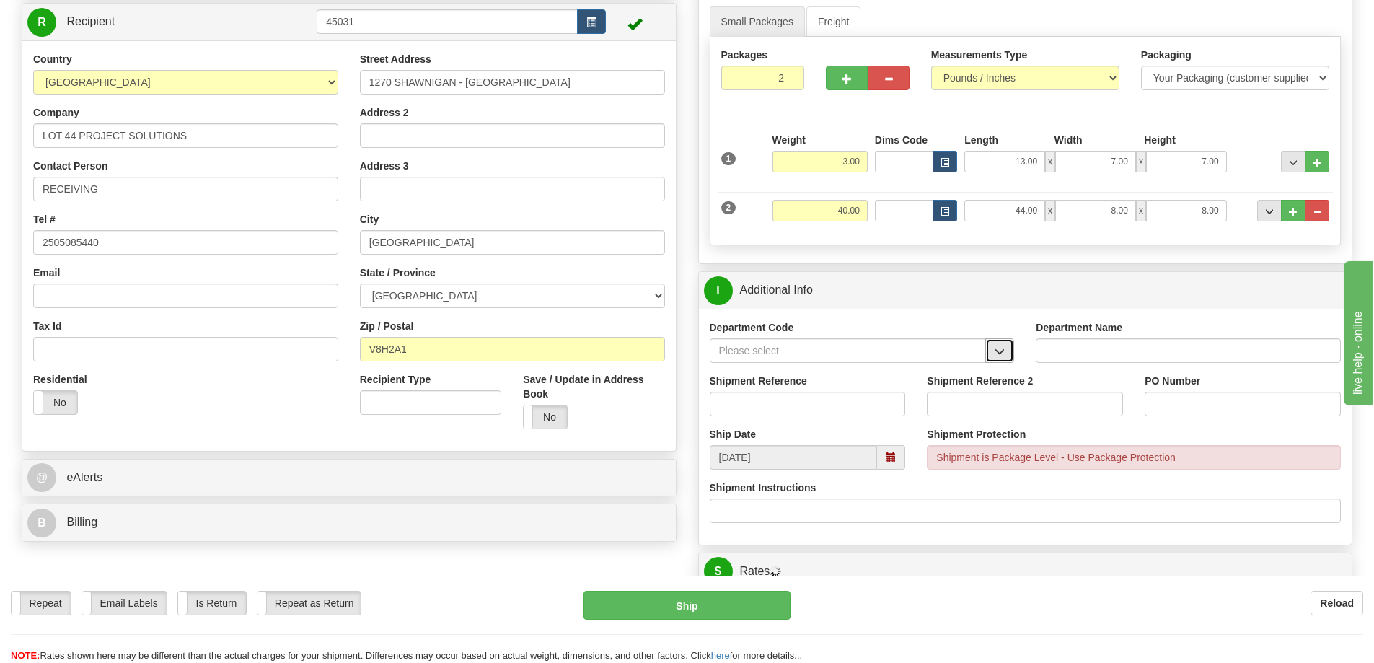
drag, startPoint x: 1001, startPoint y: 345, endPoint x: 957, endPoint y: 363, distance: 47.5
click at [1001, 345] on button "button" at bounding box center [999, 350] width 29 height 25
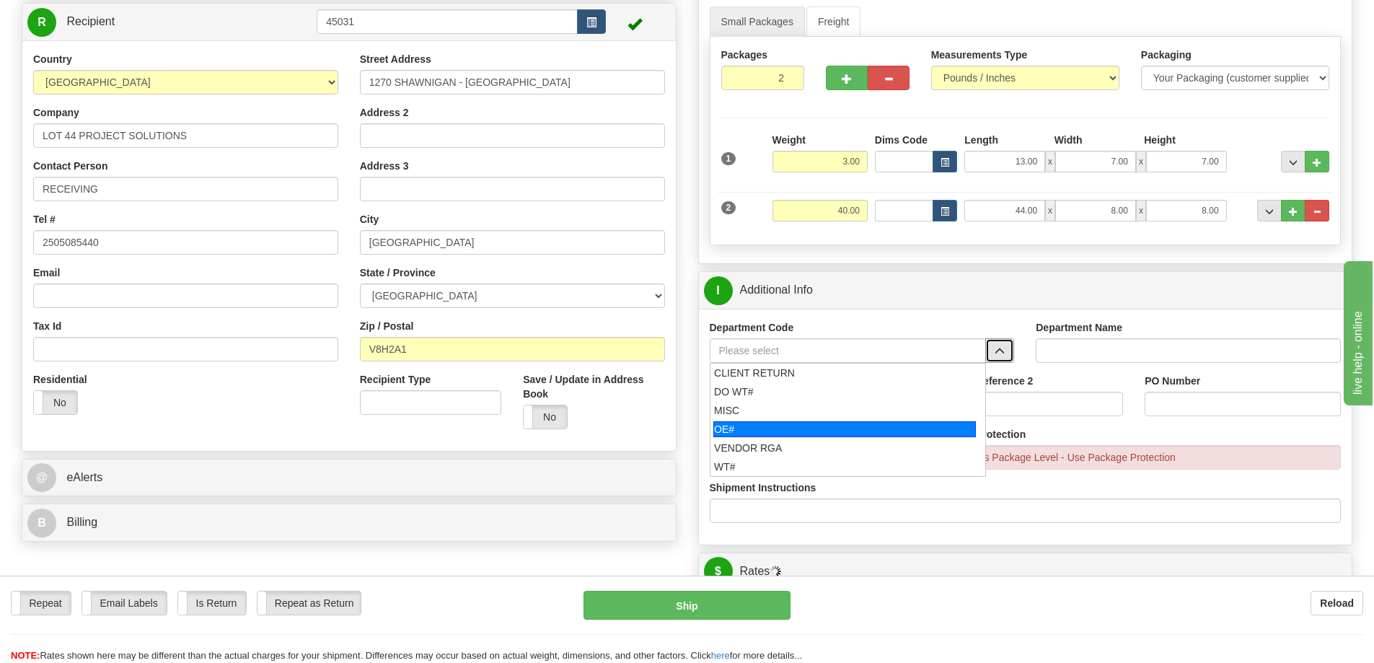
drag, startPoint x: 804, startPoint y: 417, endPoint x: 805, endPoint y: 427, distance: 9.4
click at [805, 427] on ul "CLIENT RETURN DO WT# MISC OE# VENDOR RGA WT#" at bounding box center [847, 420] width 277 height 114
click at [805, 427] on div "OE#" at bounding box center [844, 429] width 262 height 16
type input "OE#"
type input "ORDERS"
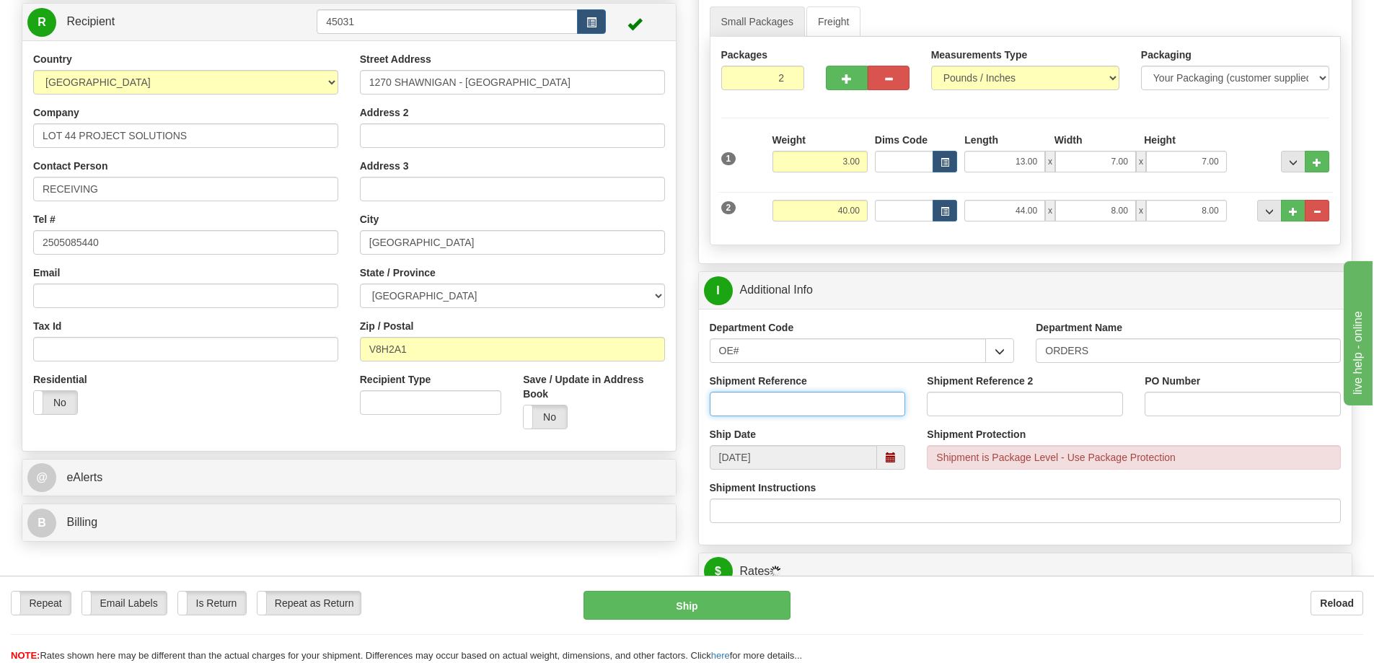
click at [782, 403] on input "Shipment Reference" at bounding box center [807, 404] width 196 height 25
type input "60031424-00"
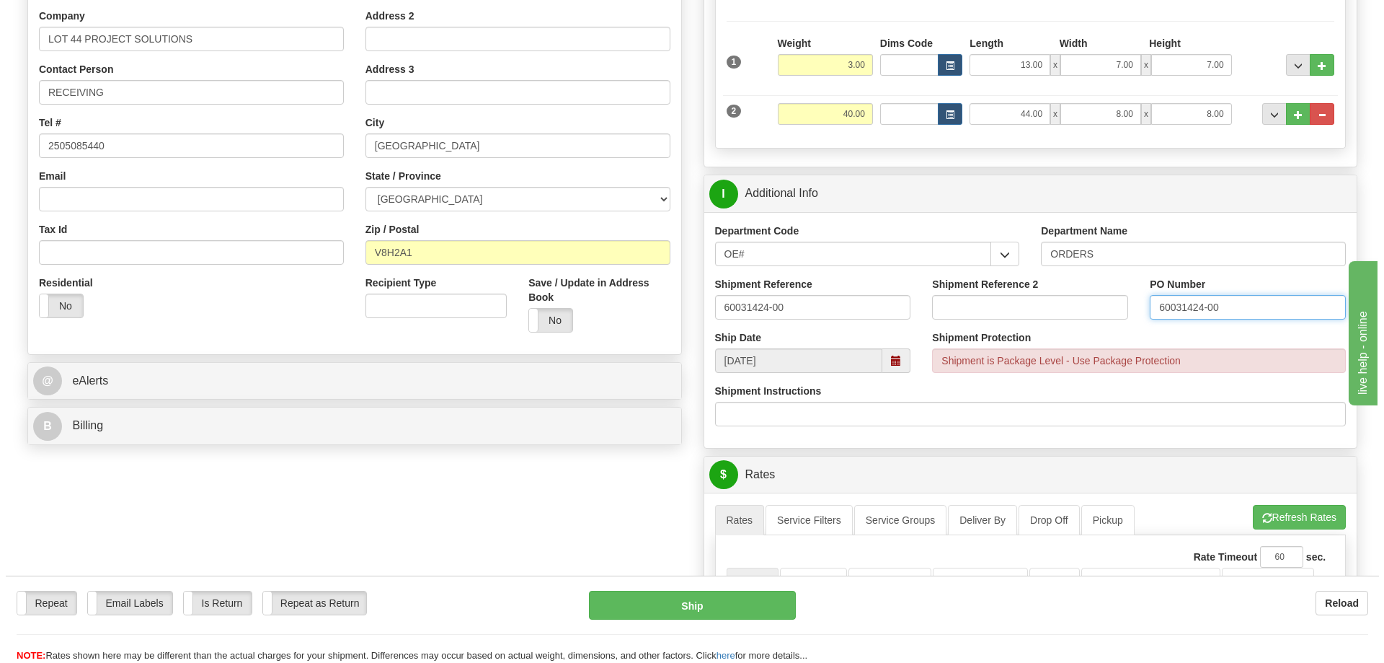
scroll to position [577, 0]
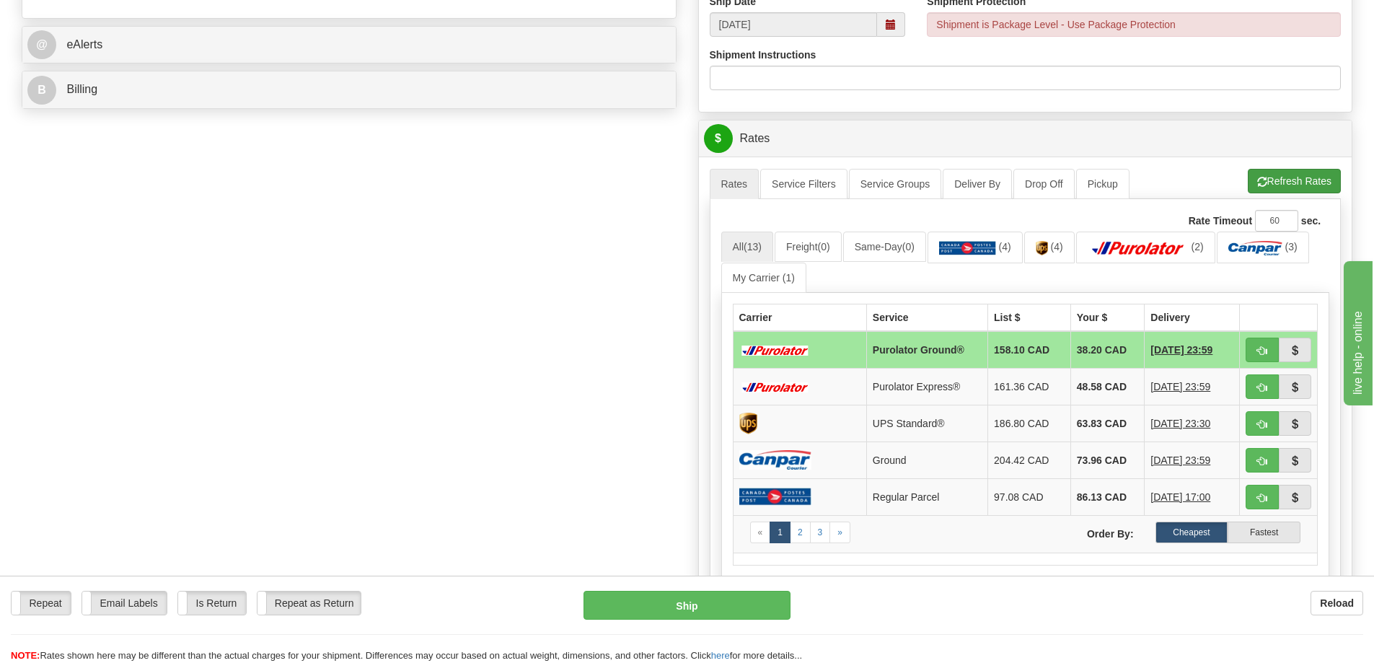
type input "60031424-00"
click at [1289, 189] on button "Refresh Rates" at bounding box center [1293, 181] width 93 height 25
click at [1262, 355] on span "button" at bounding box center [1262, 350] width 10 height 9
type input "260"
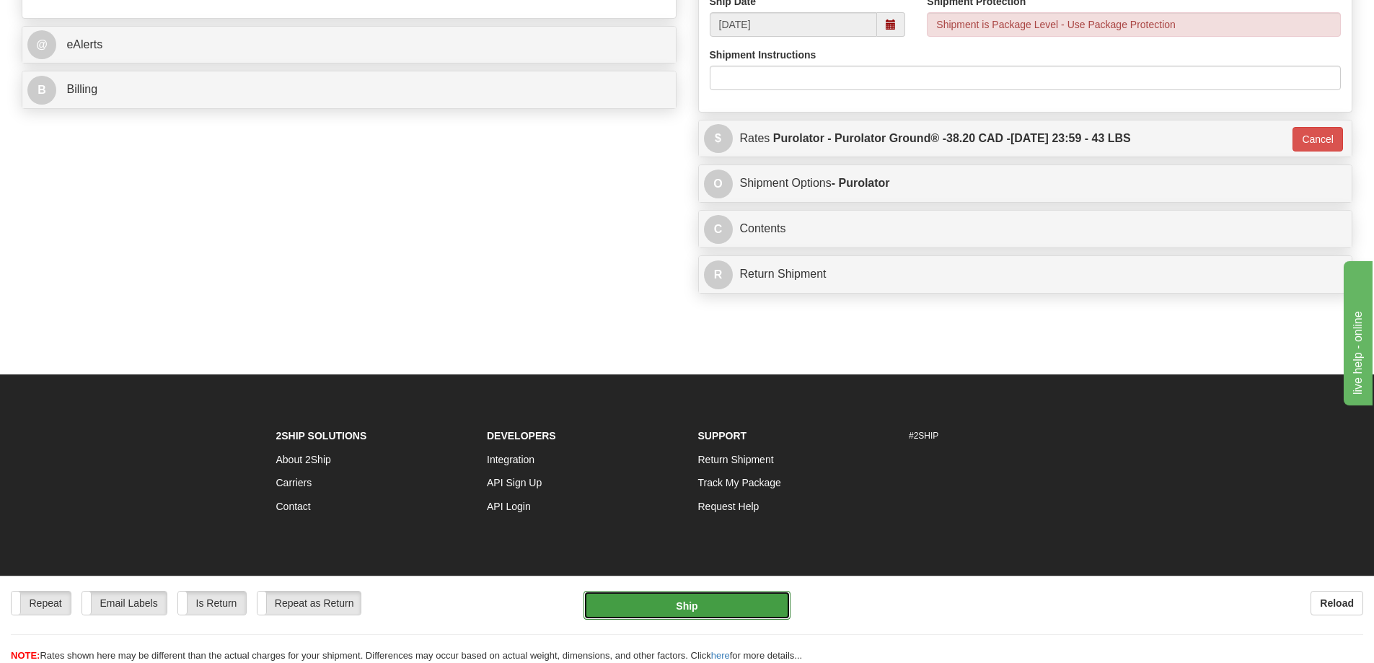
click at [704, 602] on button "Ship" at bounding box center [686, 605] width 207 height 29
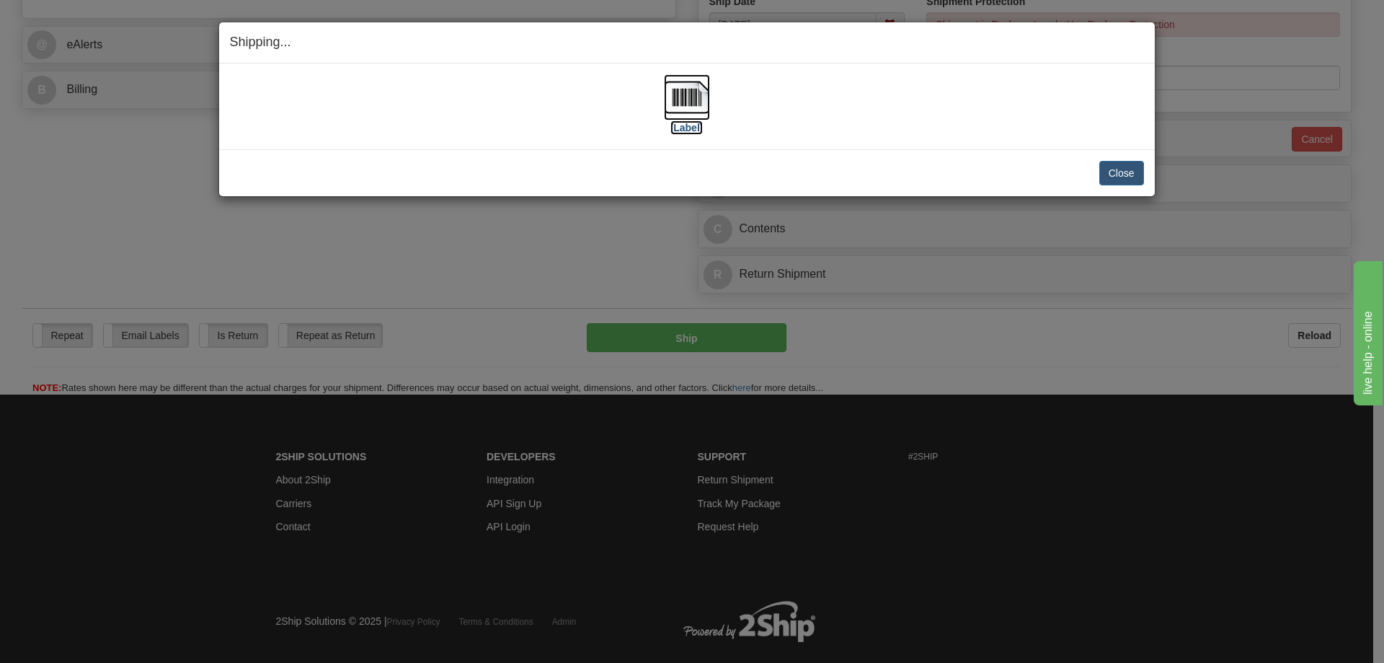
click at [678, 130] on label "[Label]" at bounding box center [687, 127] width 33 height 14
click at [1110, 178] on button "Close" at bounding box center [1122, 173] width 45 height 25
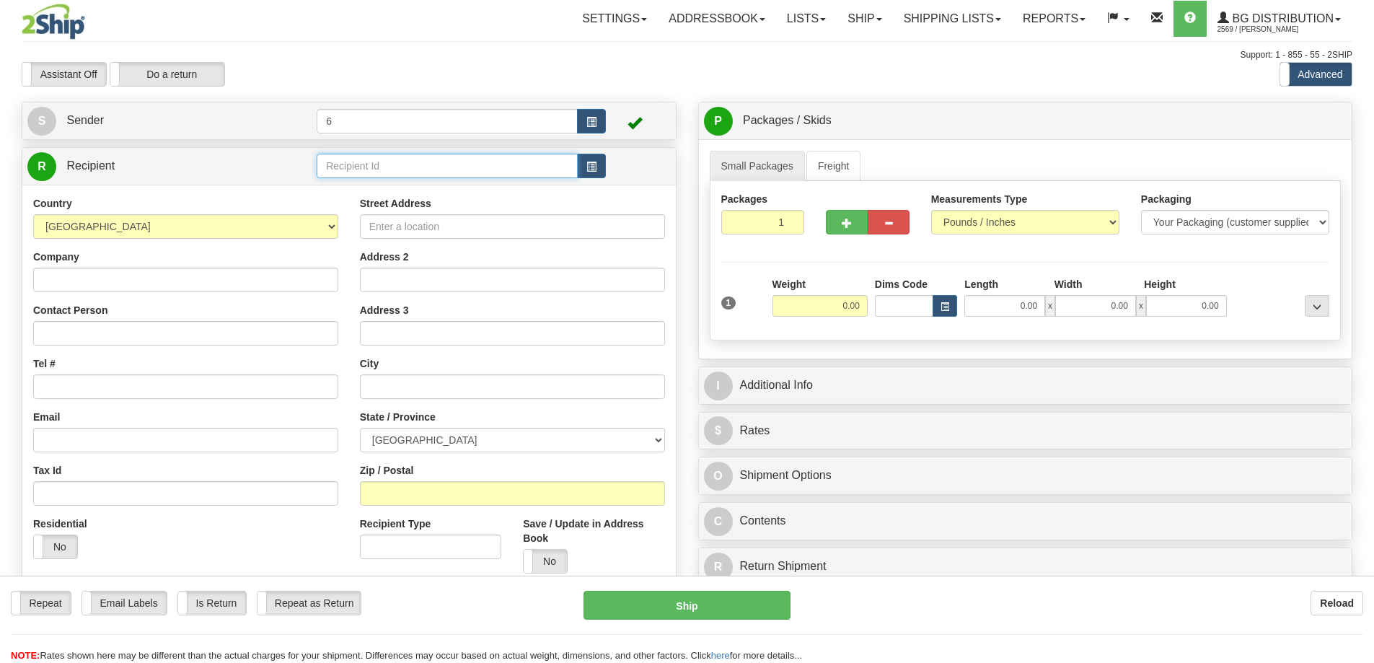
click at [365, 162] on input "text" at bounding box center [447, 166] width 261 height 25
click at [364, 162] on input "text" at bounding box center [447, 166] width 261 height 25
type input "44006"
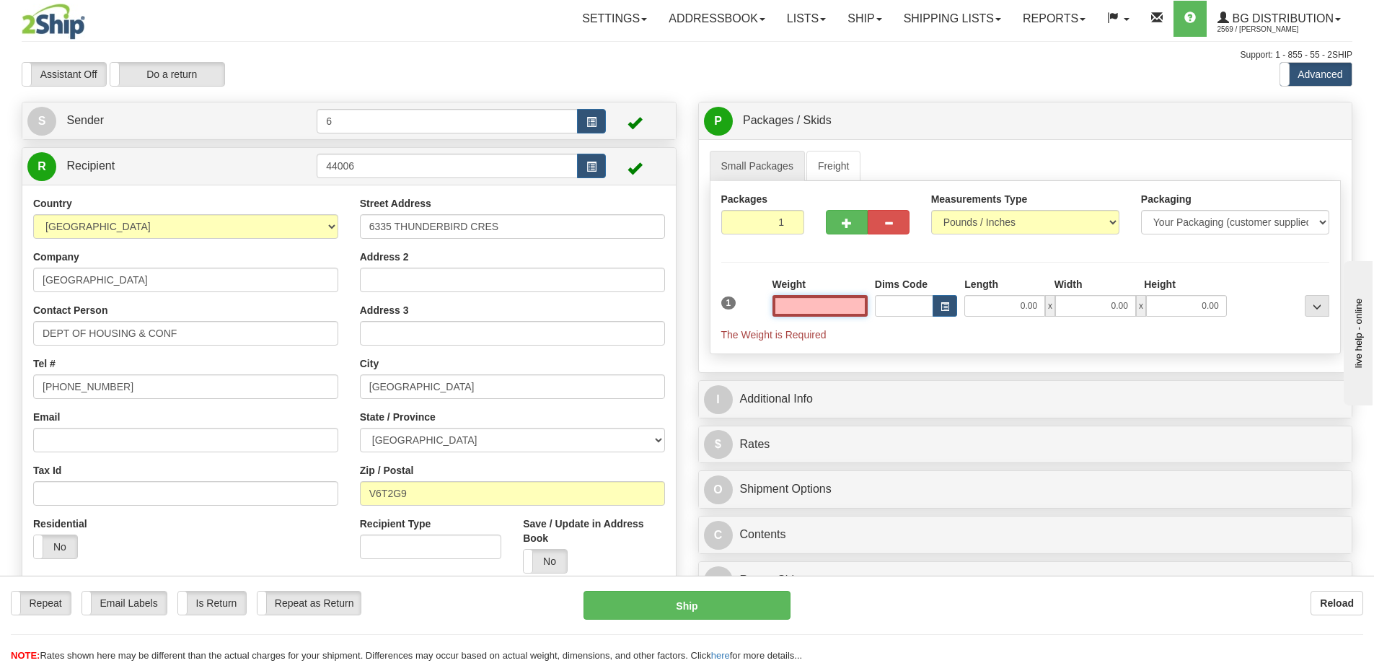
click at [846, 313] on input "text" at bounding box center [819, 306] width 95 height 22
type input "0.00"
click at [414, 181] on td "44006" at bounding box center [461, 166] width 289 height 30
click at [417, 170] on input "44006" at bounding box center [447, 166] width 261 height 25
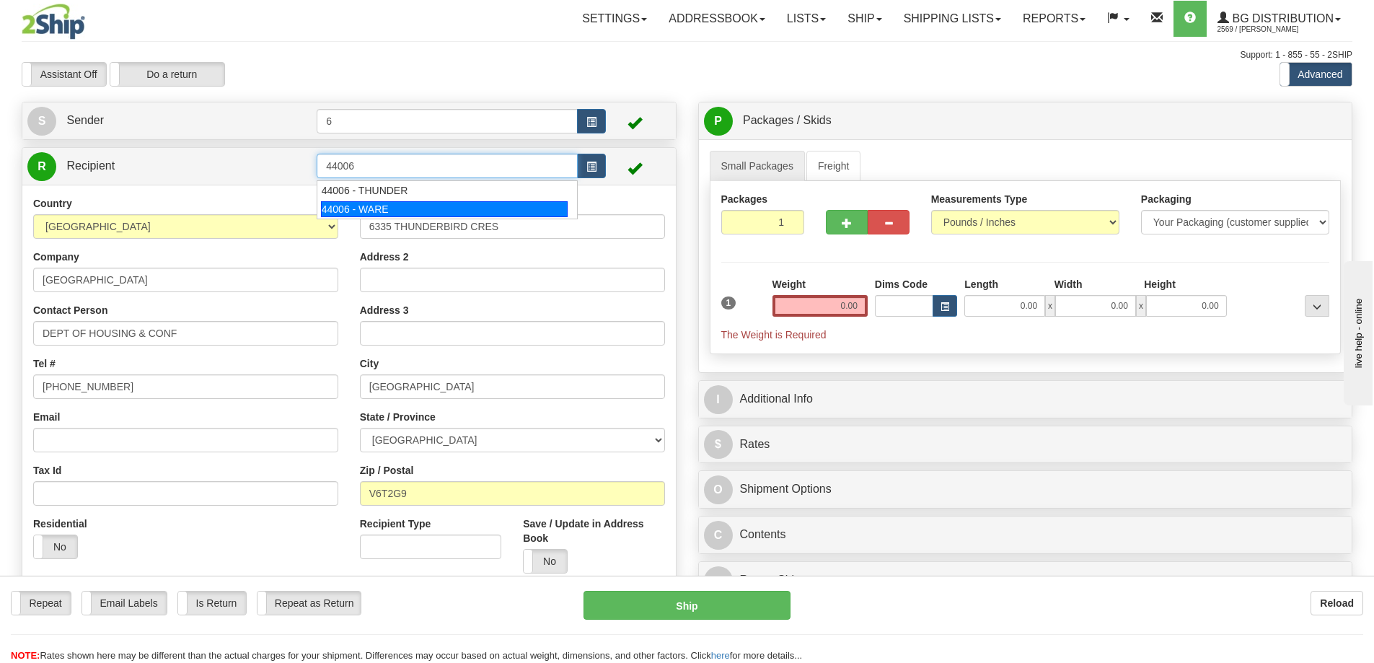
click at [410, 204] on div "44006 - WARE" at bounding box center [444, 209] width 247 height 16
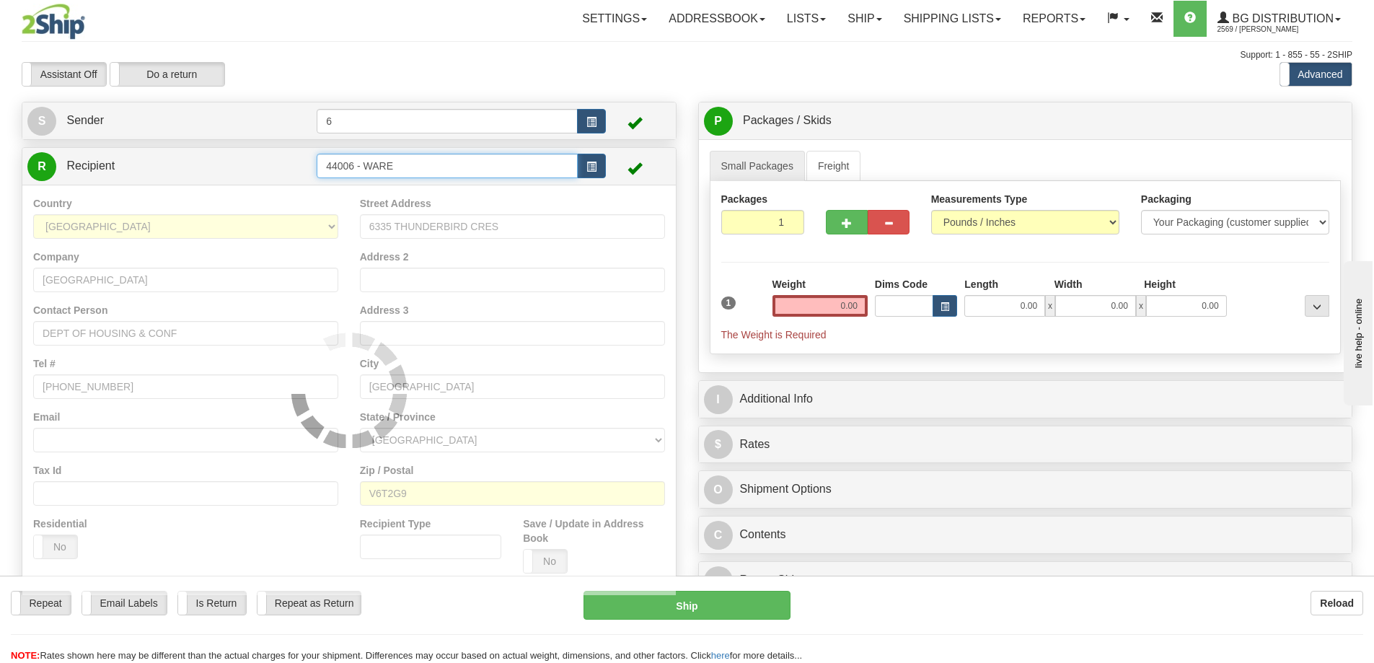
type input "44006 - WARE"
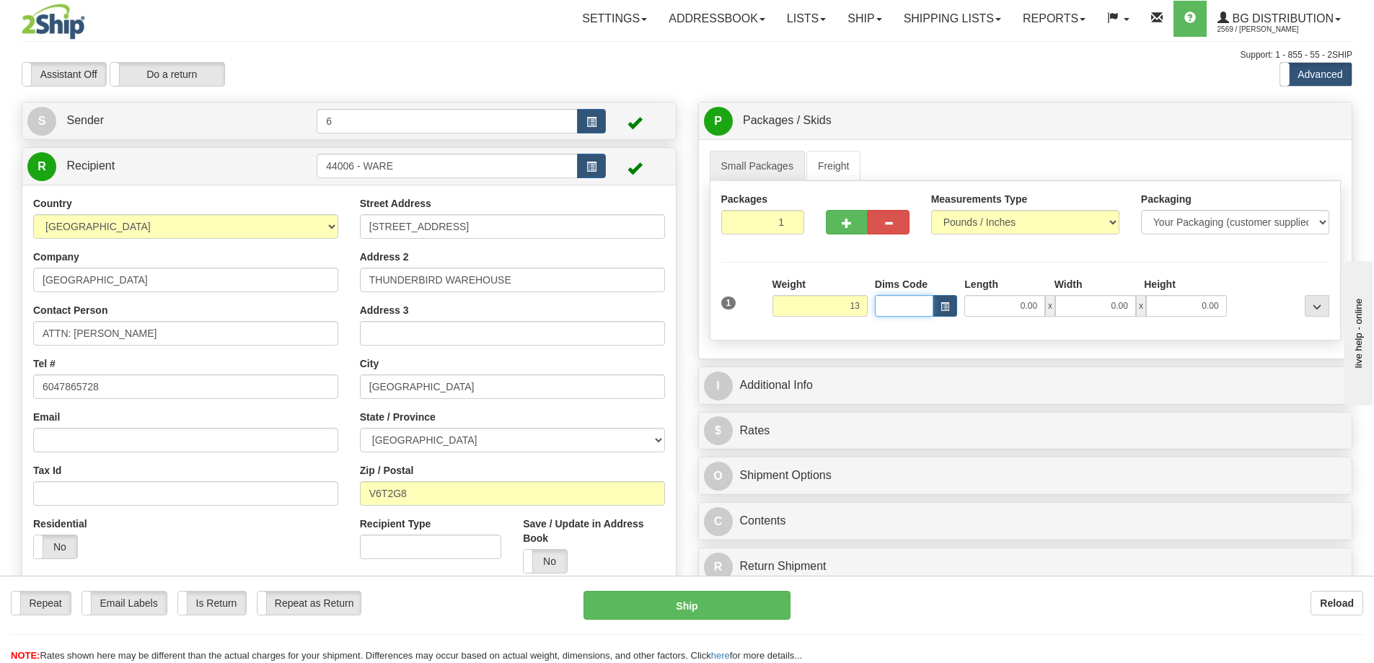
type input "13.00"
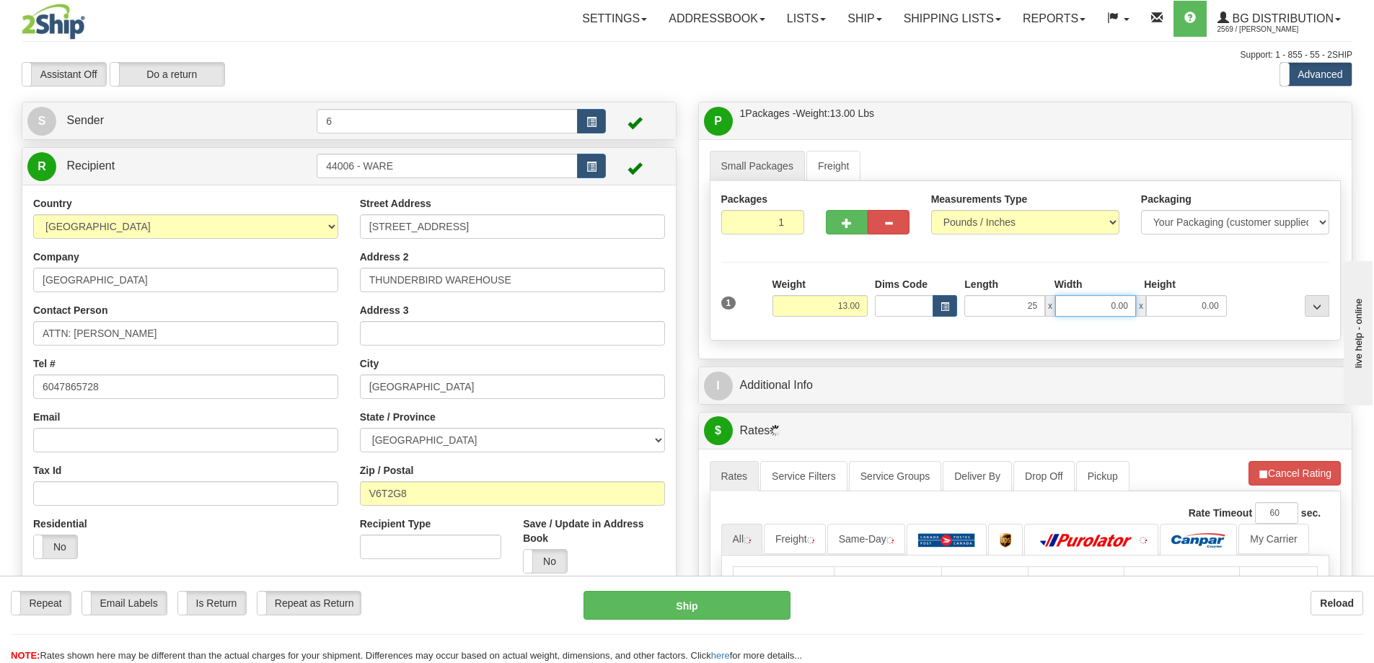
type input "25.00"
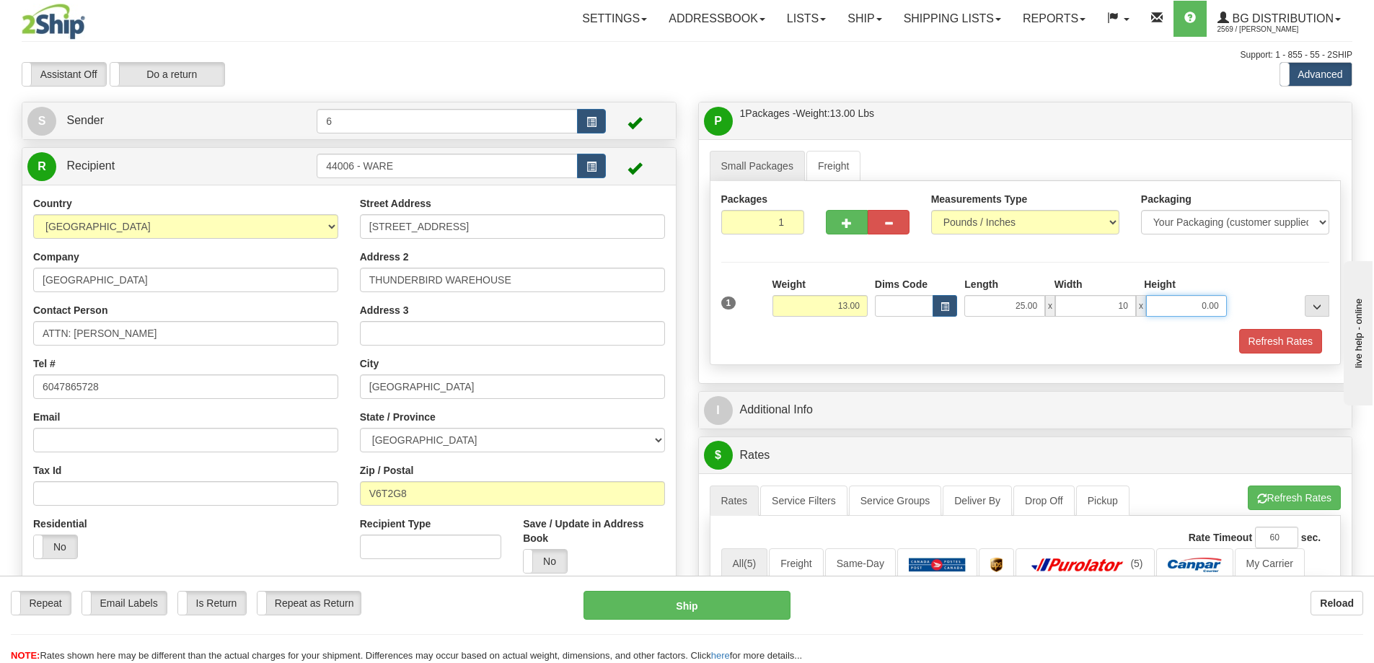
type input "10.00"
type input "5.00"
click at [1293, 328] on div at bounding box center [1025, 327] width 616 height 1
click at [1281, 343] on button "Refresh Rates" at bounding box center [1280, 341] width 83 height 25
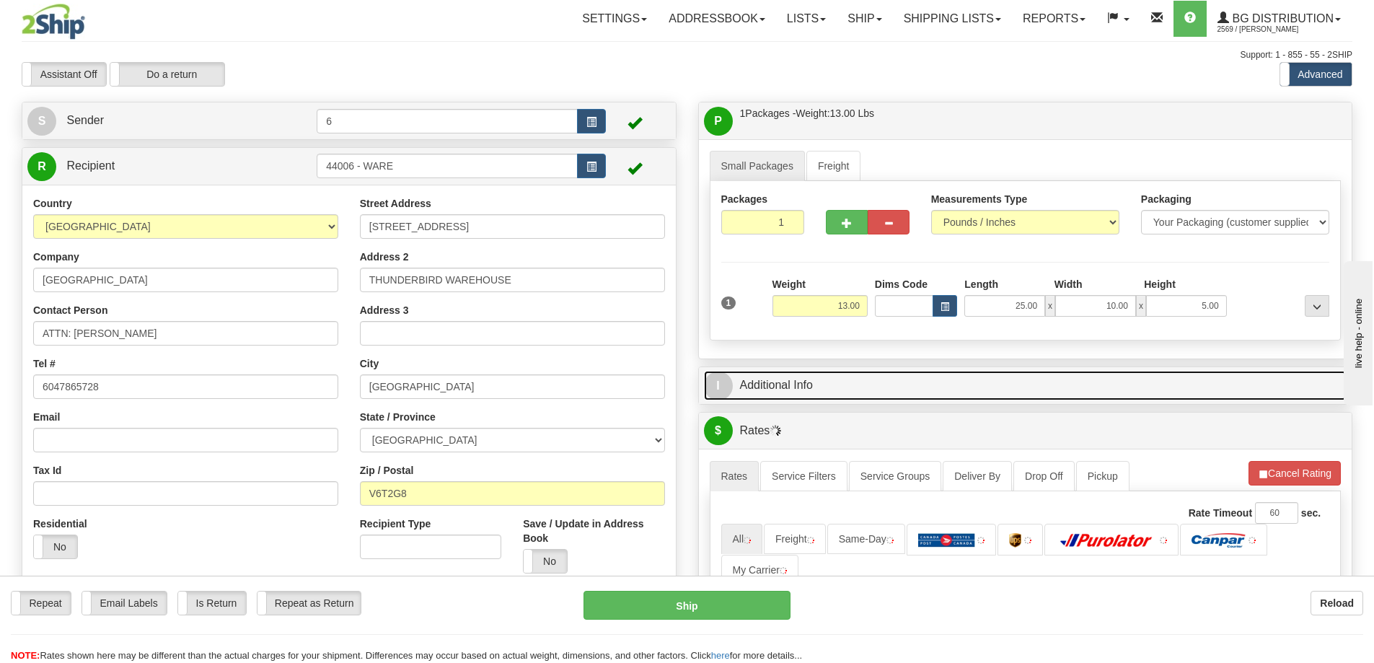
drag, startPoint x: 1206, startPoint y: 389, endPoint x: 1138, endPoint y: 389, distance: 67.1
click at [1205, 389] on link "I Additional Info" at bounding box center [1025, 386] width 643 height 30
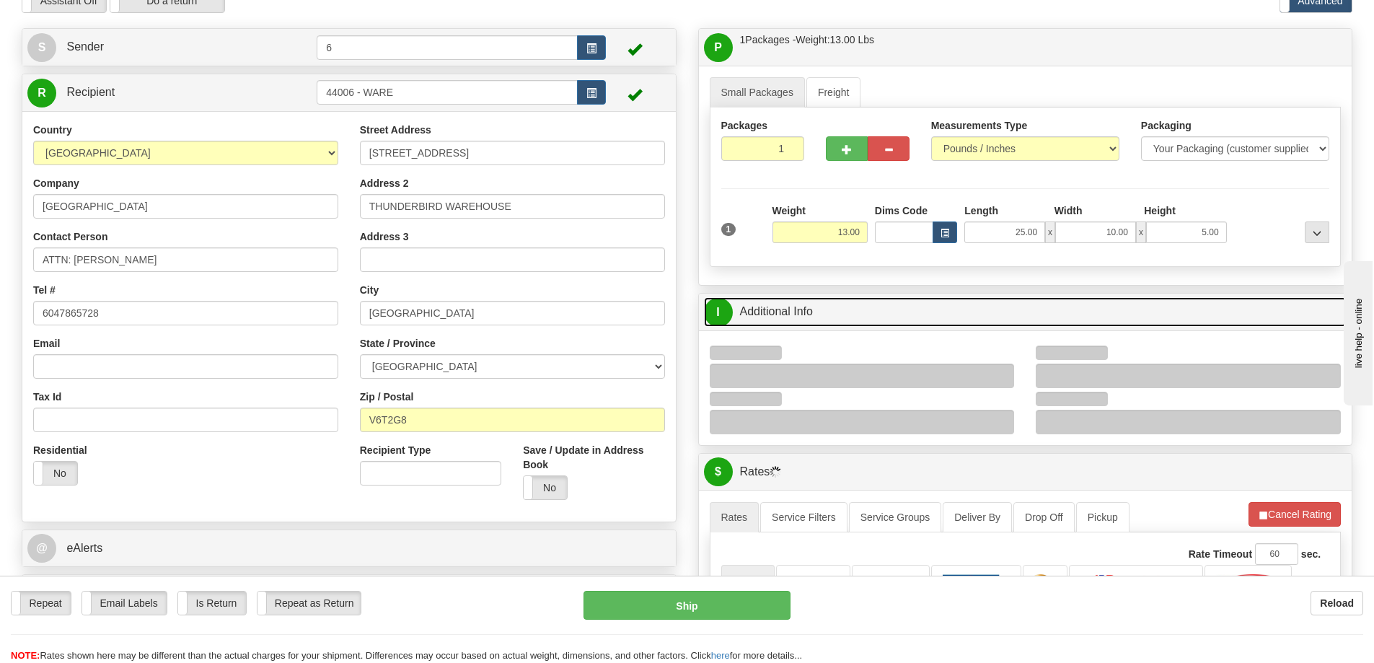
scroll to position [144, 0]
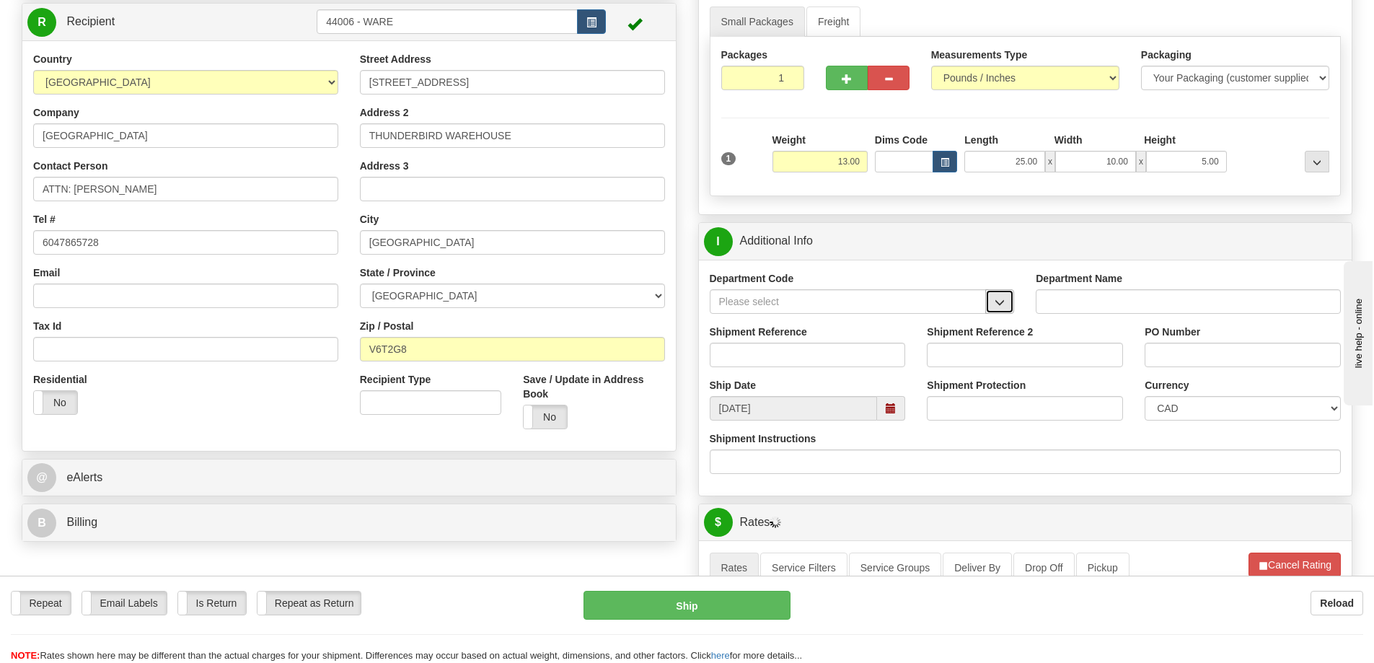
drag, startPoint x: 1002, startPoint y: 304, endPoint x: 976, endPoint y: 315, distance: 29.1
click at [1001, 304] on span "button" at bounding box center [999, 302] width 10 height 9
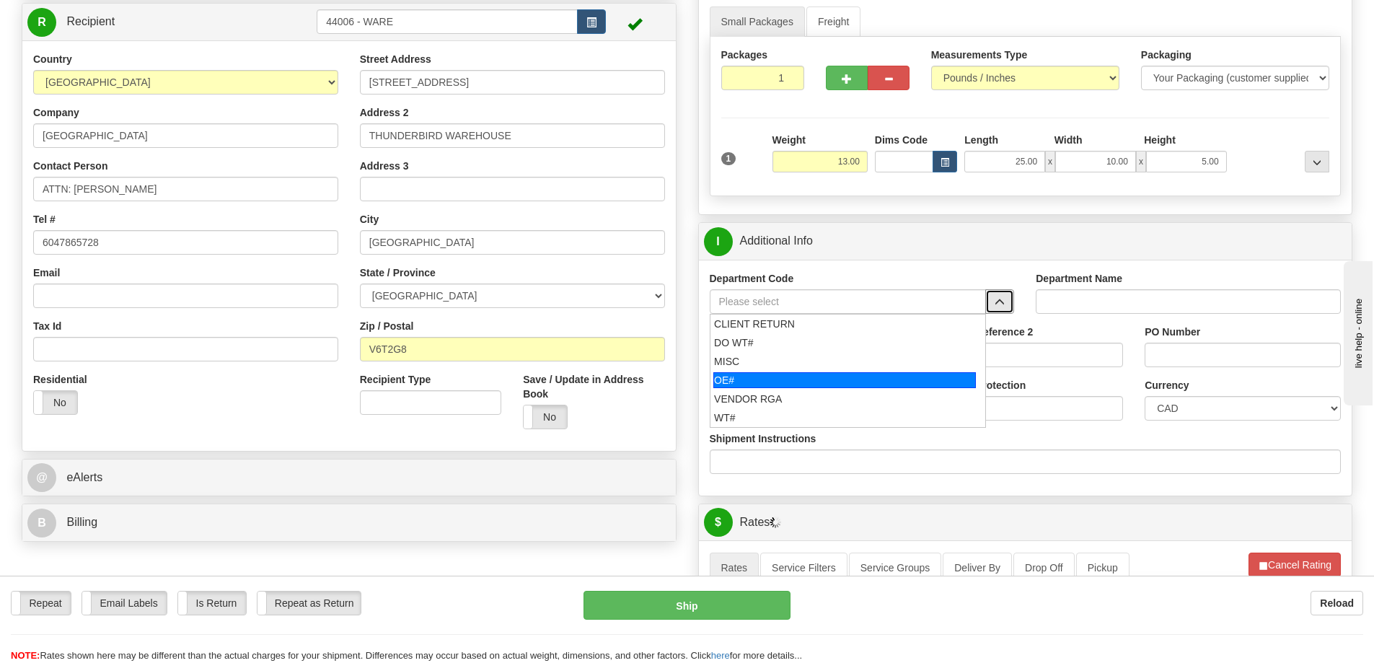
click at [758, 383] on div "OE#" at bounding box center [844, 380] width 262 height 16
type input "OE#"
type input "ORDERS"
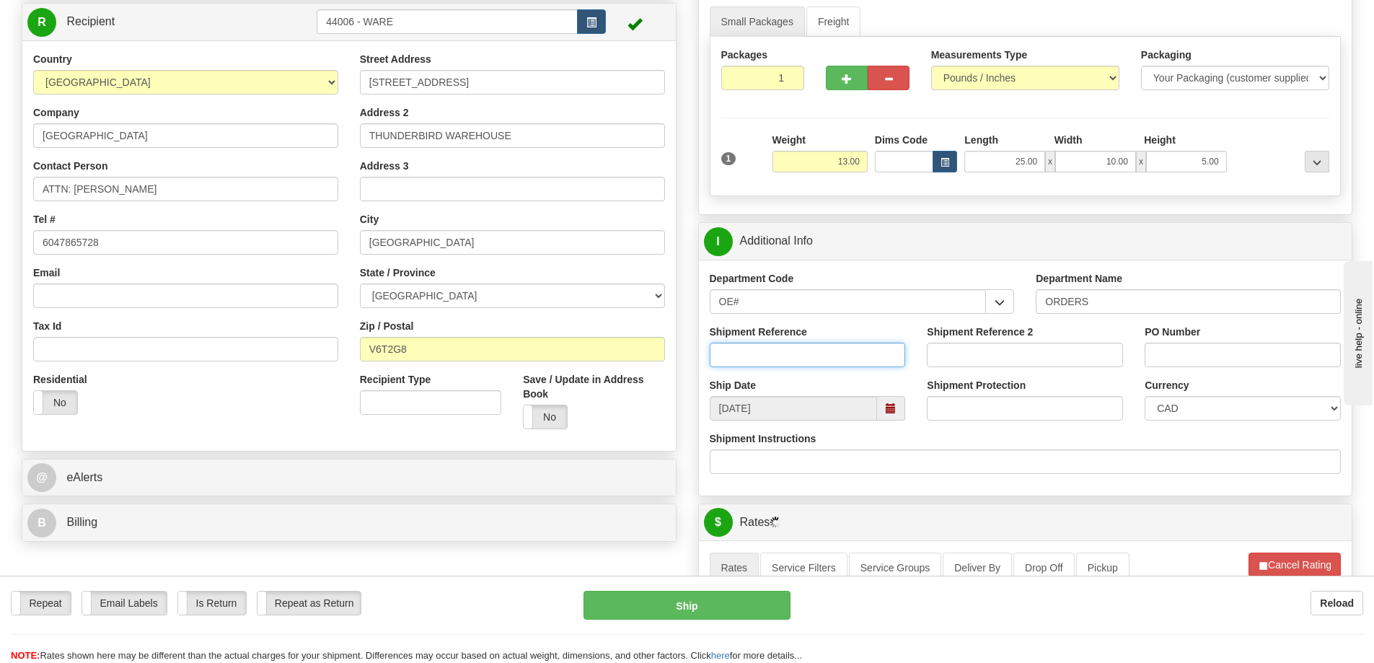
click at [754, 356] on input "Shipment Reference" at bounding box center [807, 354] width 196 height 25
type input "60031559-01"
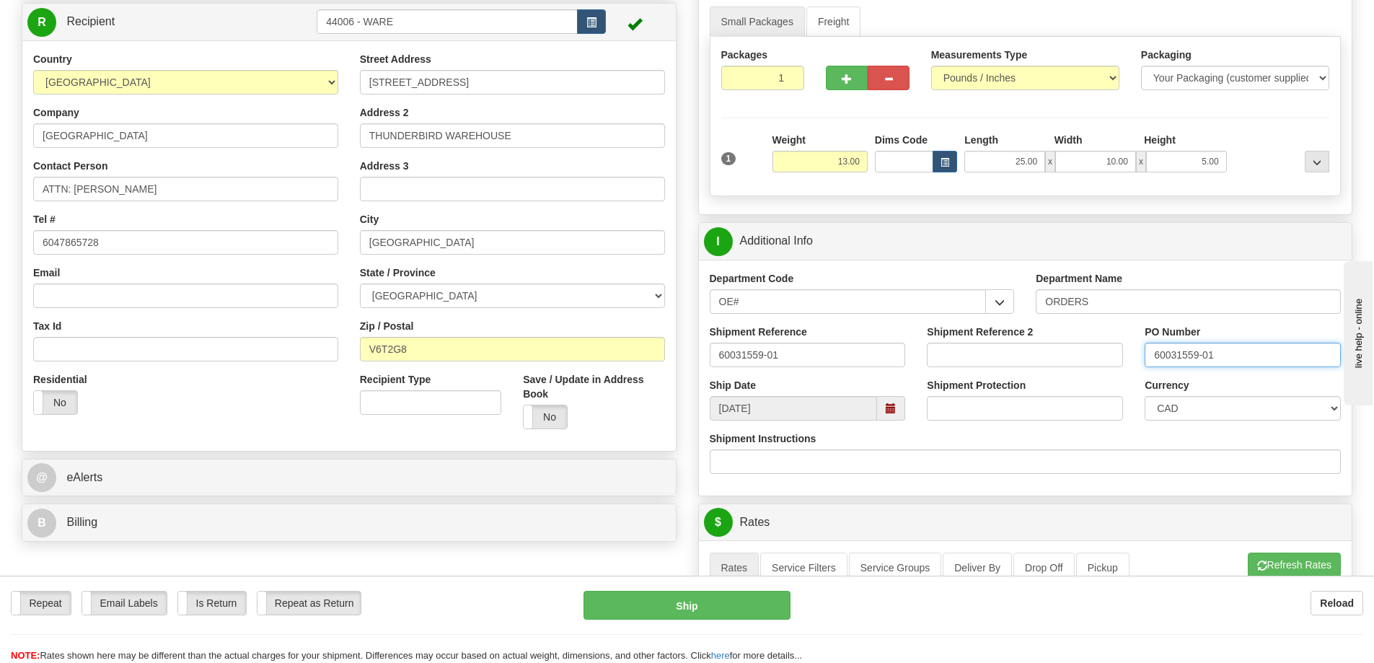
type input "60031559-01"
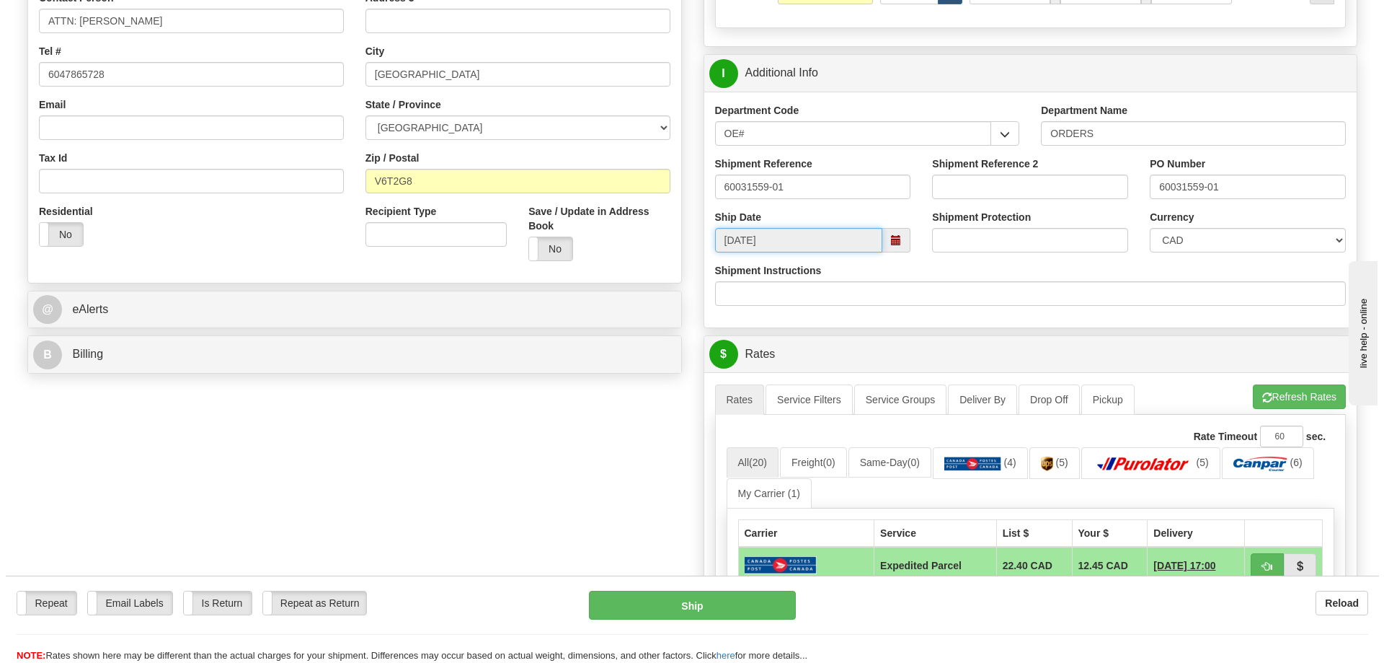
scroll to position [433, 0]
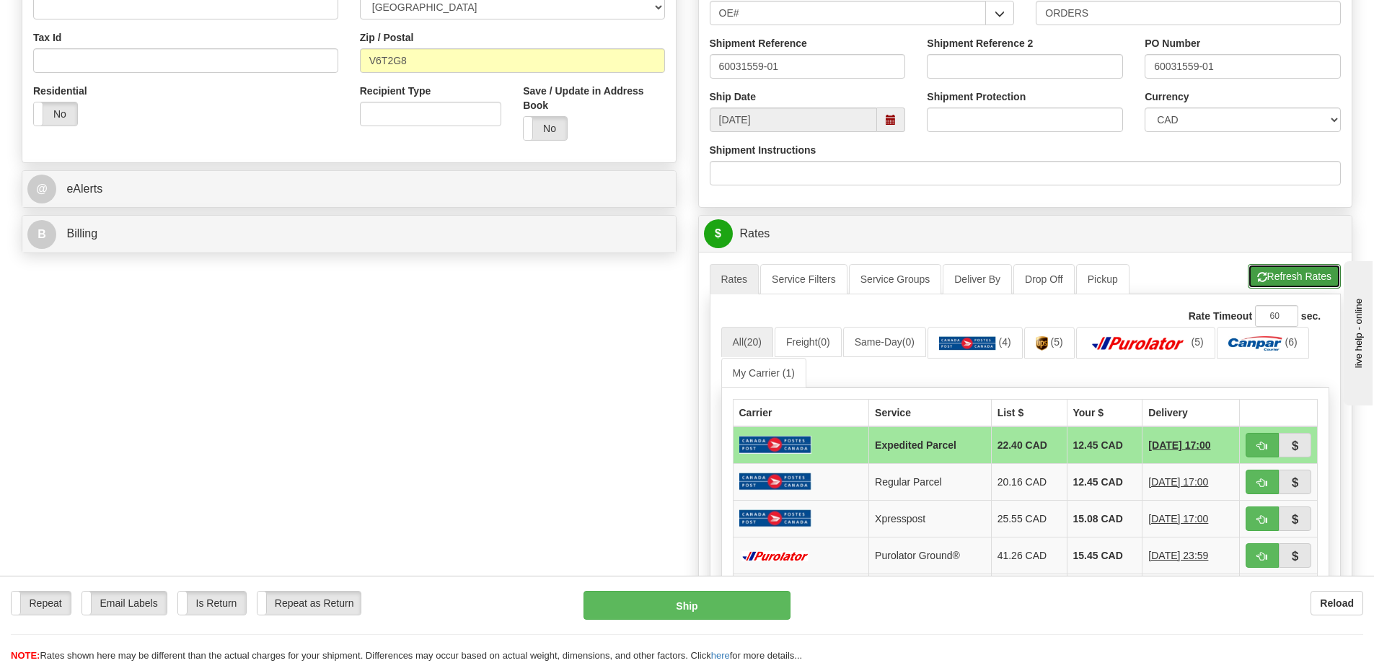
click at [1299, 276] on button "Refresh Rates" at bounding box center [1293, 276] width 93 height 25
drag, startPoint x: 1286, startPoint y: 553, endPoint x: 1262, endPoint y: 562, distance: 25.3
click at [1259, 571] on td at bounding box center [1278, 554] width 78 height 37
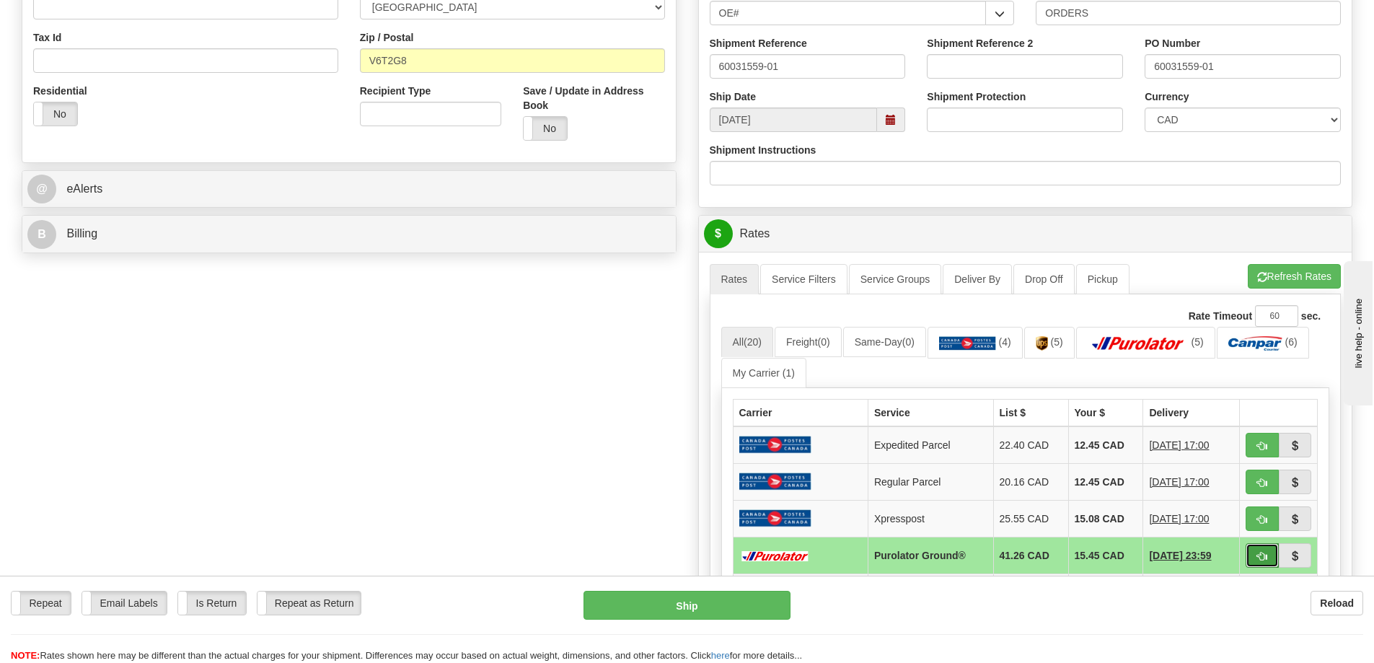
click at [1262, 560] on span "button" at bounding box center [1262, 556] width 10 height 9
type input "260"
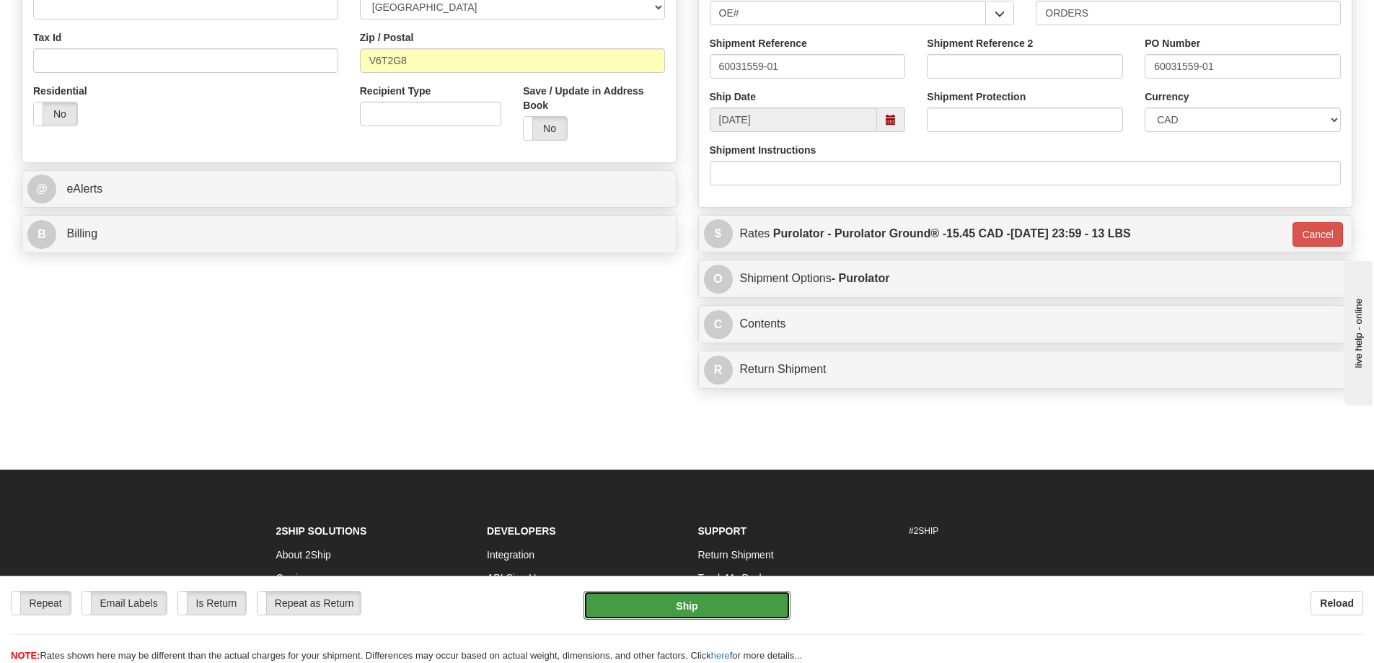
click at [663, 603] on button "Ship" at bounding box center [686, 605] width 207 height 29
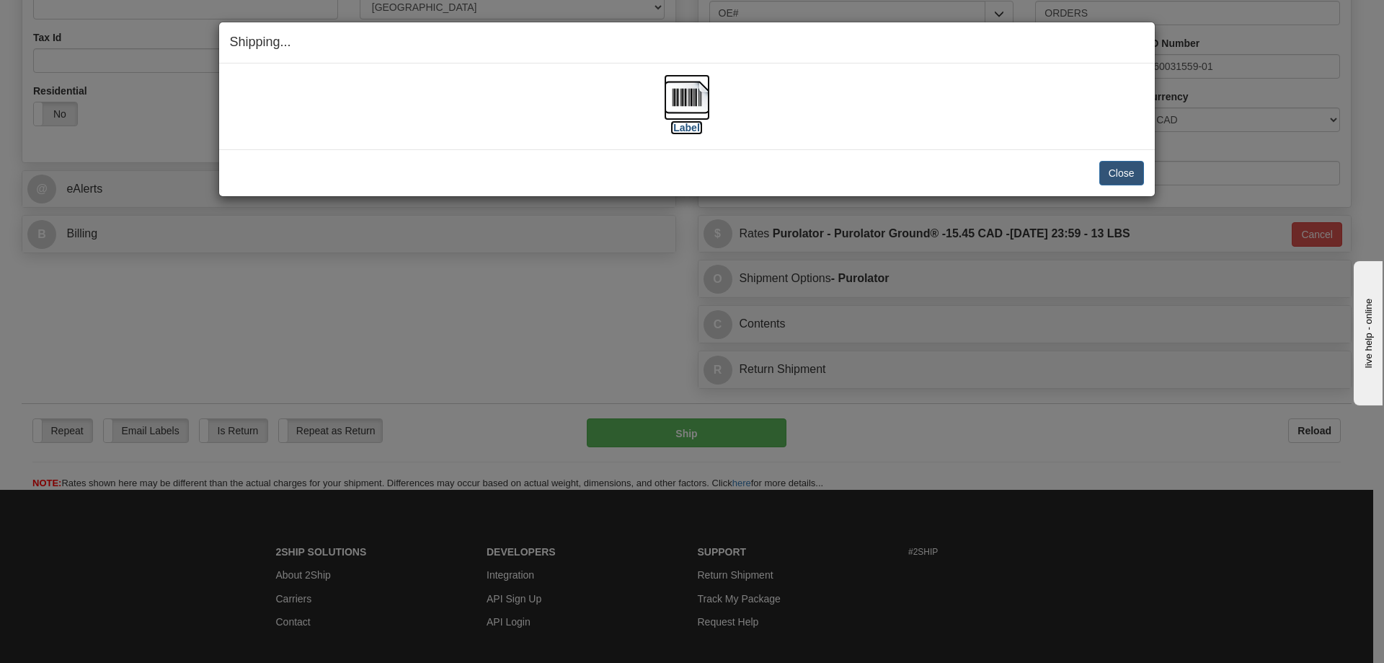
click at [689, 125] on label "[Label]" at bounding box center [687, 127] width 33 height 14
click at [1131, 177] on button "Close" at bounding box center [1122, 173] width 45 height 25
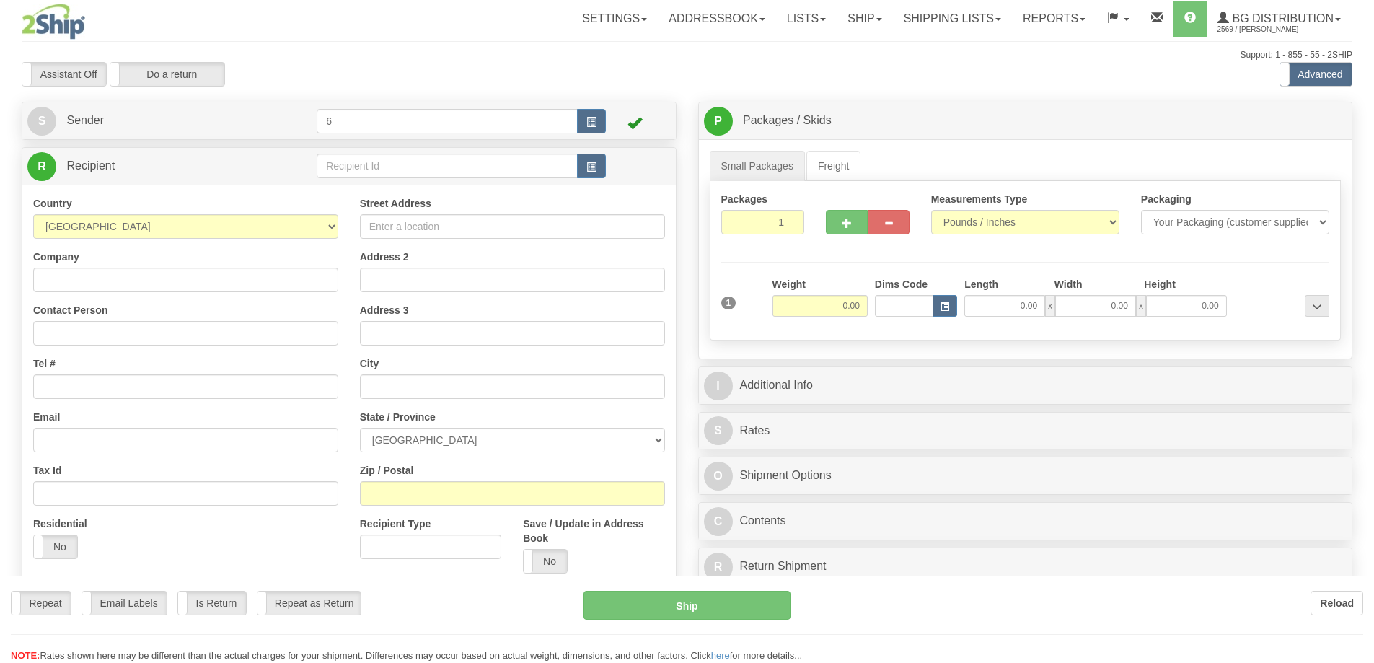
click at [355, 164] on div at bounding box center [687, 331] width 1374 height 663
click at [355, 164] on div "Toggle navigation Settings Shipping Preferences Fields Preferences New" at bounding box center [687, 410] width 1374 height 820
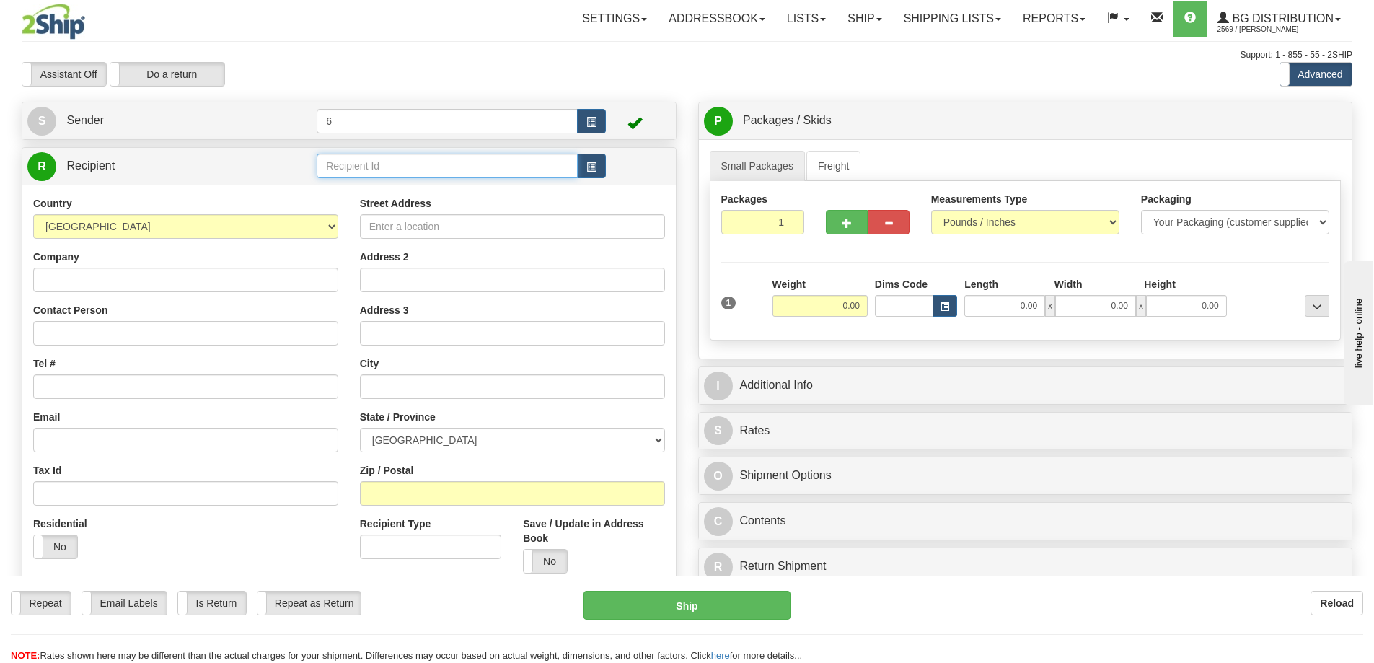
click at [355, 164] on input "text" at bounding box center [447, 166] width 261 height 25
click at [380, 214] on div "41015 - GANDERSON" at bounding box center [444, 209] width 247 height 16
type input "41015 - GANDERSON"
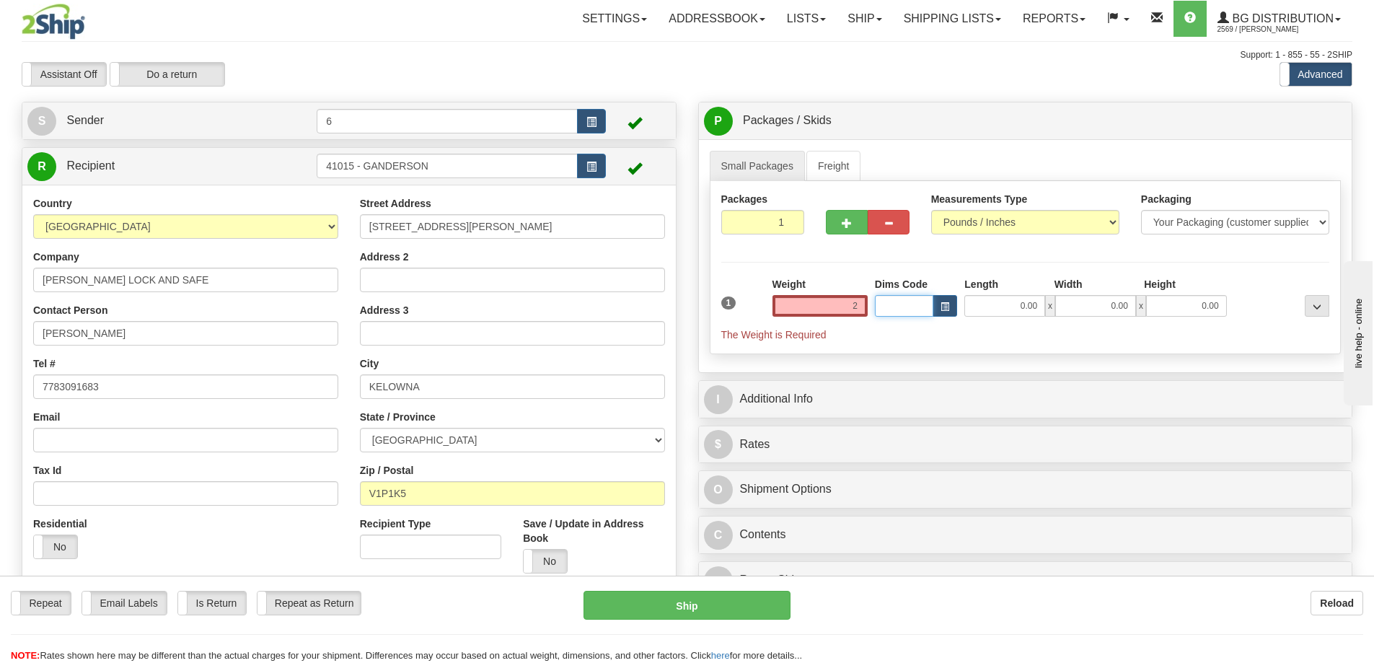
type input "2.00"
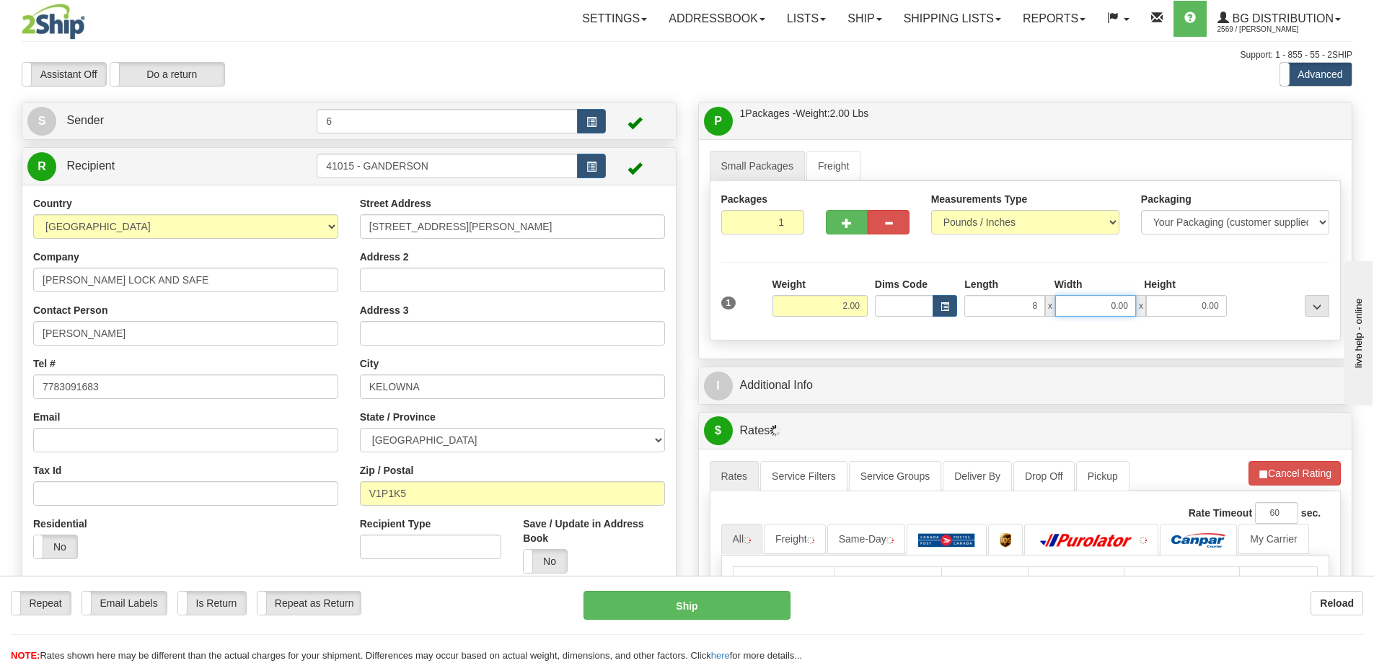
type input "8.00"
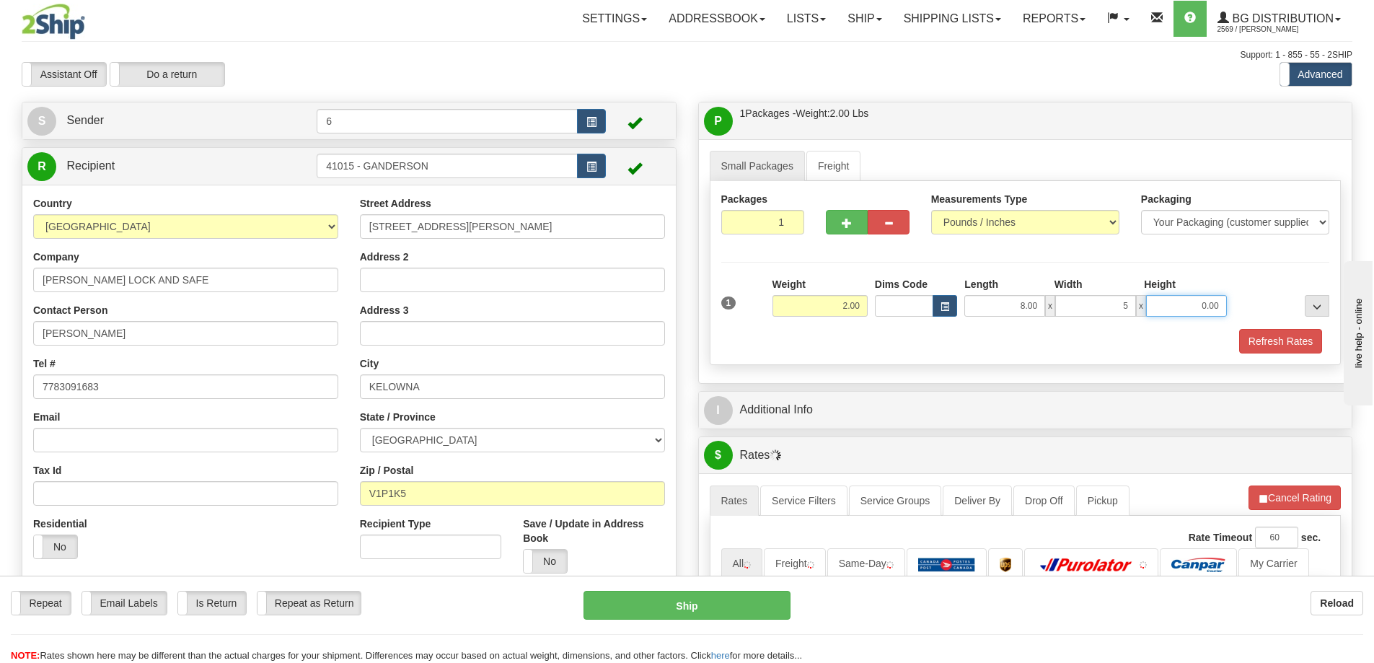
type input "5.00"
type input "3.00"
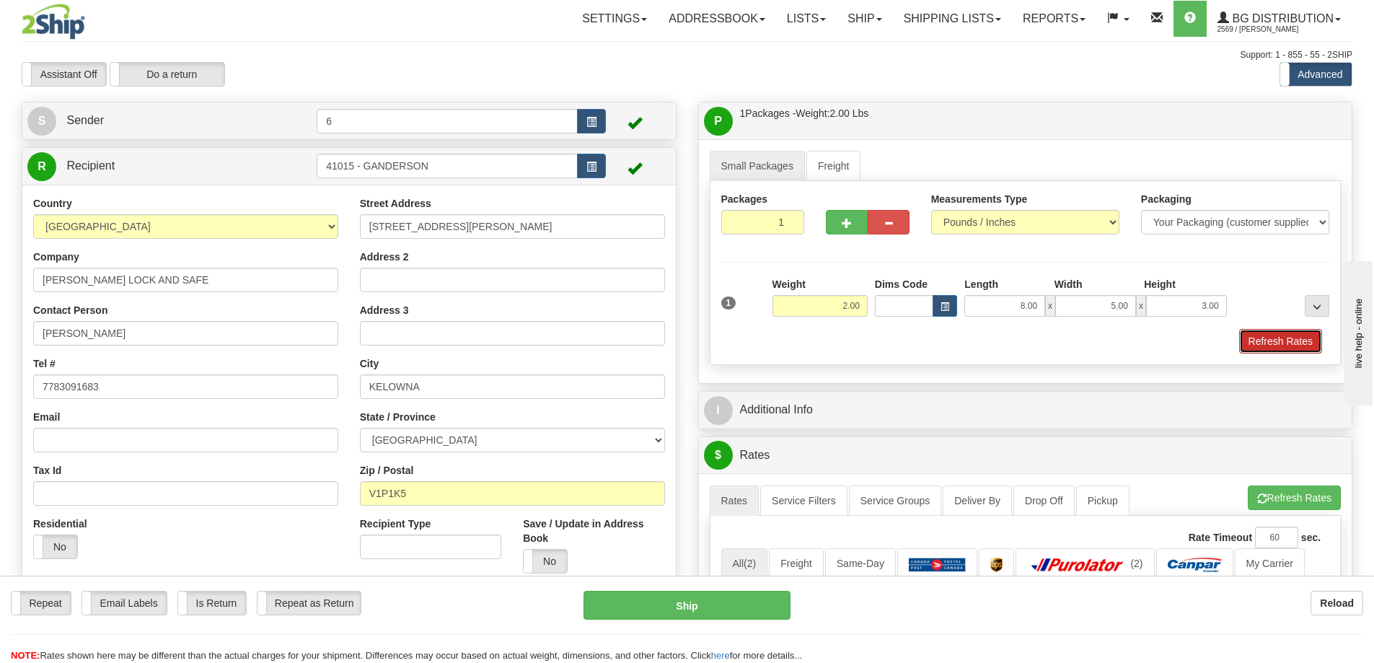
click at [1270, 337] on button "Refresh Rates" at bounding box center [1280, 341] width 83 height 25
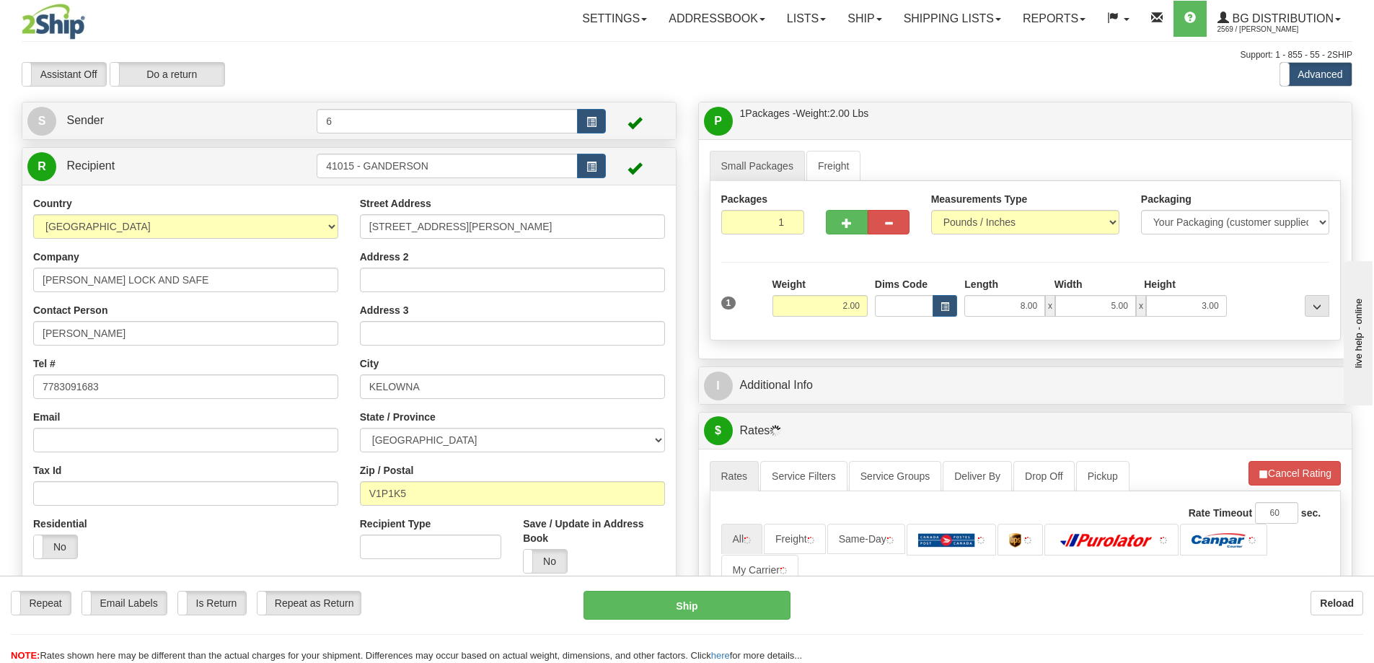
click at [1150, 404] on div "I Additional Info" at bounding box center [1025, 385] width 653 height 37
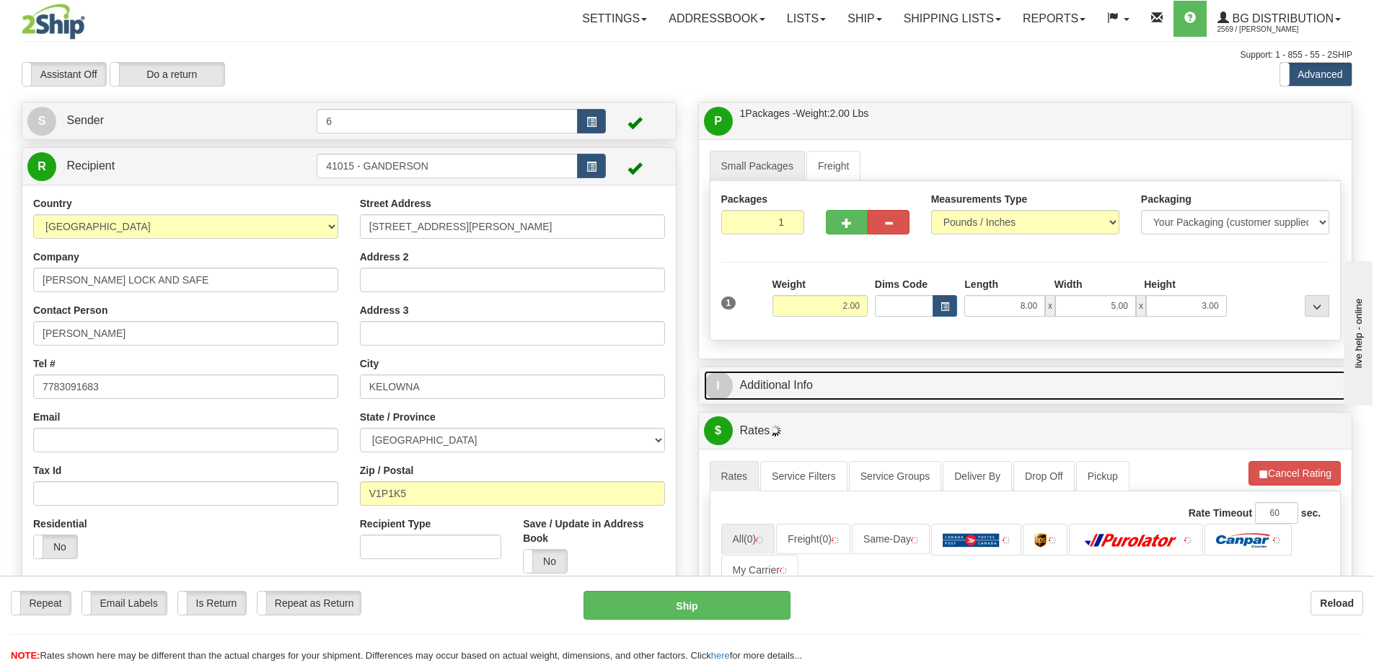
click at [1124, 397] on link "I Additional Info" at bounding box center [1025, 386] width 643 height 30
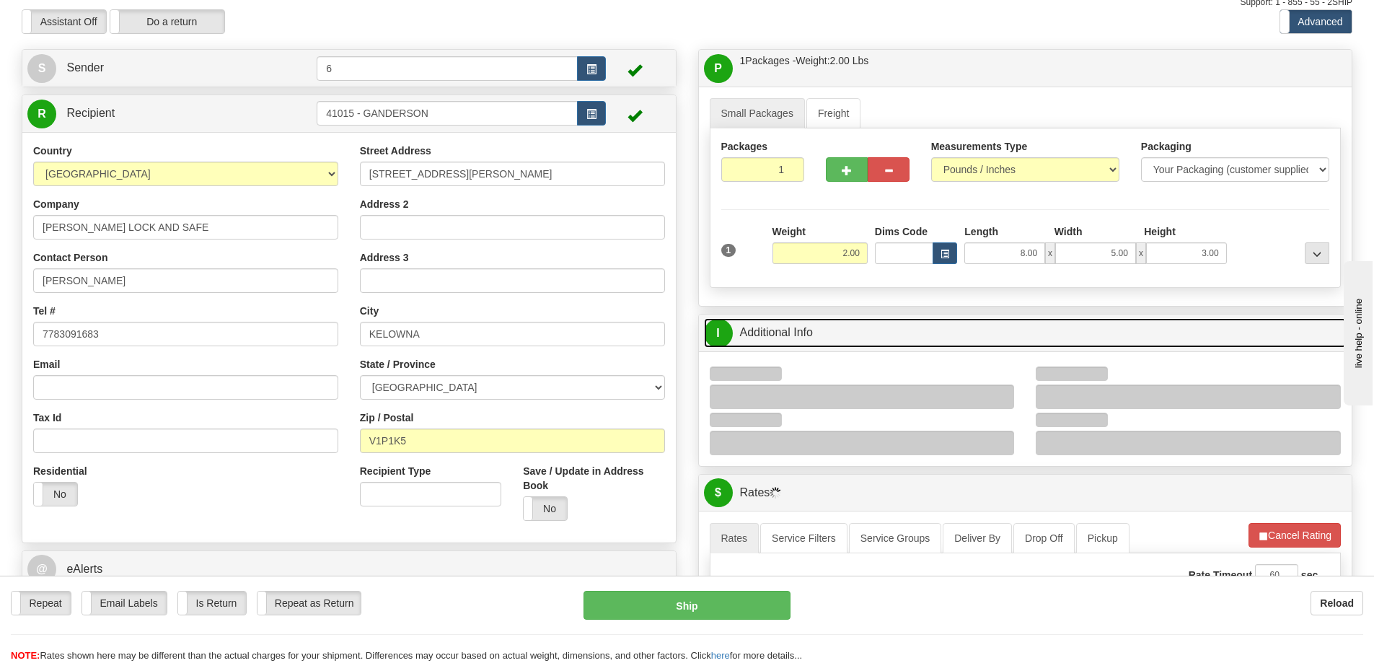
scroll to position [216, 0]
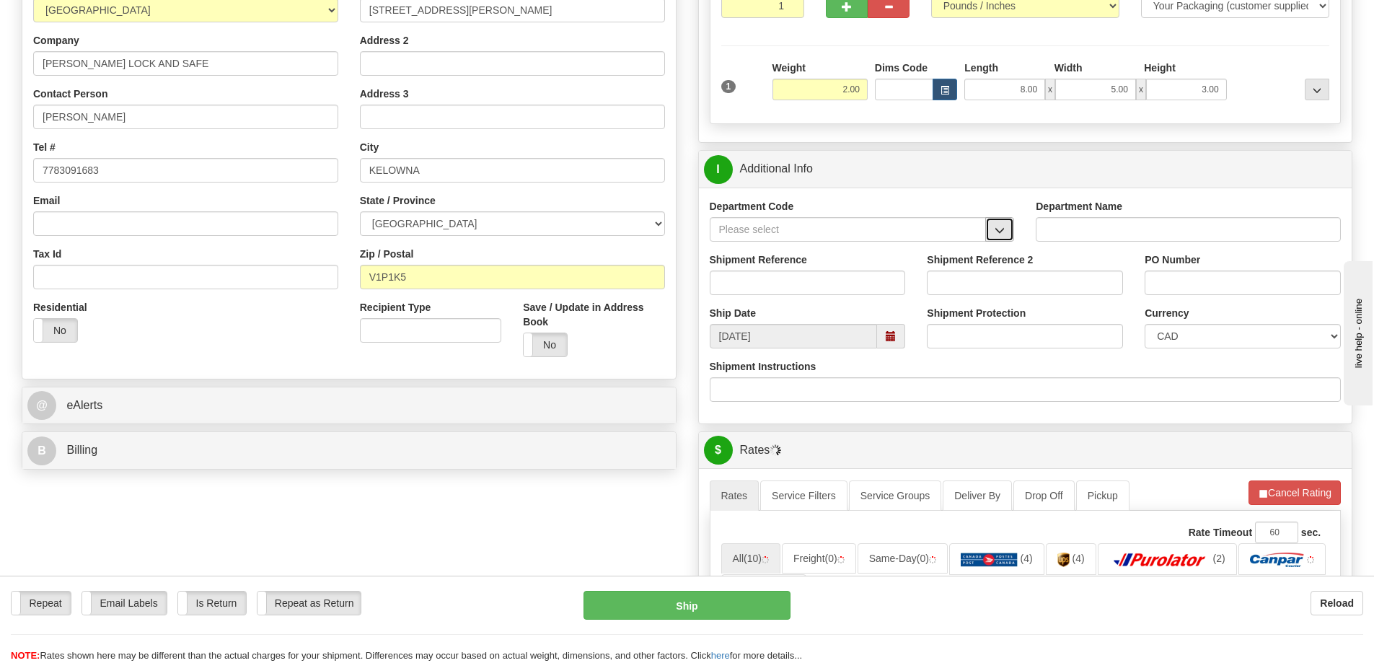
click at [1001, 226] on span "button" at bounding box center [999, 230] width 10 height 9
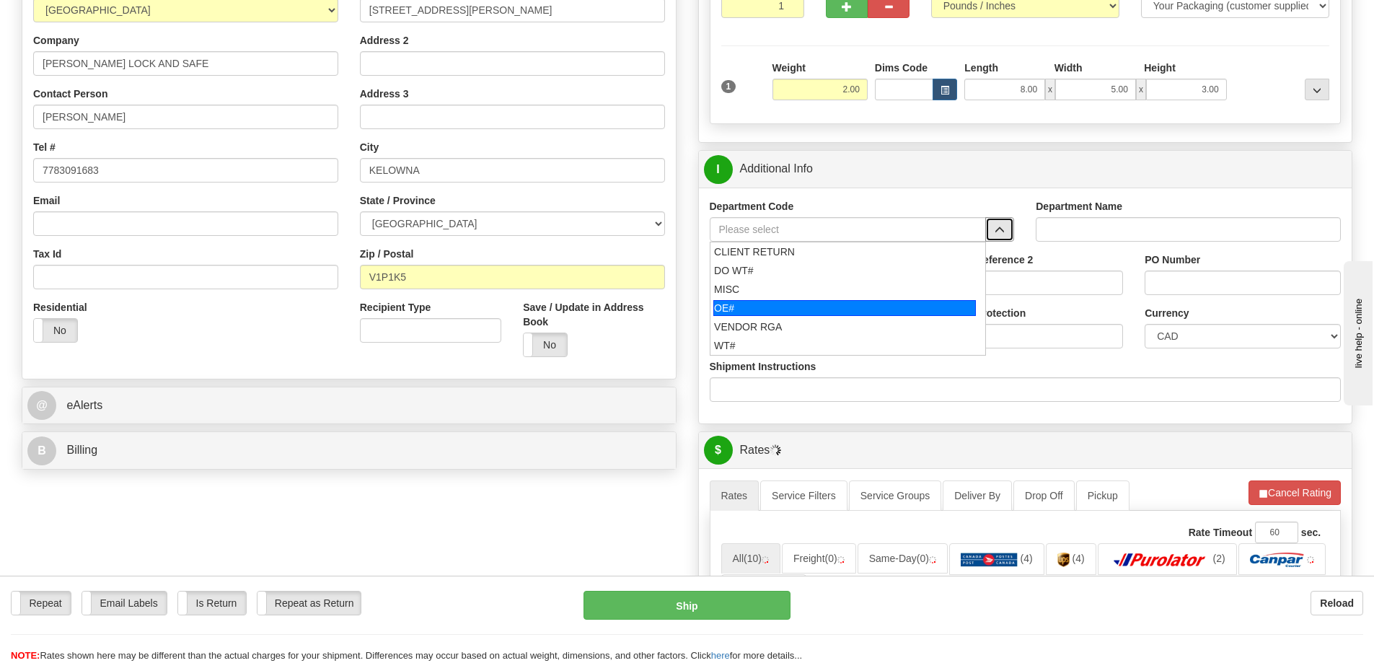
click at [746, 314] on div "OE#" at bounding box center [844, 308] width 262 height 16
type input "OE#"
type input "ORDERS"
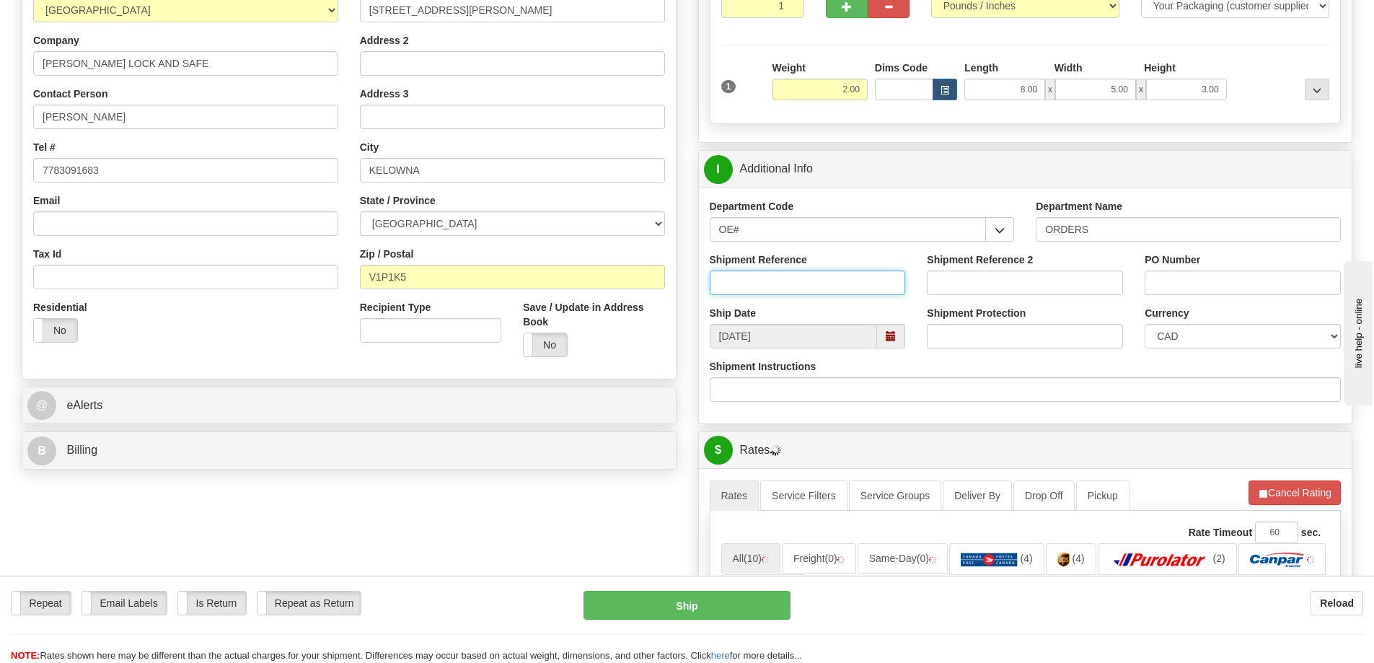
click at [744, 291] on input "Shipment Reference" at bounding box center [807, 282] width 196 height 25
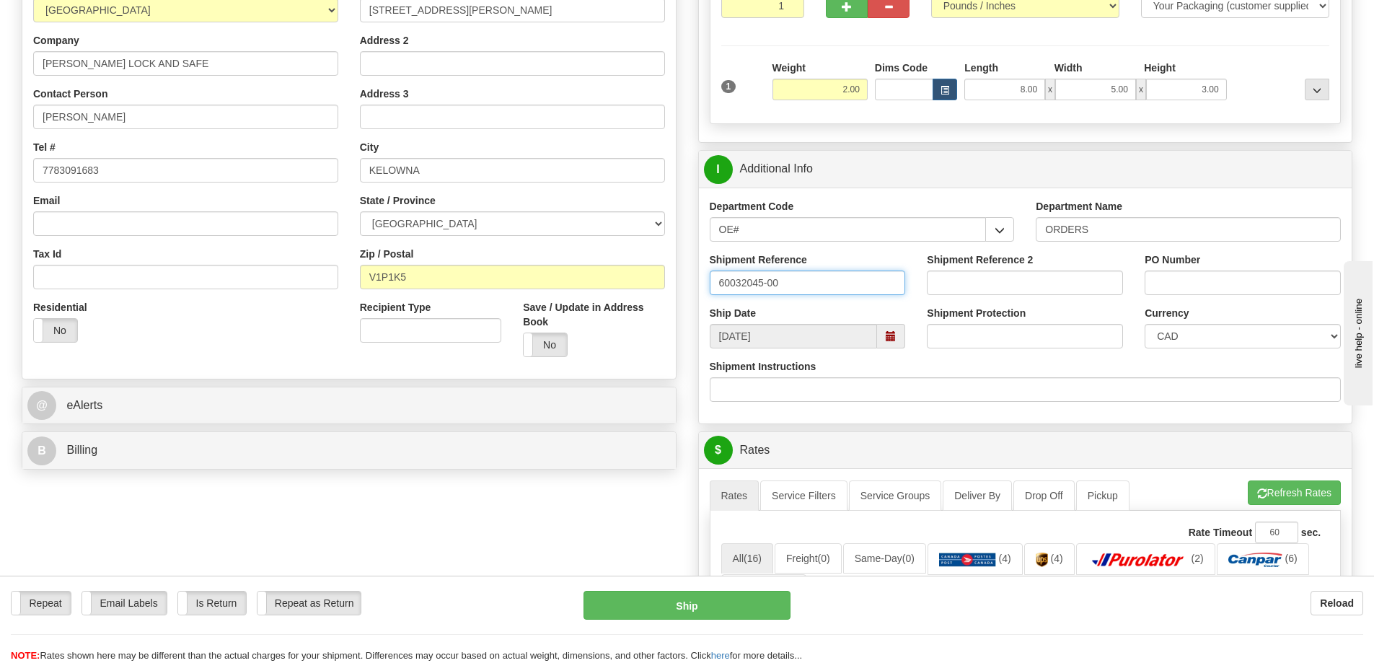
type input "60032045-00"
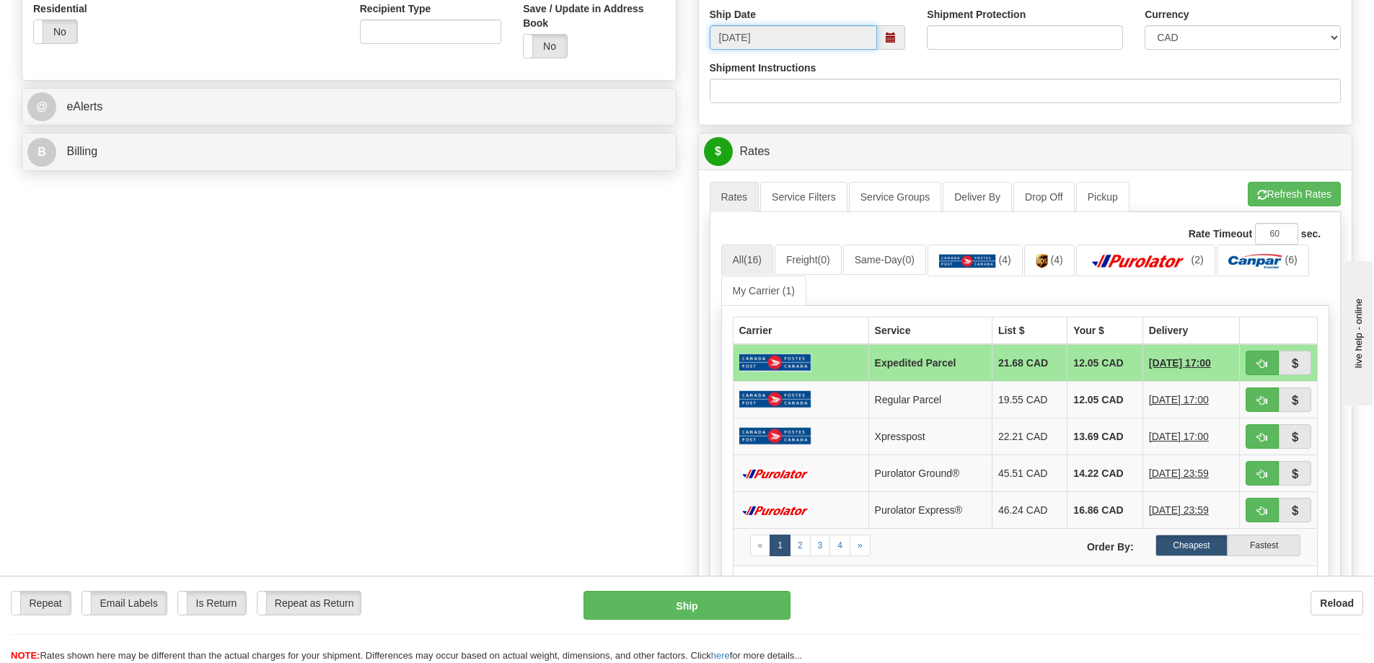
scroll to position [577, 0]
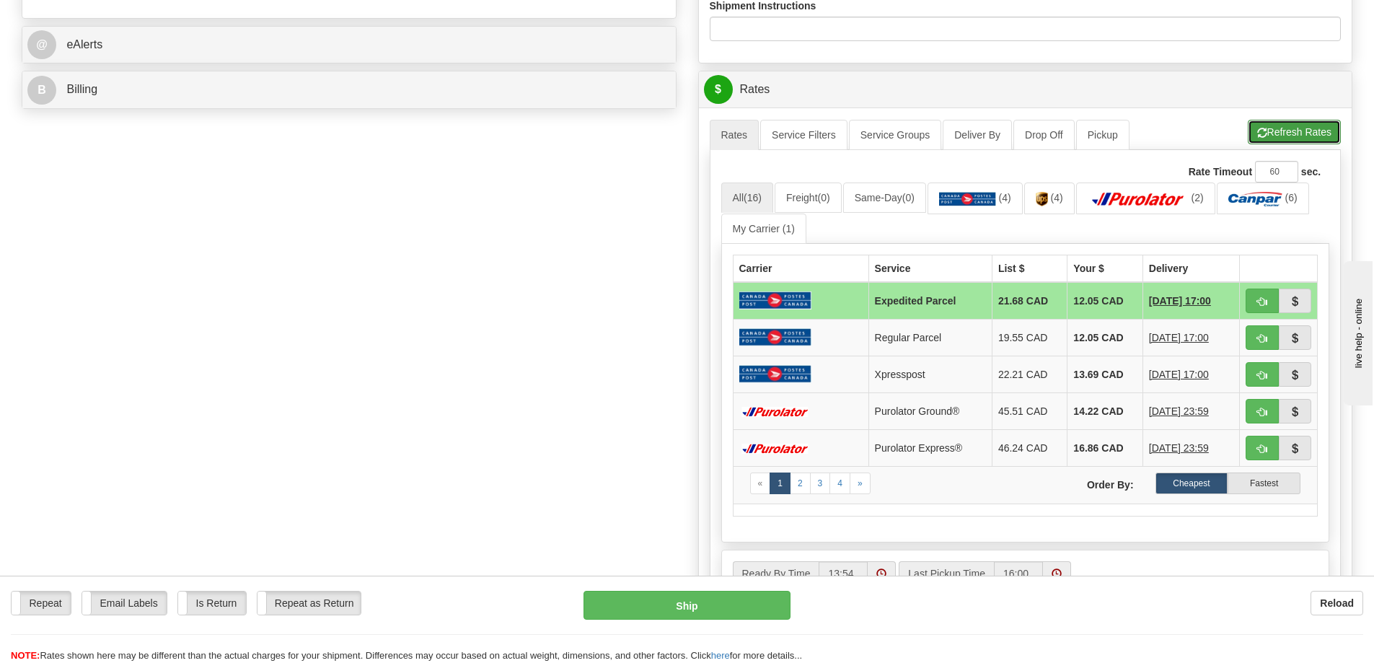
click at [1272, 138] on button "Refresh Rates" at bounding box center [1293, 132] width 93 height 25
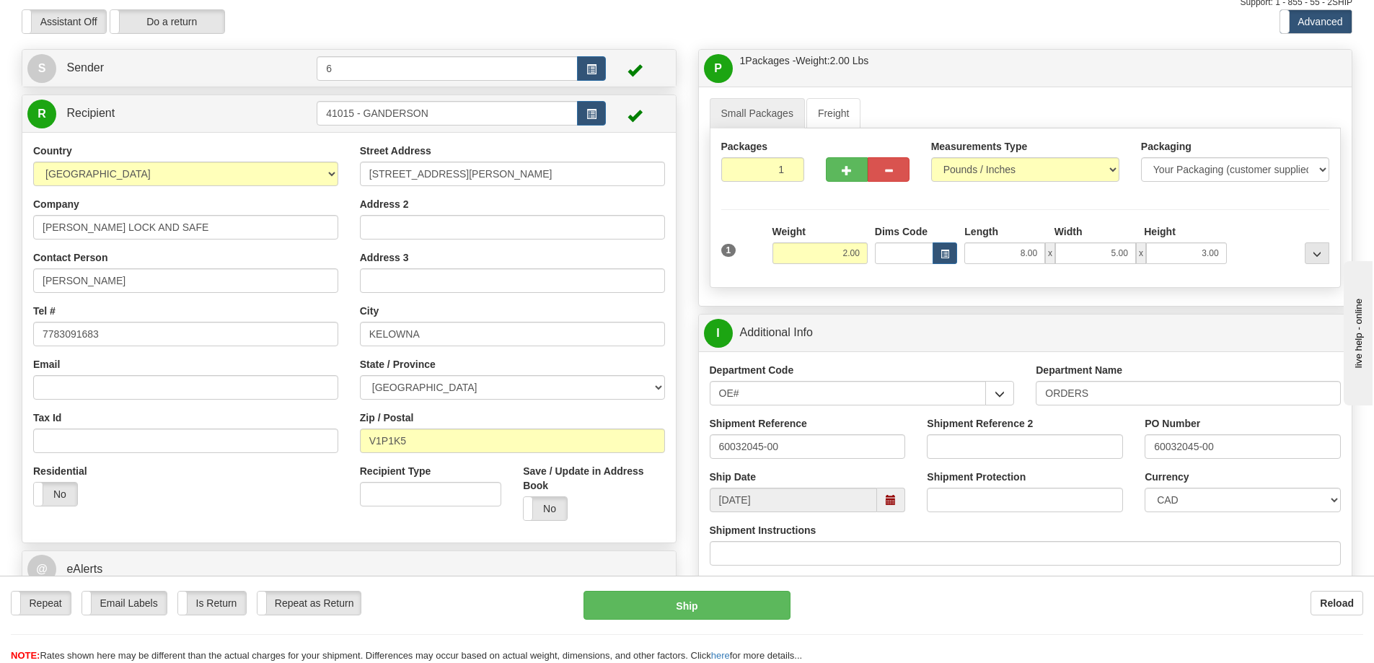
scroll to position [0, 0]
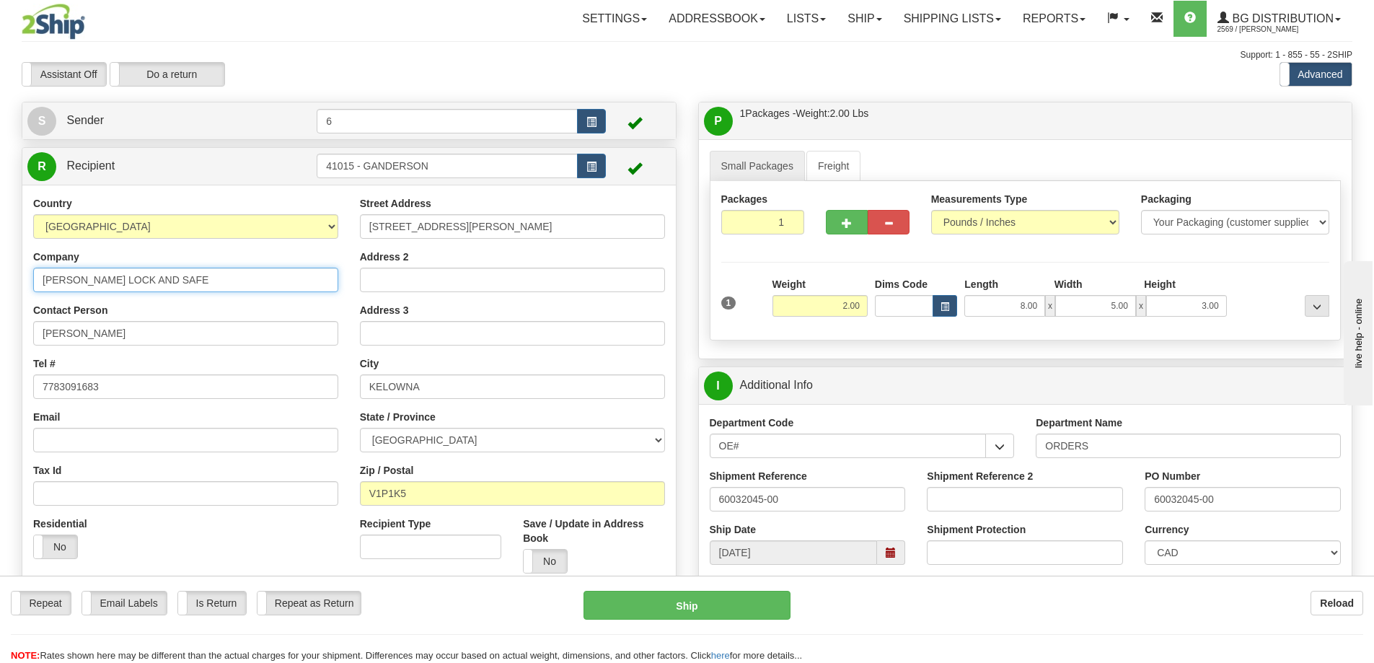
drag, startPoint x: 211, startPoint y: 287, endPoint x: -151, endPoint y: 297, distance: 362.1
click at [0, 297] on html "Training Course Close Toggle navigation Settings Shipping Preferences New Sende…" at bounding box center [687, 331] width 1374 height 663
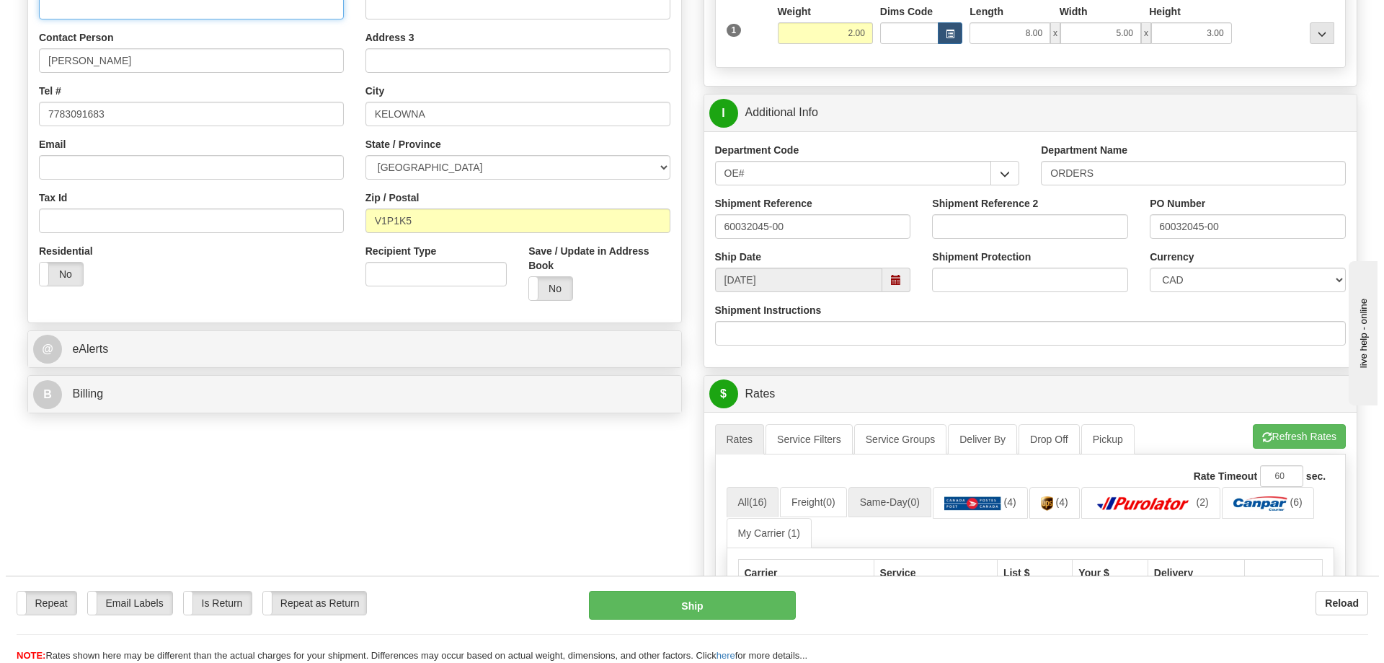
scroll to position [361, 0]
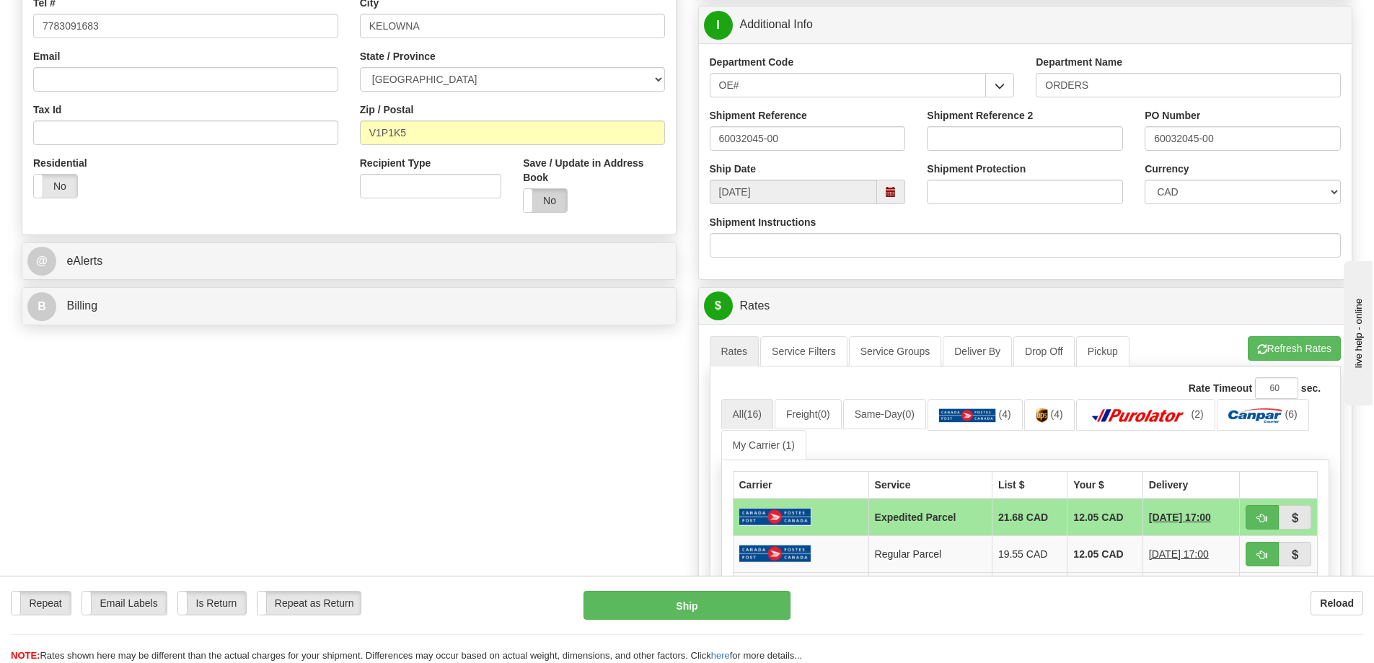
click at [558, 200] on label "No" at bounding box center [544, 200] width 43 height 23
click at [713, 610] on button "Ship" at bounding box center [686, 605] width 207 height 29
type input "DOM.EP"
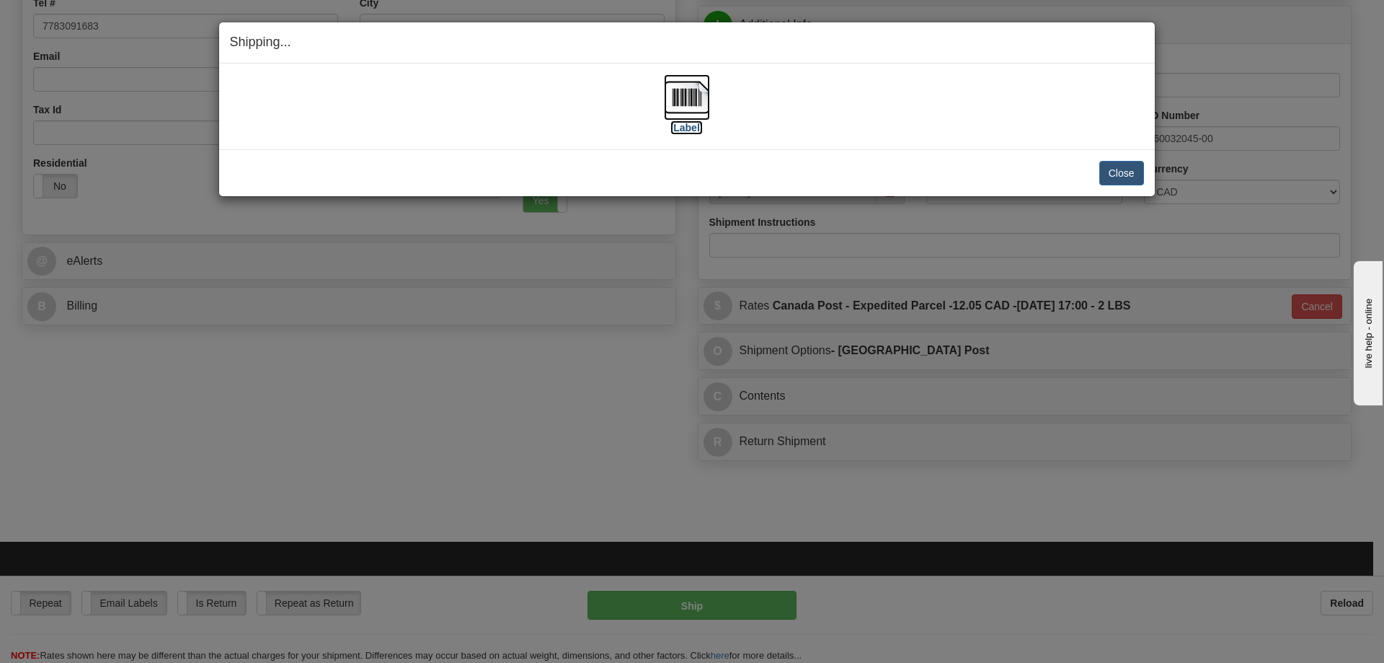
click at [681, 129] on label "[Label]" at bounding box center [687, 127] width 33 height 14
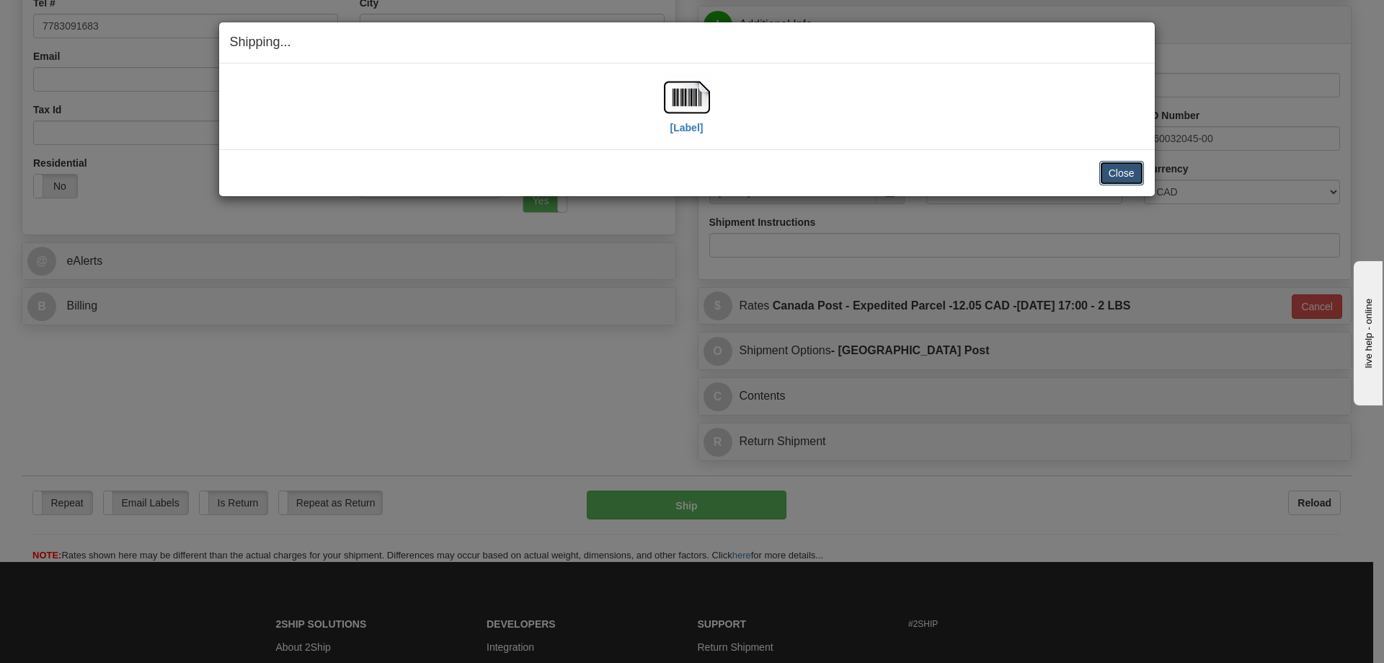
click at [1120, 177] on button "Close" at bounding box center [1122, 173] width 45 height 25
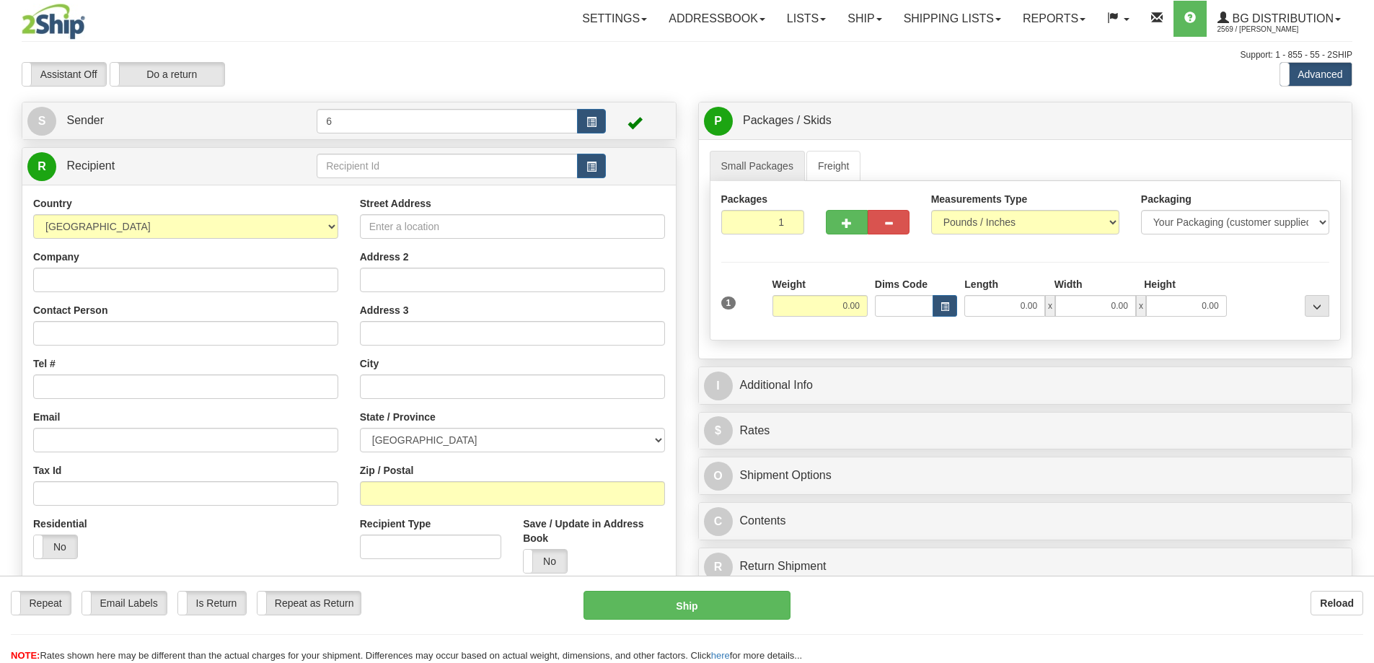
click at [950, 14] on div "Toggle navigation Settings Shipping Preferences Fields Preferences New" at bounding box center [687, 410] width 1374 height 820
click at [949, 21] on link "Shipping lists" at bounding box center [952, 19] width 119 height 36
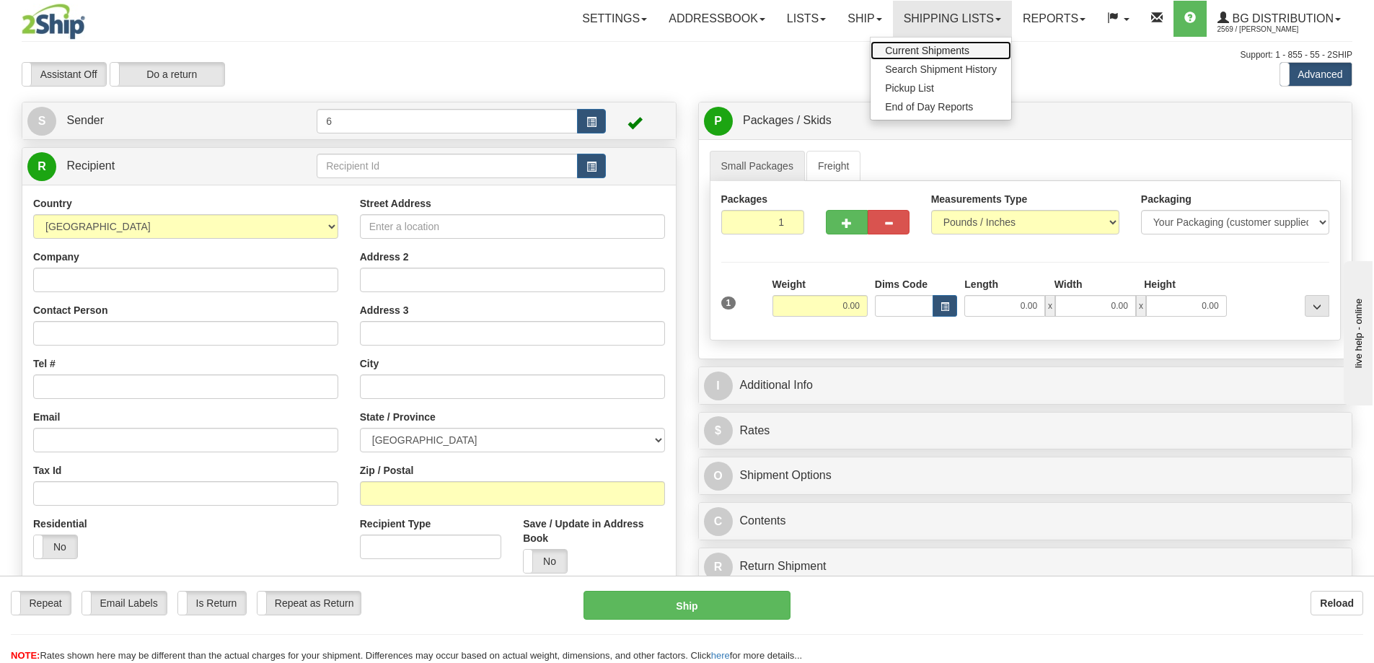
click at [932, 46] on span "Current Shipments" at bounding box center [927, 51] width 84 height 12
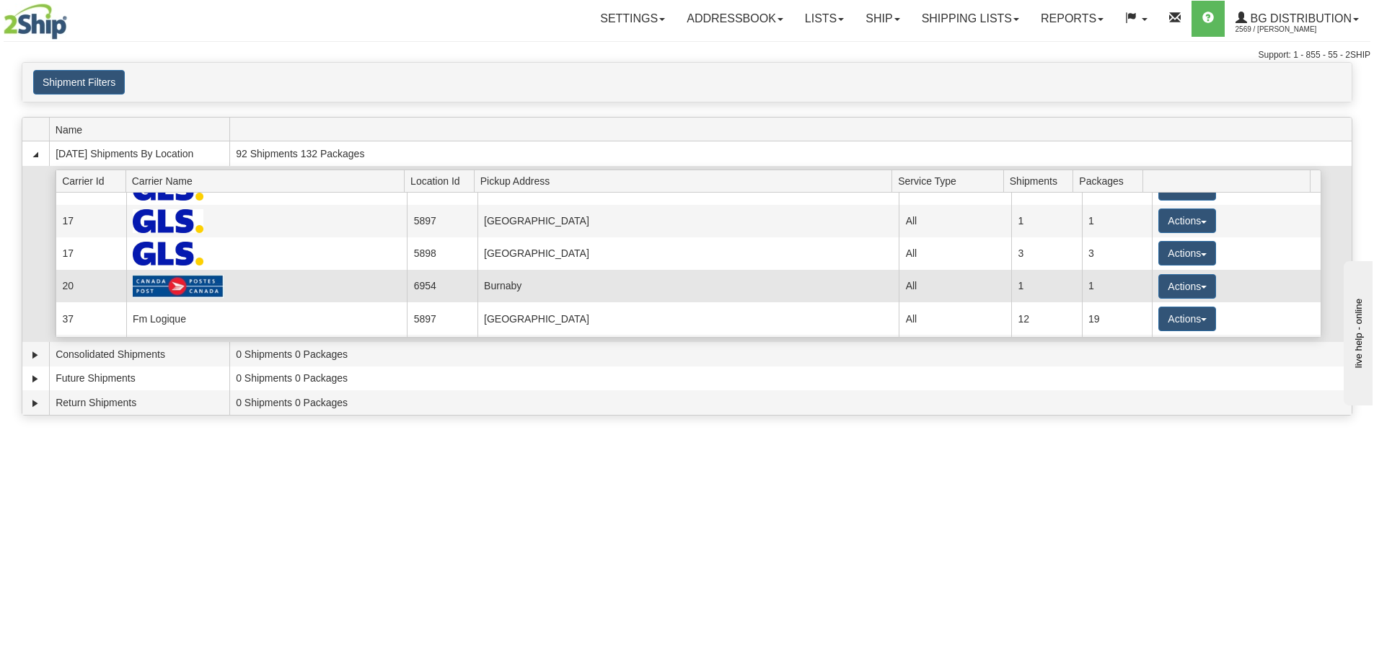
scroll to position [247, 0]
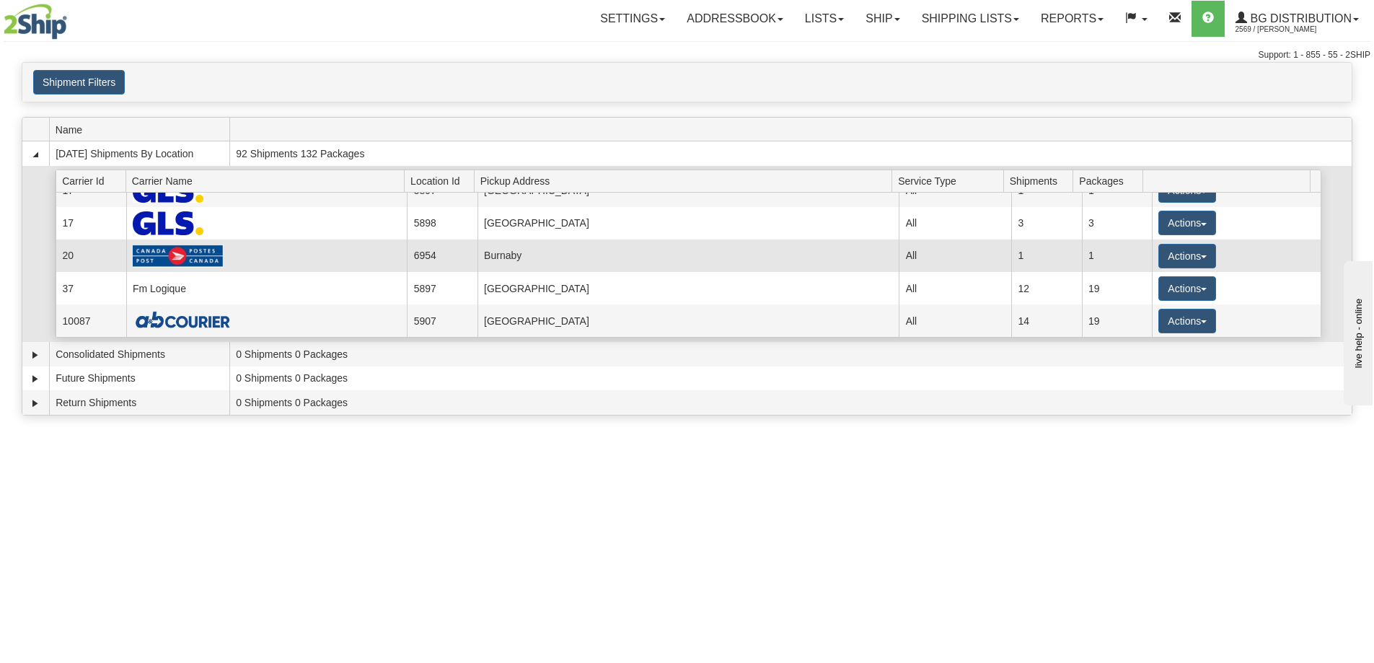
click at [1151, 256] on td "Actions Details Close Pickup Zip Print" at bounding box center [1235, 255] width 169 height 32
click at [1162, 258] on button "Actions" at bounding box center [1187, 256] width 58 height 25
click at [1127, 285] on span "Details" at bounding box center [1133, 283] width 39 height 10
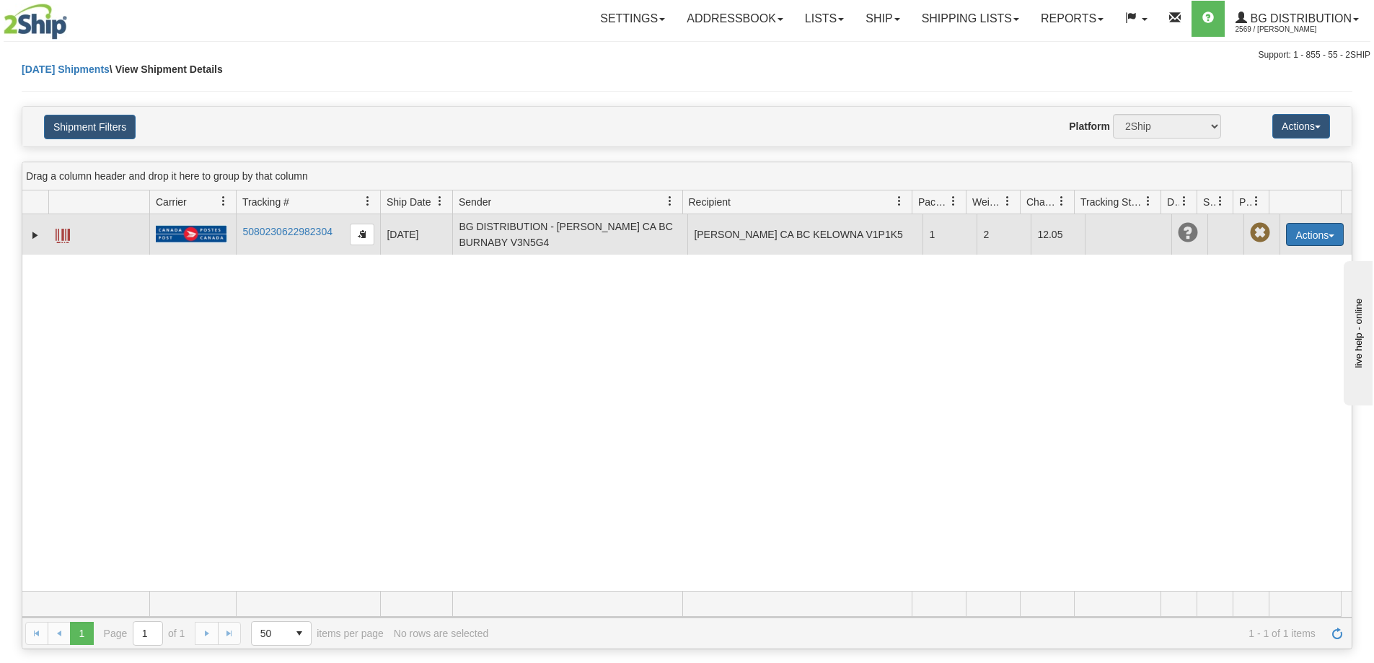
click at [1288, 242] on button "Actions" at bounding box center [1315, 234] width 58 height 23
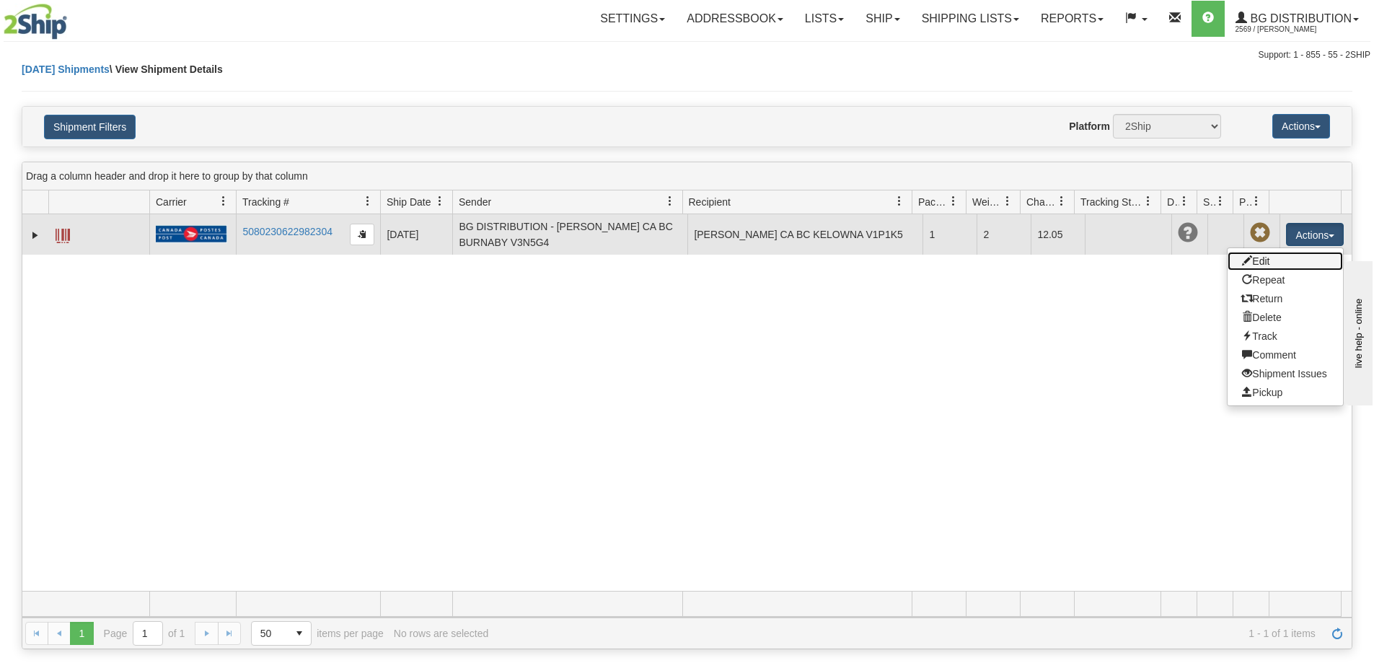
click at [1270, 267] on link "Edit" at bounding box center [1284, 261] width 115 height 19
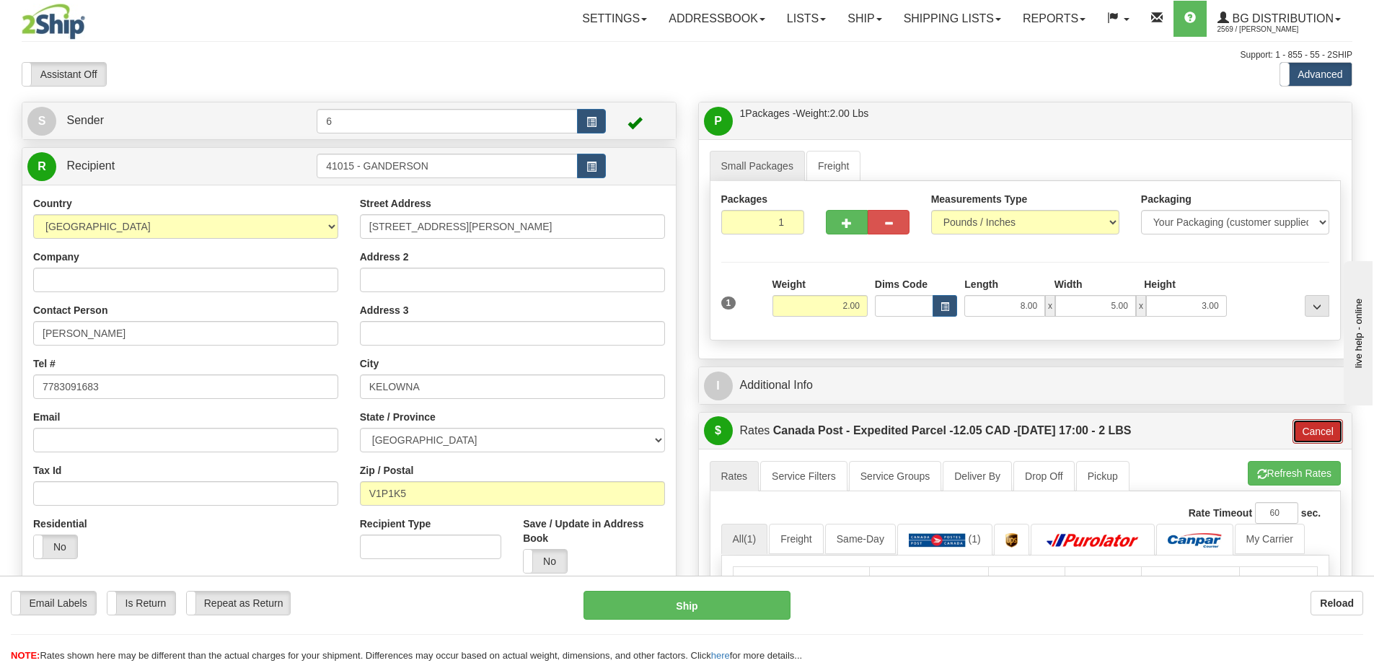
click at [1324, 433] on button "Cancel" at bounding box center [1317, 431] width 50 height 25
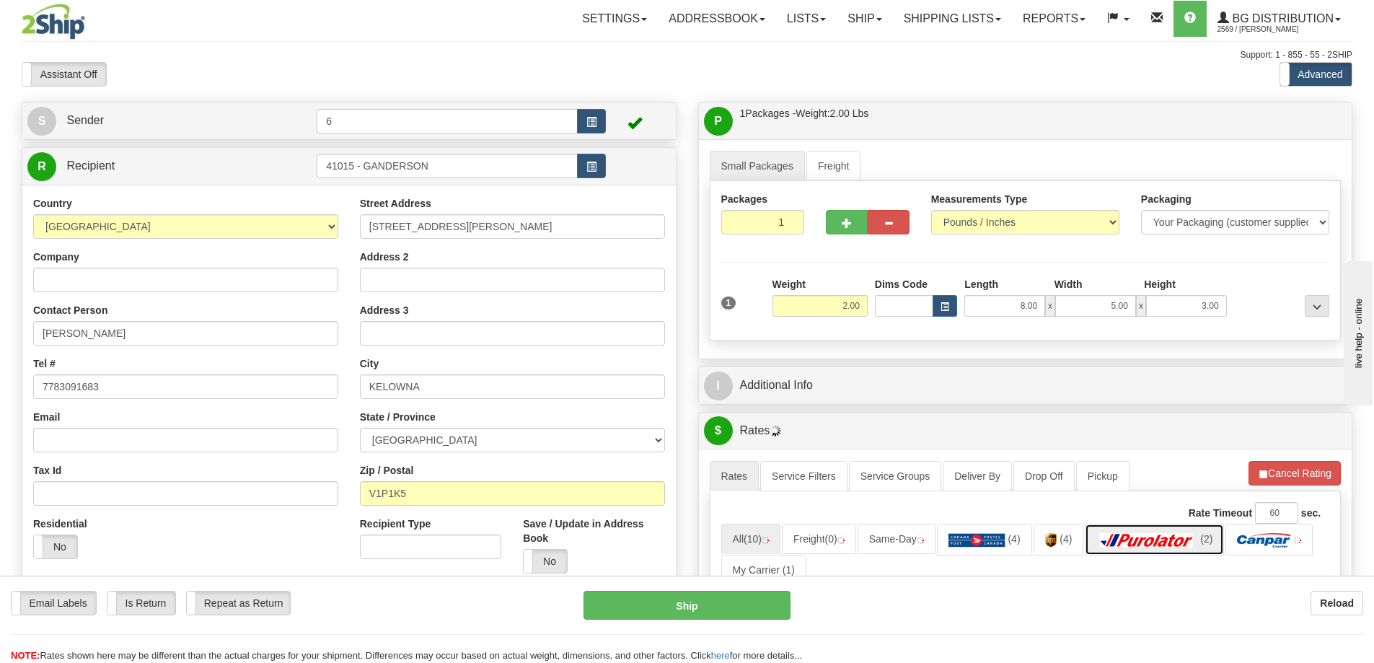
click at [1177, 535] on img at bounding box center [1146, 540] width 101 height 14
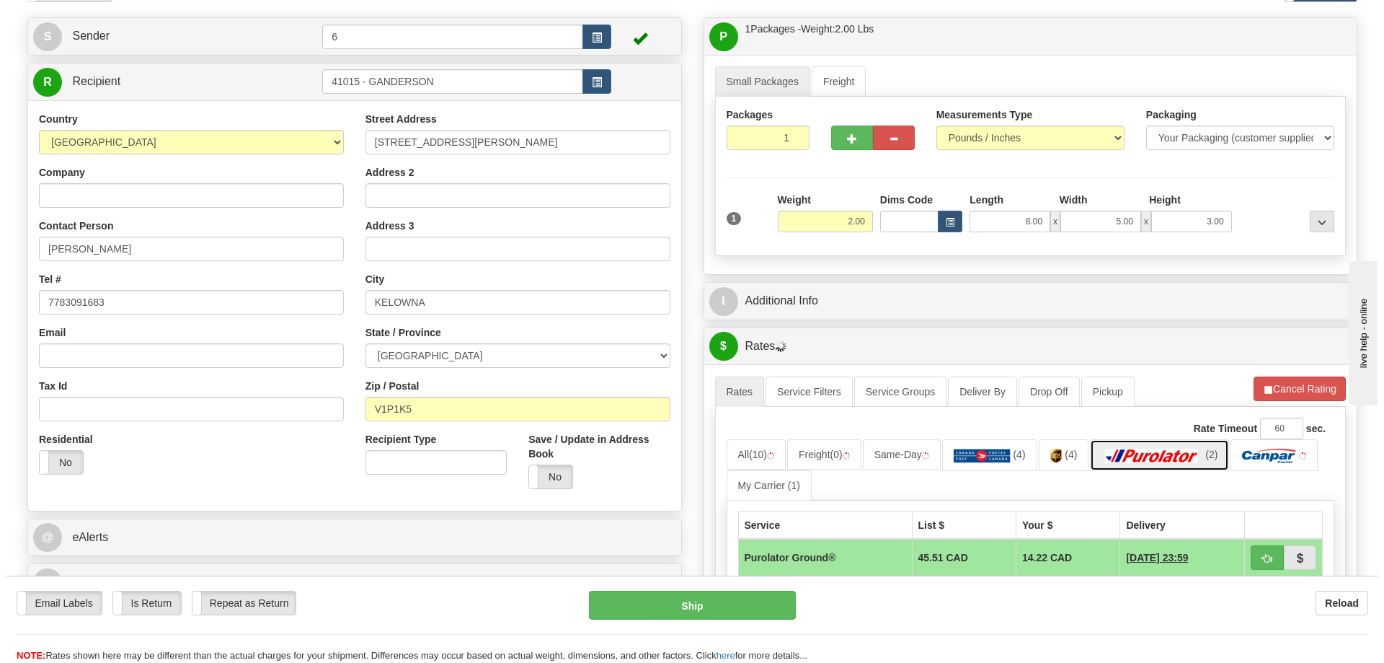
scroll to position [216, 0]
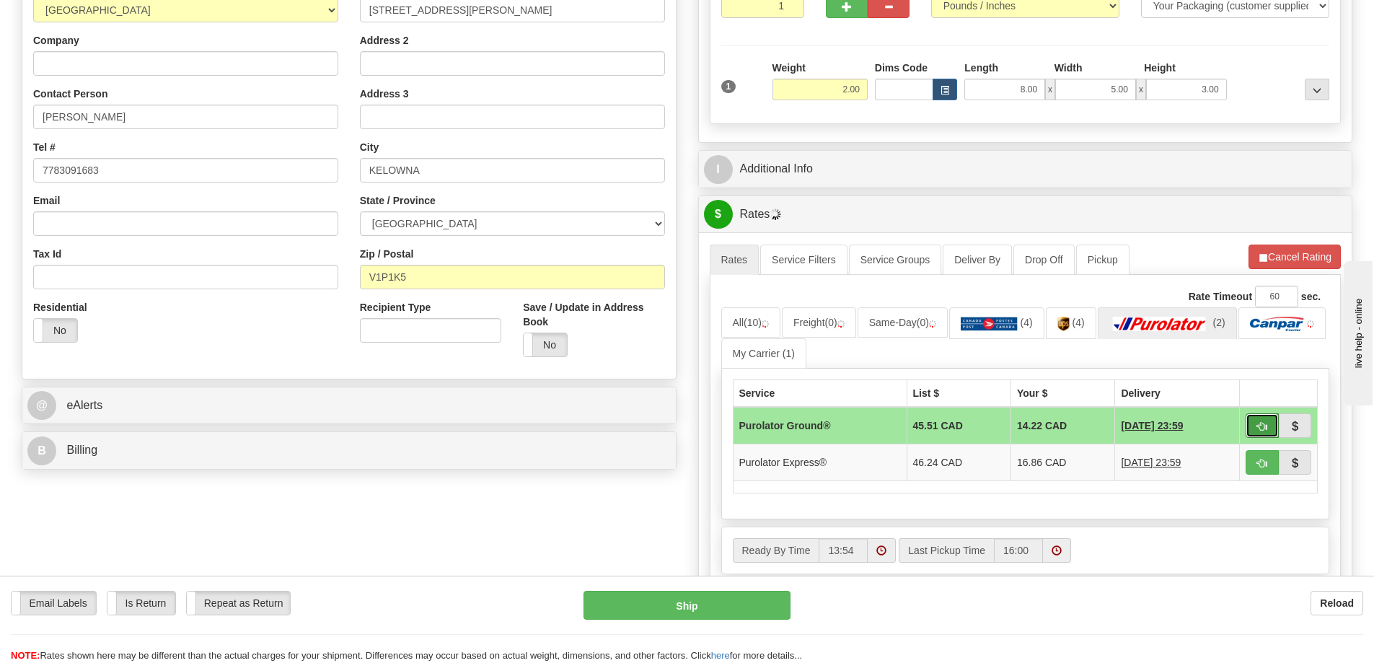
click at [1262, 427] on span "button" at bounding box center [1262, 426] width 10 height 9
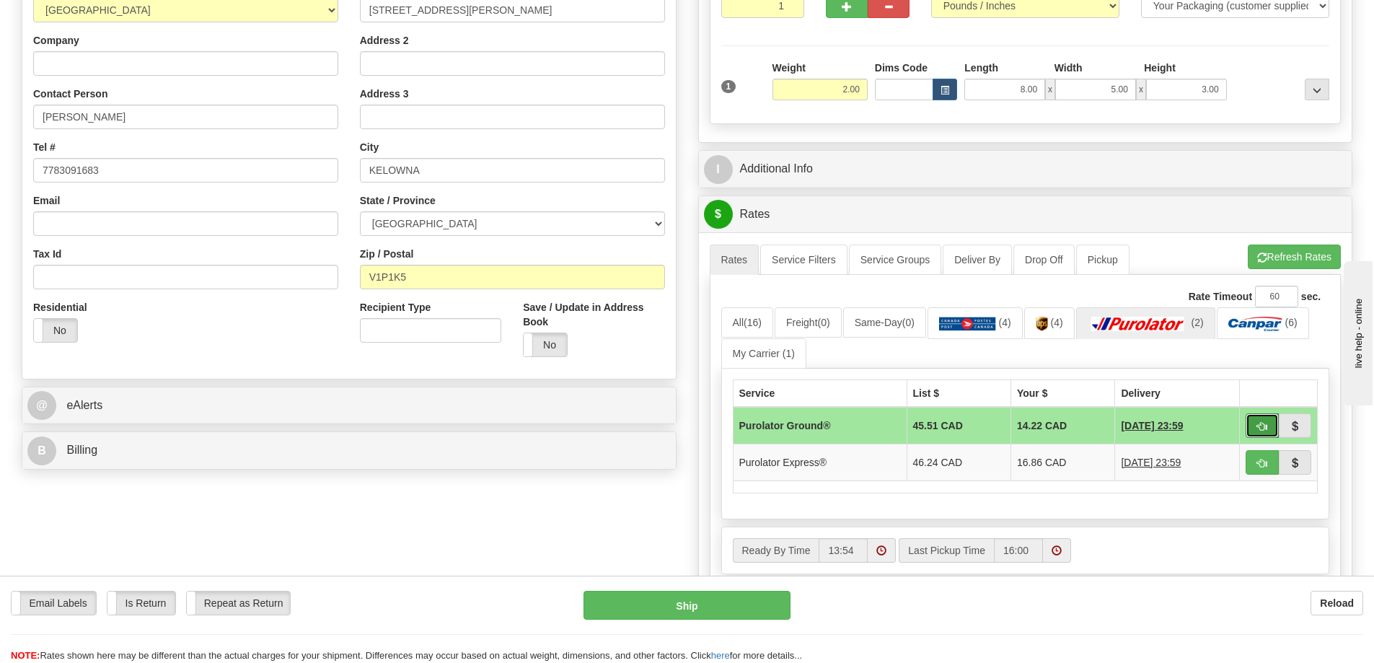
click at [1267, 421] on button "button" at bounding box center [1261, 425] width 33 height 25
type input "260"
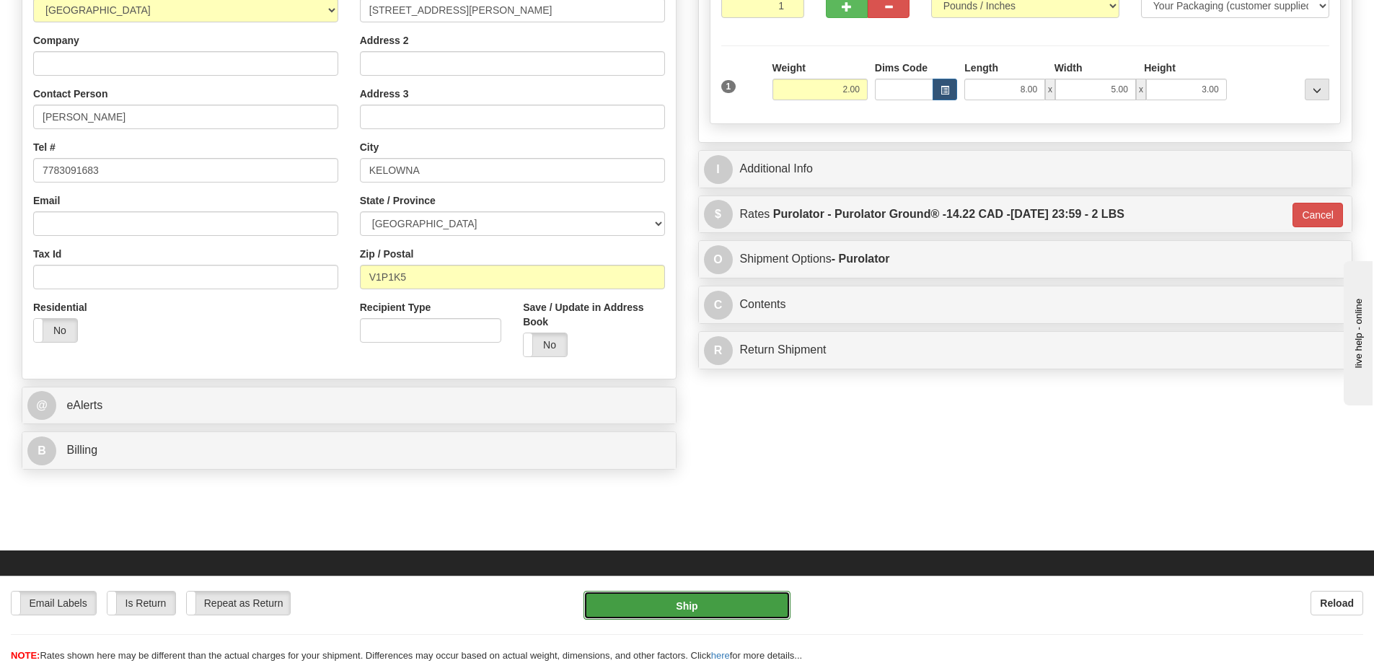
click at [735, 603] on button "Ship" at bounding box center [686, 605] width 207 height 29
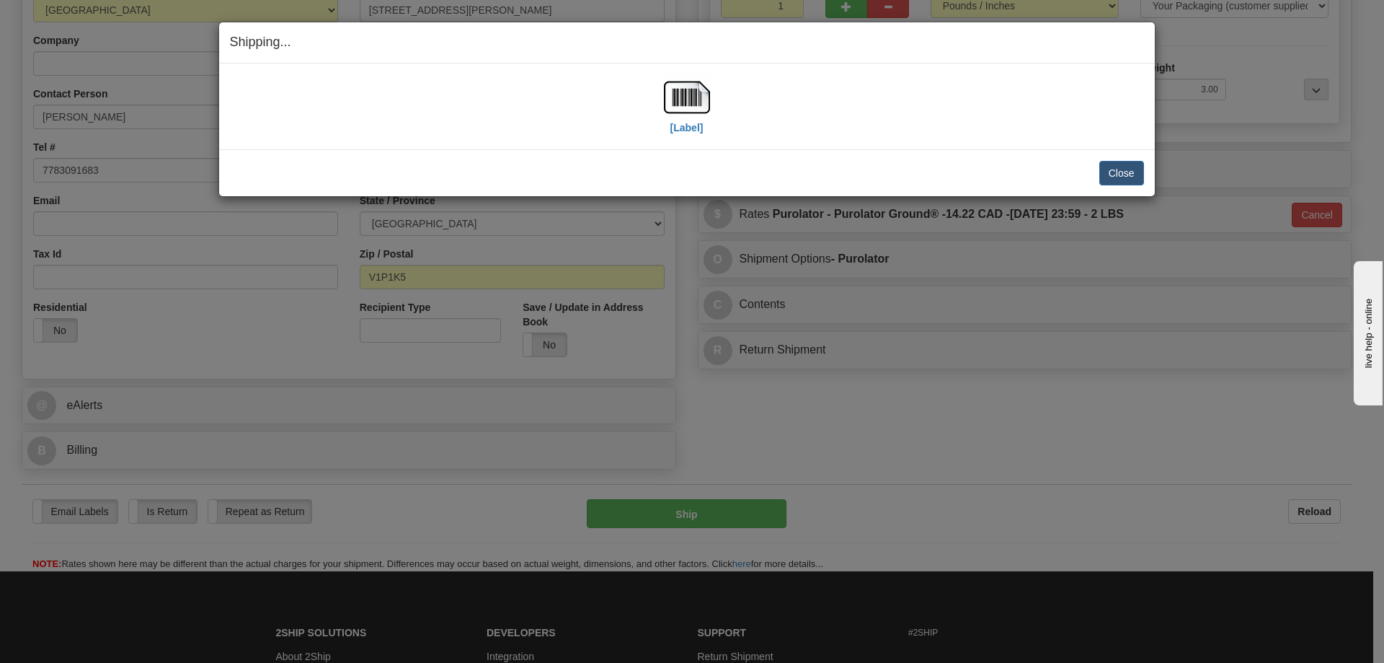
click at [704, 123] on div "[Label]" at bounding box center [687, 106] width 46 height 64
click at [691, 128] on label "[Label]" at bounding box center [687, 127] width 33 height 14
